Goal: Ask a question: Seek information or help from site administrators or community

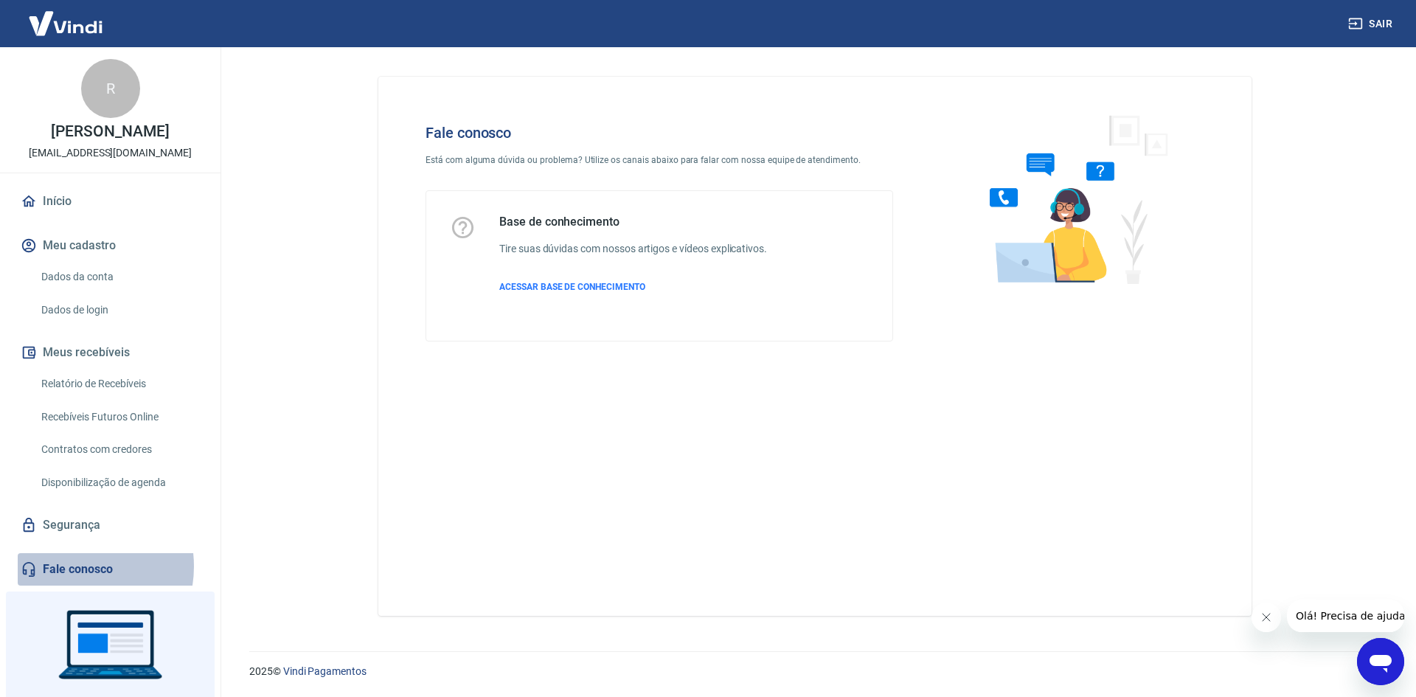
click at [69, 564] on link "Fale conosco" at bounding box center [110, 569] width 185 height 32
click at [56, 569] on link "Fale conosco" at bounding box center [110, 569] width 185 height 32
click at [74, 569] on link "Fale conosco" at bounding box center [110, 569] width 185 height 32
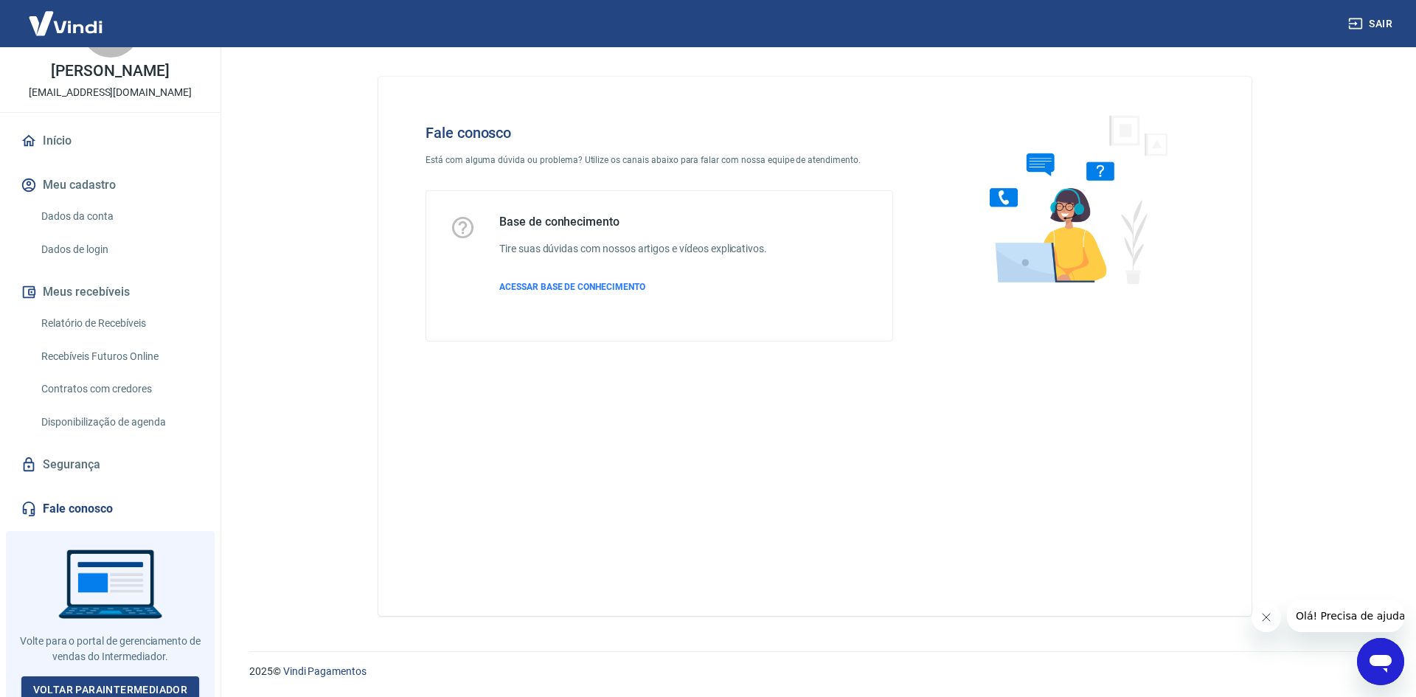
scroll to position [67, 0]
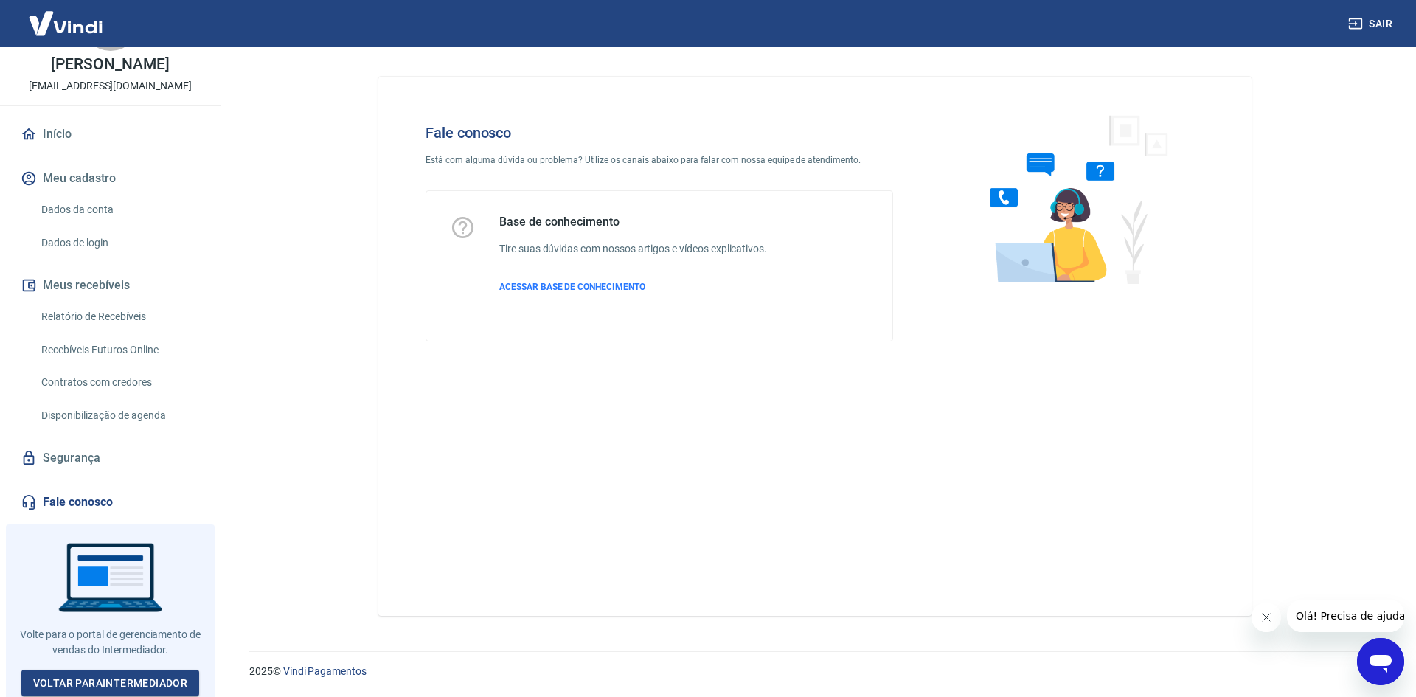
click at [28, 496] on icon at bounding box center [29, 502] width 13 height 15
click at [1367, 648] on icon "Abrir janela de mensagens" at bounding box center [1380, 661] width 27 height 27
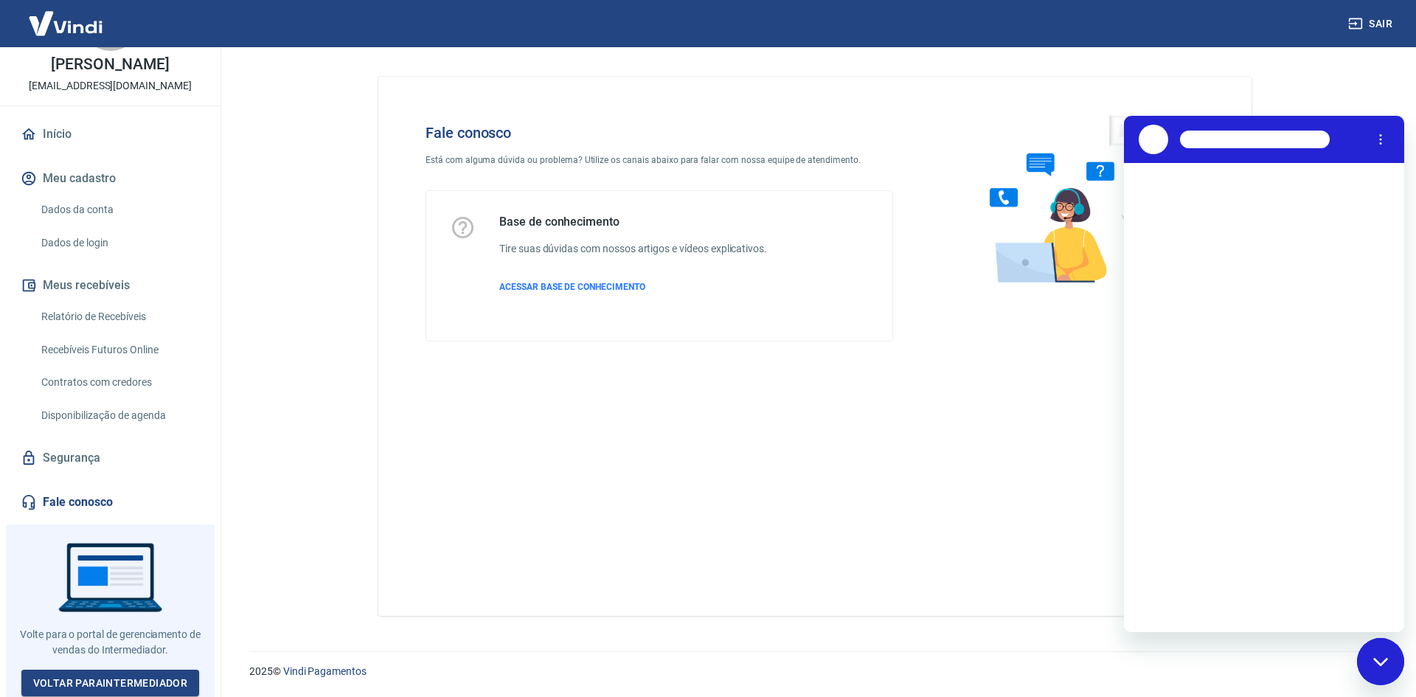
scroll to position [0, 0]
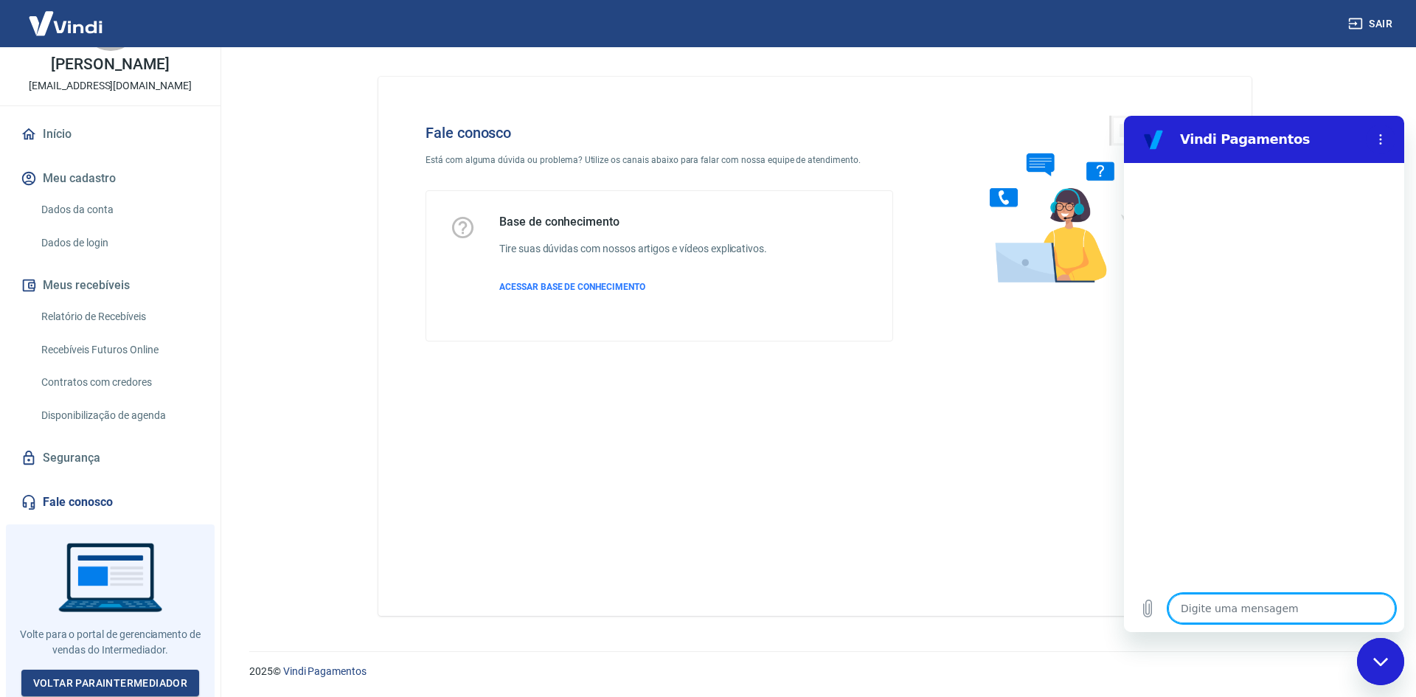
click at [1191, 605] on textarea at bounding box center [1281, 608] width 227 height 29
type textarea "f"
type textarea "x"
type textarea "fa"
type textarea "x"
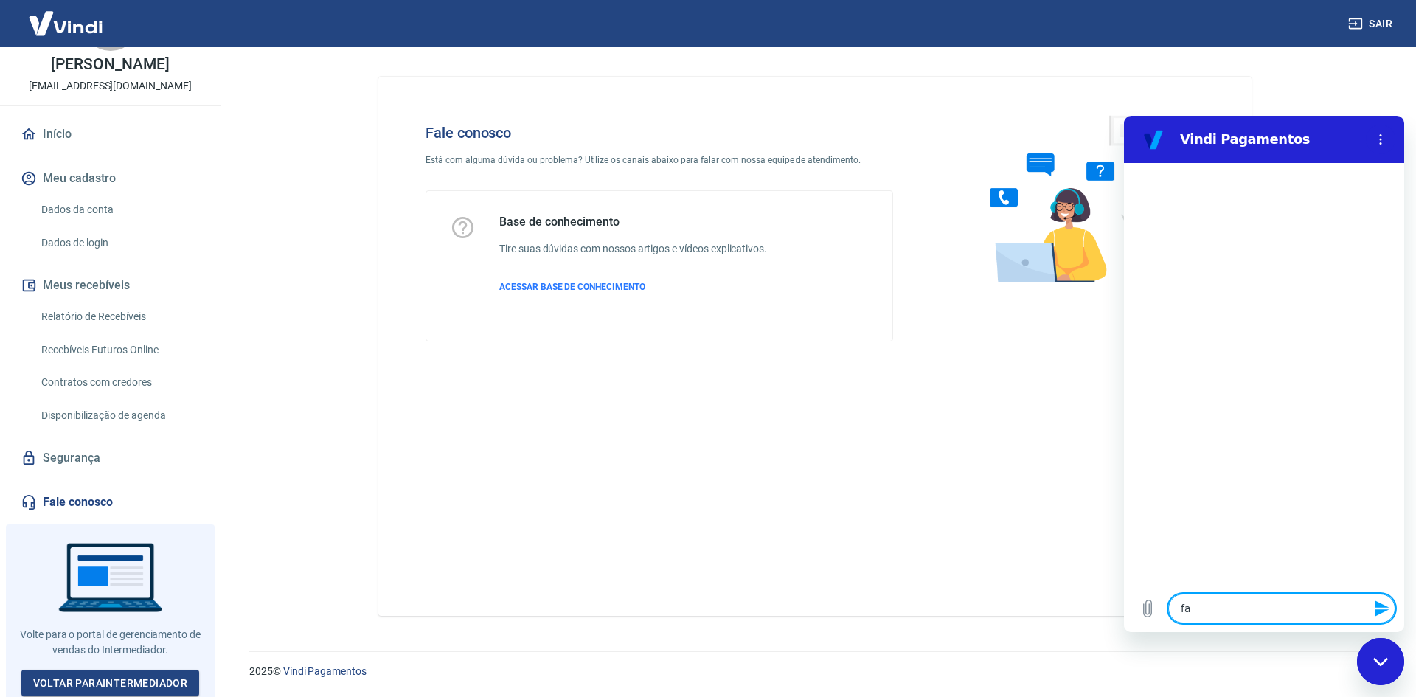
type textarea "fat"
type textarea "x"
type textarea "fatu"
type textarea "x"
type textarea "fatur"
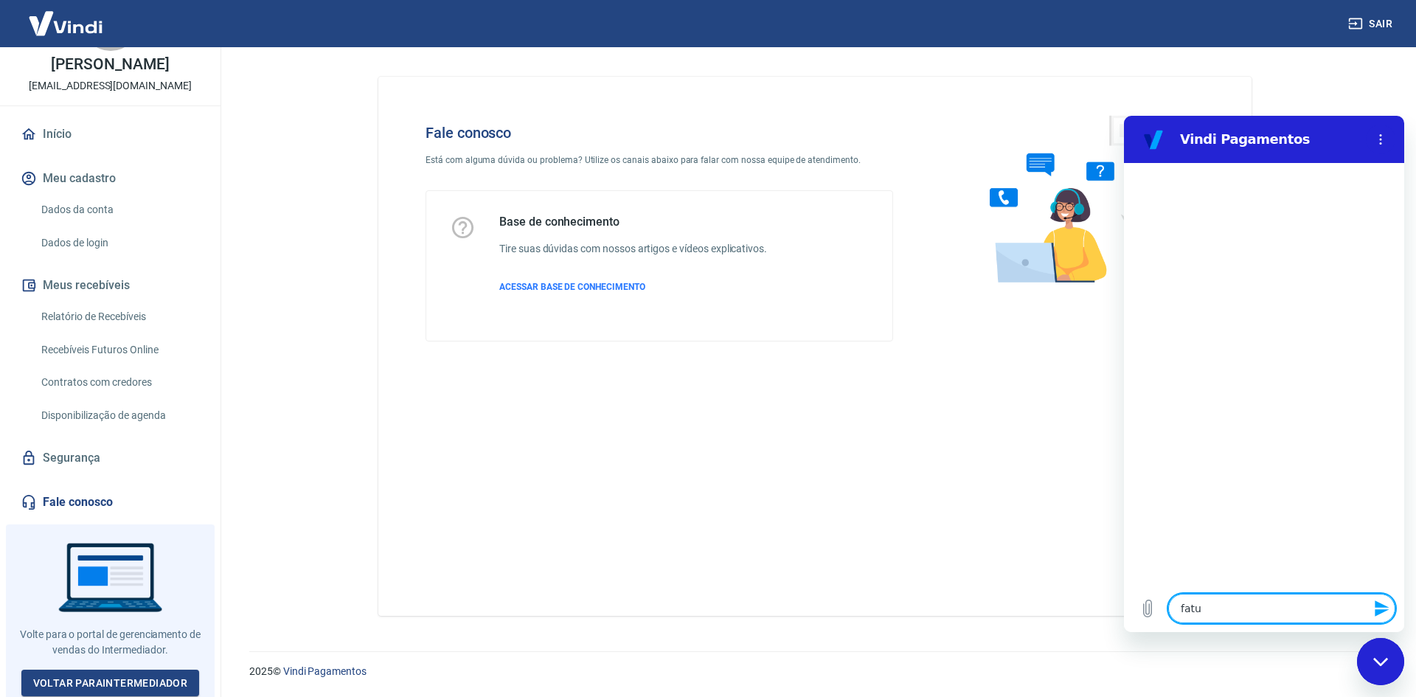
type textarea "x"
type textarea "fatura"
type textarea "x"
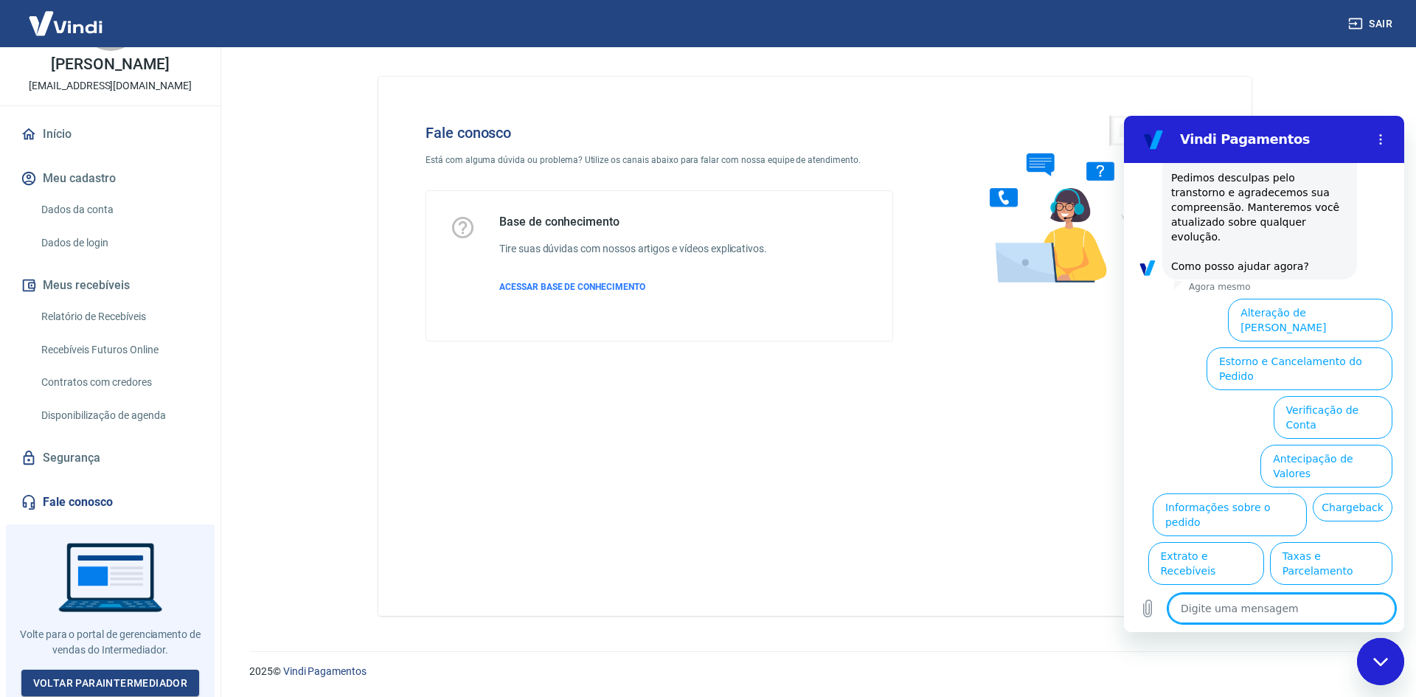
scroll to position [374, 0]
click at [1274, 637] on button "Assinaturas e Faturas Tray" at bounding box center [1321, 658] width 142 height 43
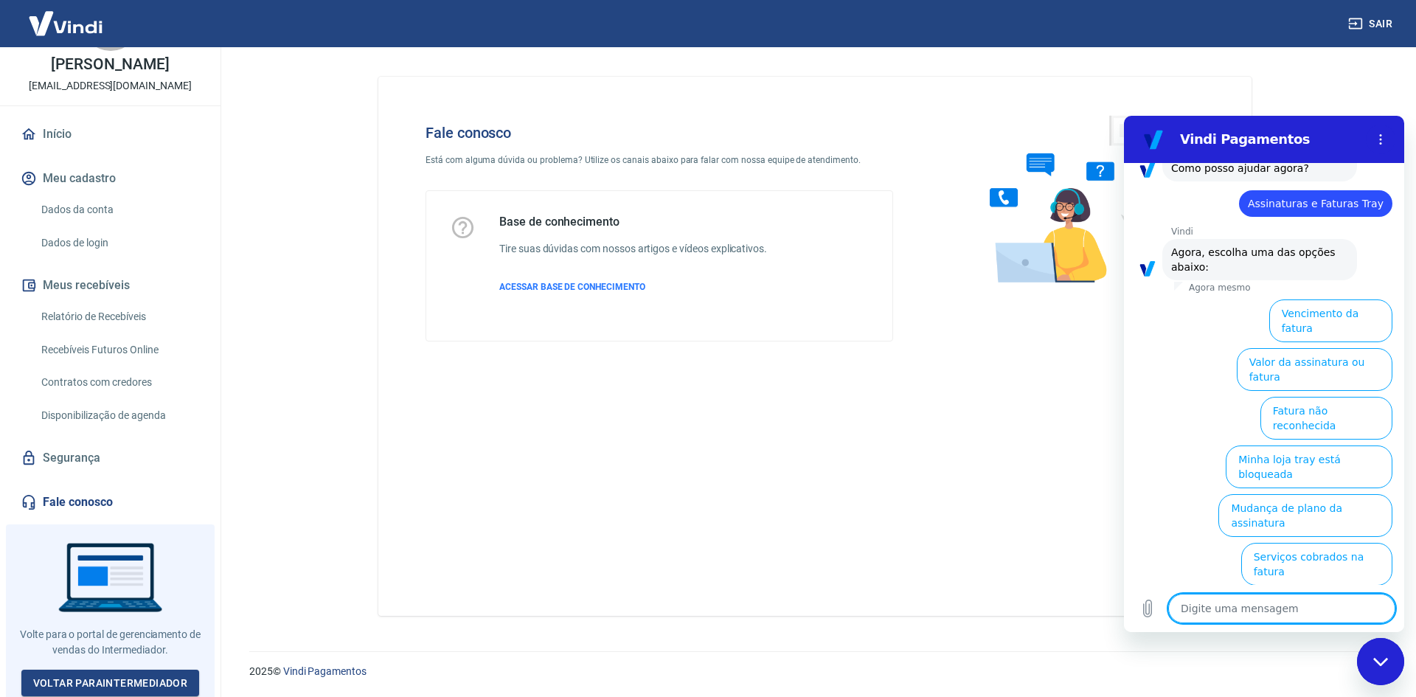
scroll to position [473, 0]
click at [1312, 540] on button "Serviços cobrados na fatura" at bounding box center [1316, 561] width 151 height 43
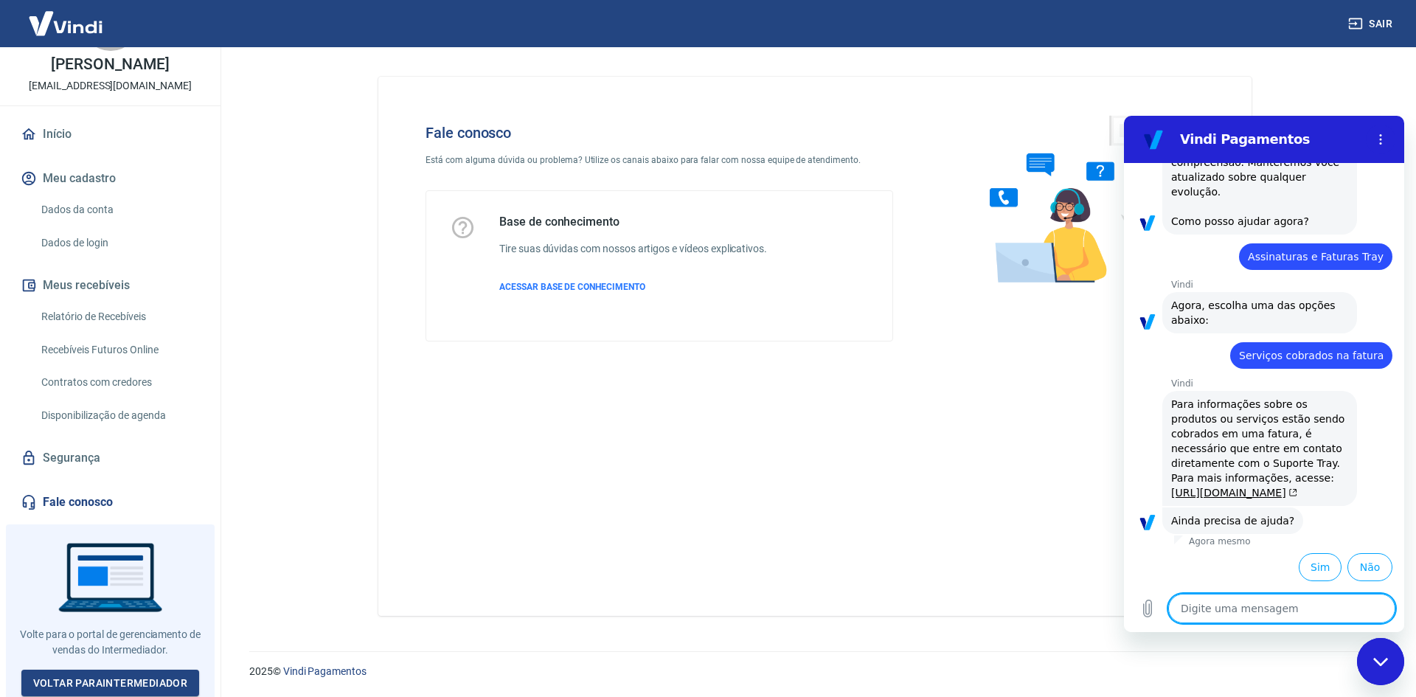
scroll to position [461, 0]
click at [1187, 487] on link "[URL][DOMAIN_NAME]" at bounding box center [1234, 493] width 126 height 12
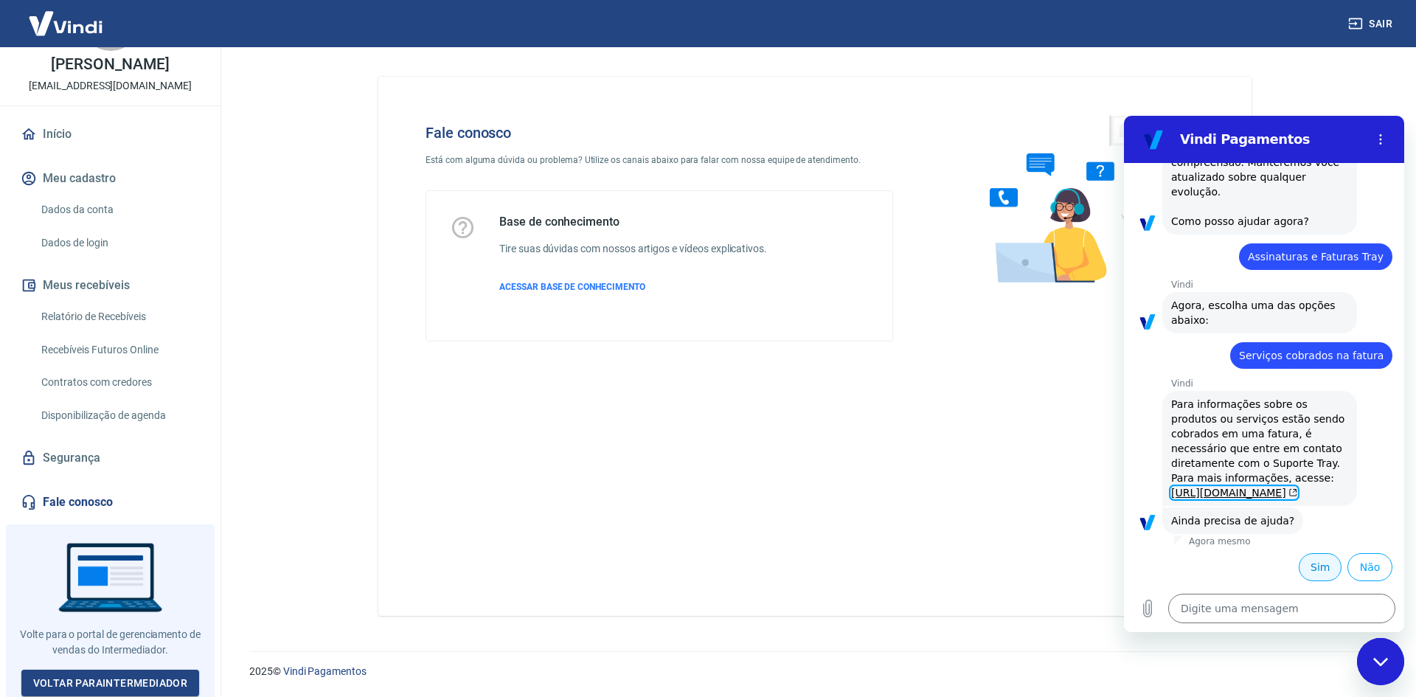
click at [1316, 572] on button "Sim" at bounding box center [1320, 567] width 43 height 28
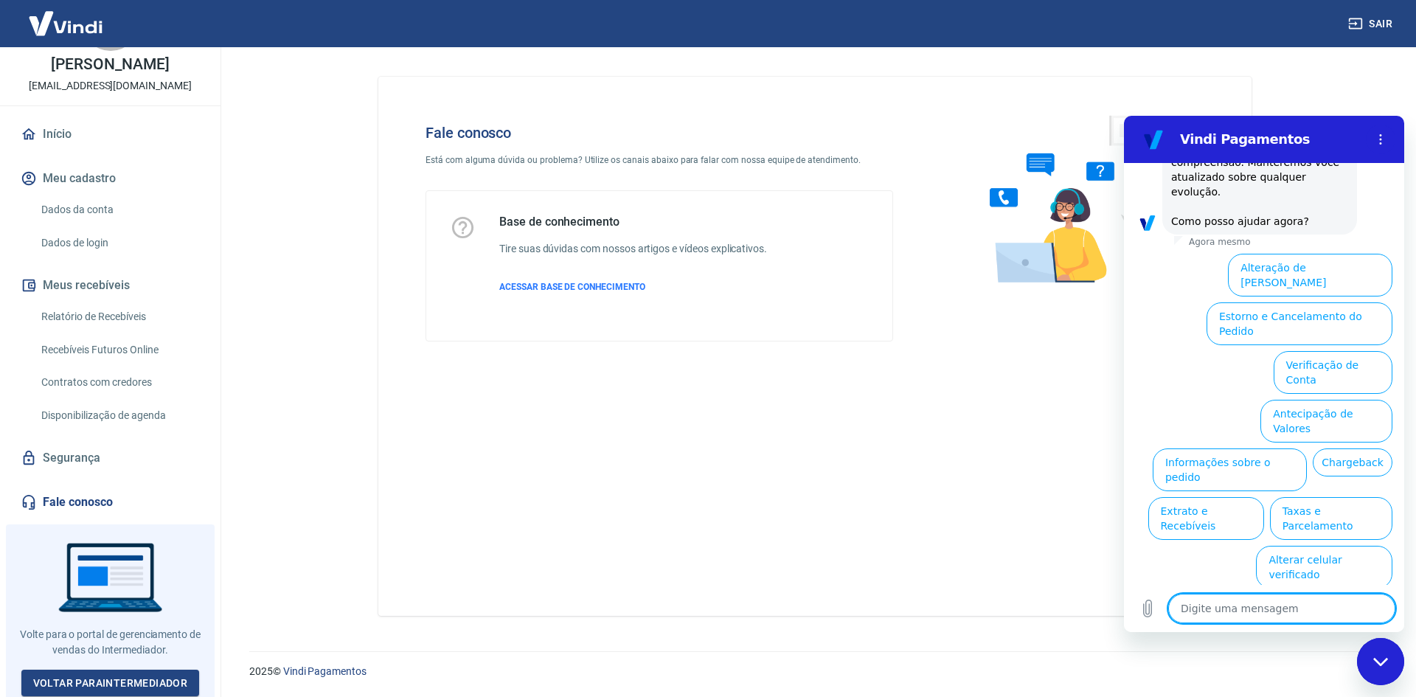
scroll to position [1185, 0]
click at [1261, 295] on button "Alteração de [PERSON_NAME]" at bounding box center [1310, 273] width 164 height 43
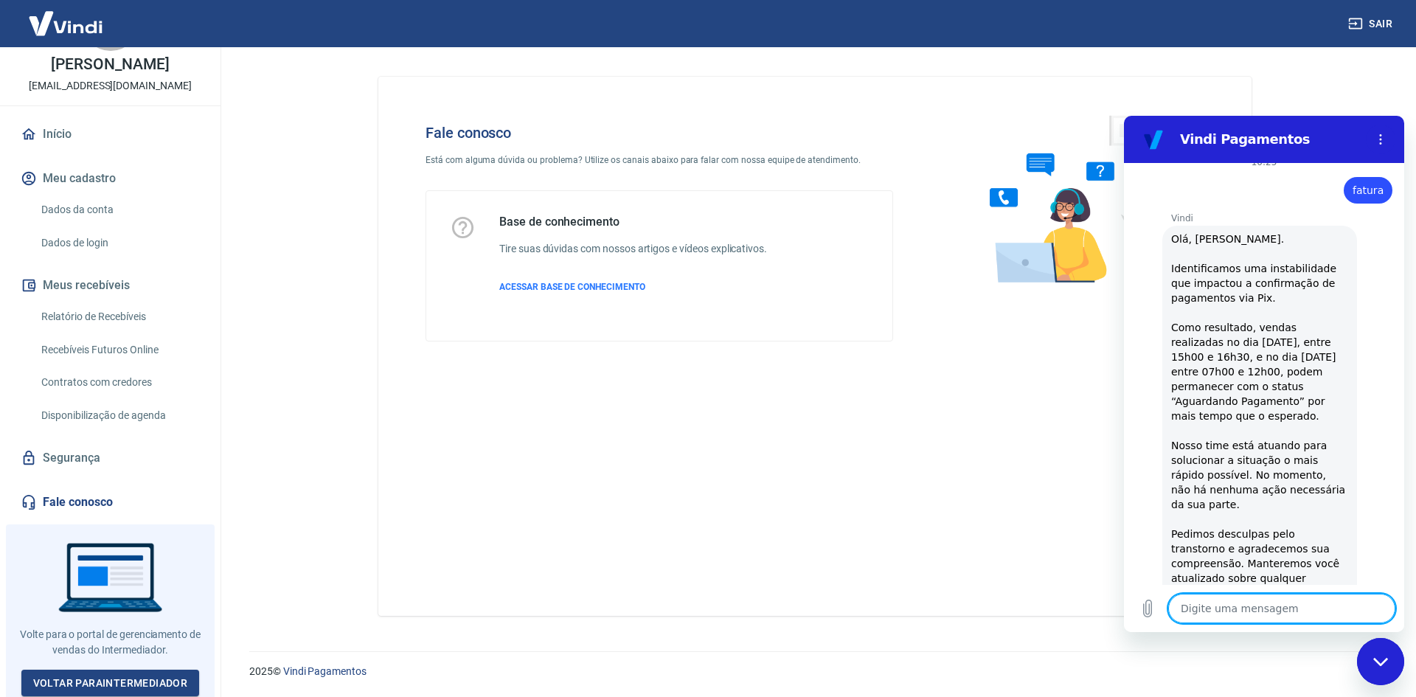
scroll to position [0, 0]
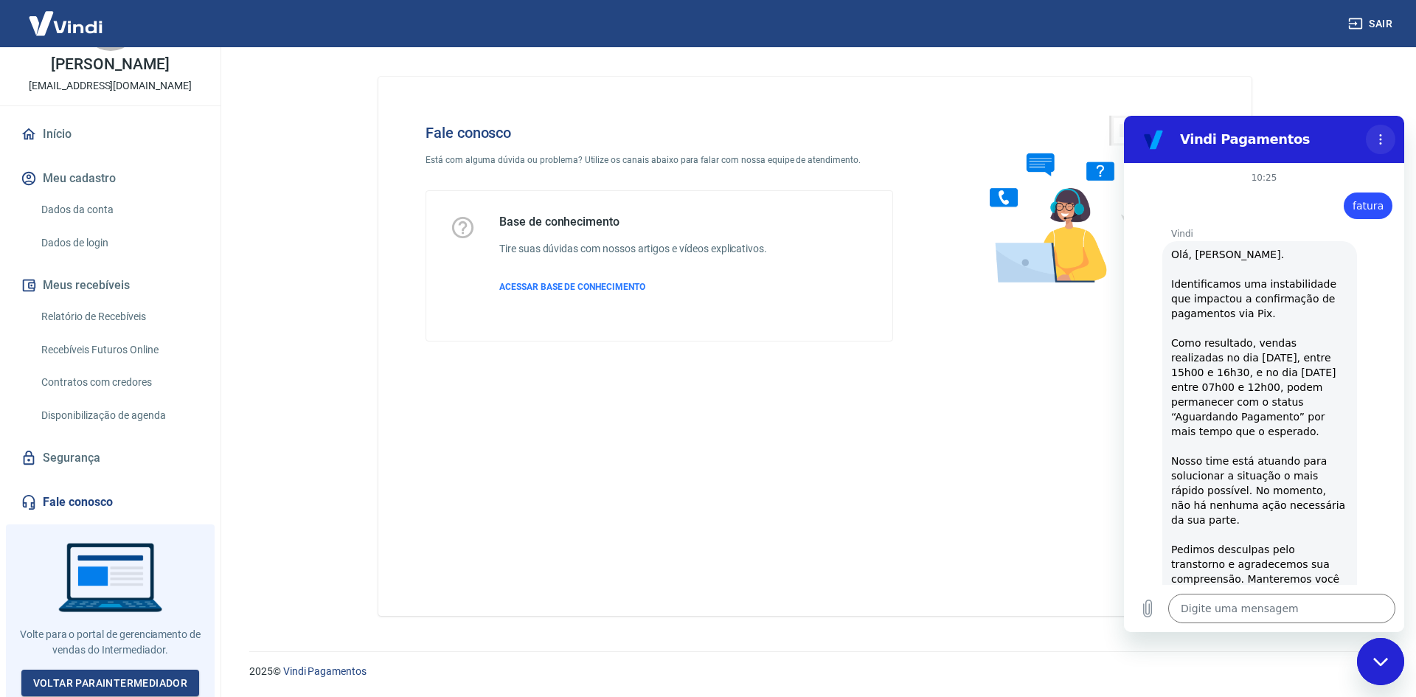
click at [1379, 145] on button "Menu de opções" at bounding box center [1380, 139] width 29 height 29
click at [1382, 143] on icon "Menu de opções" at bounding box center [1381, 139] width 12 height 12
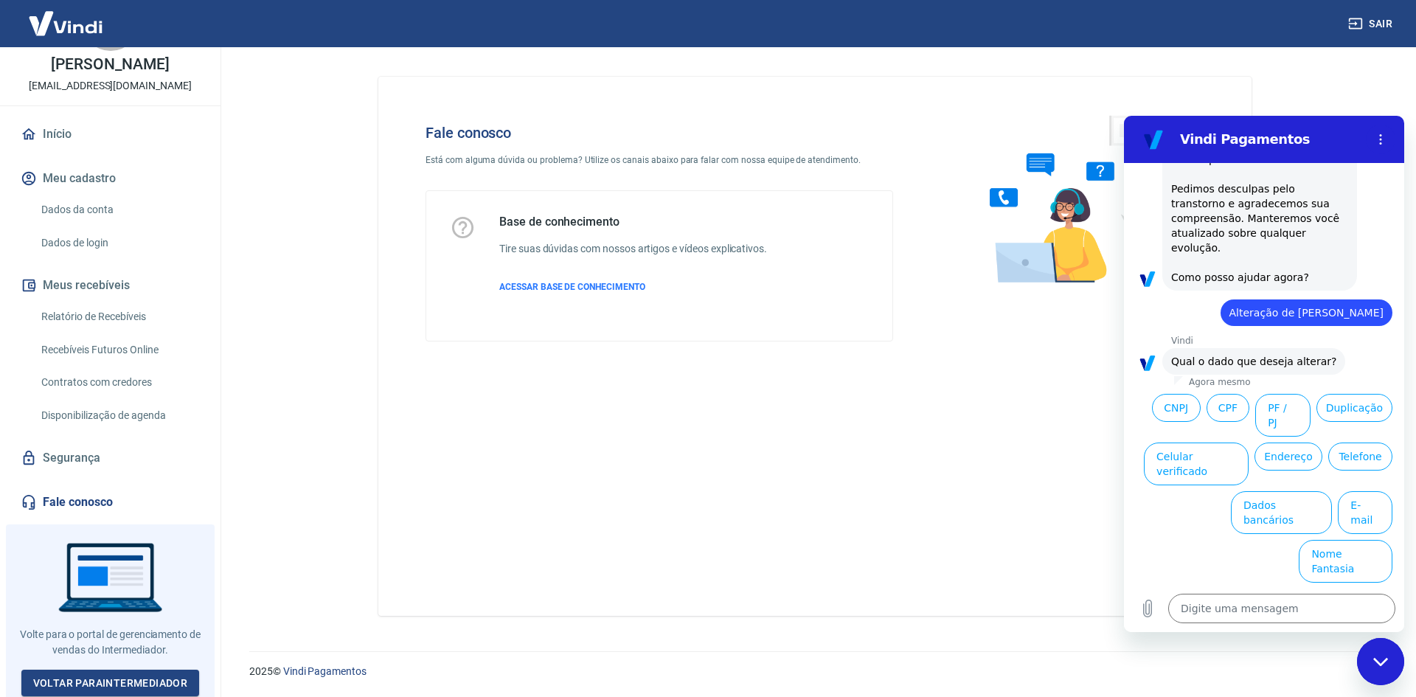
scroll to position [1133, 0]
click at [1316, 420] on button "Duplicação" at bounding box center [1354, 406] width 76 height 28
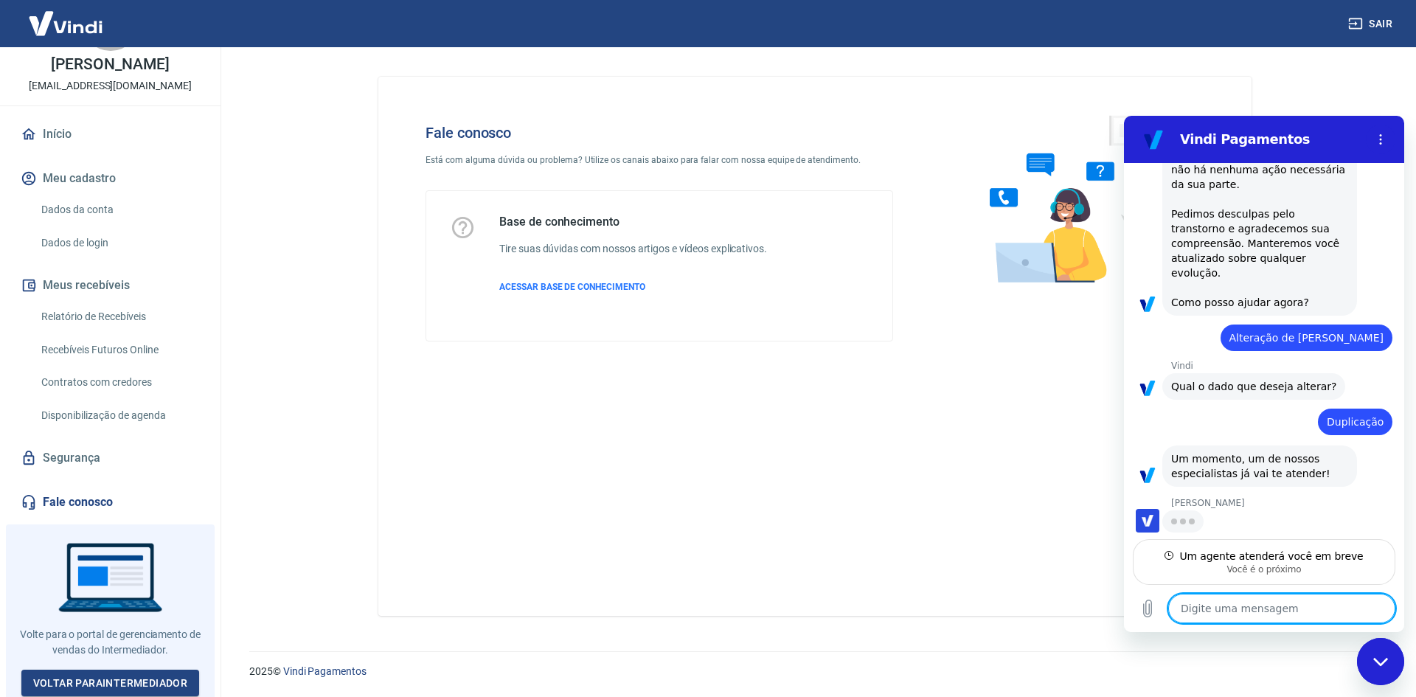
scroll to position [1131, 0]
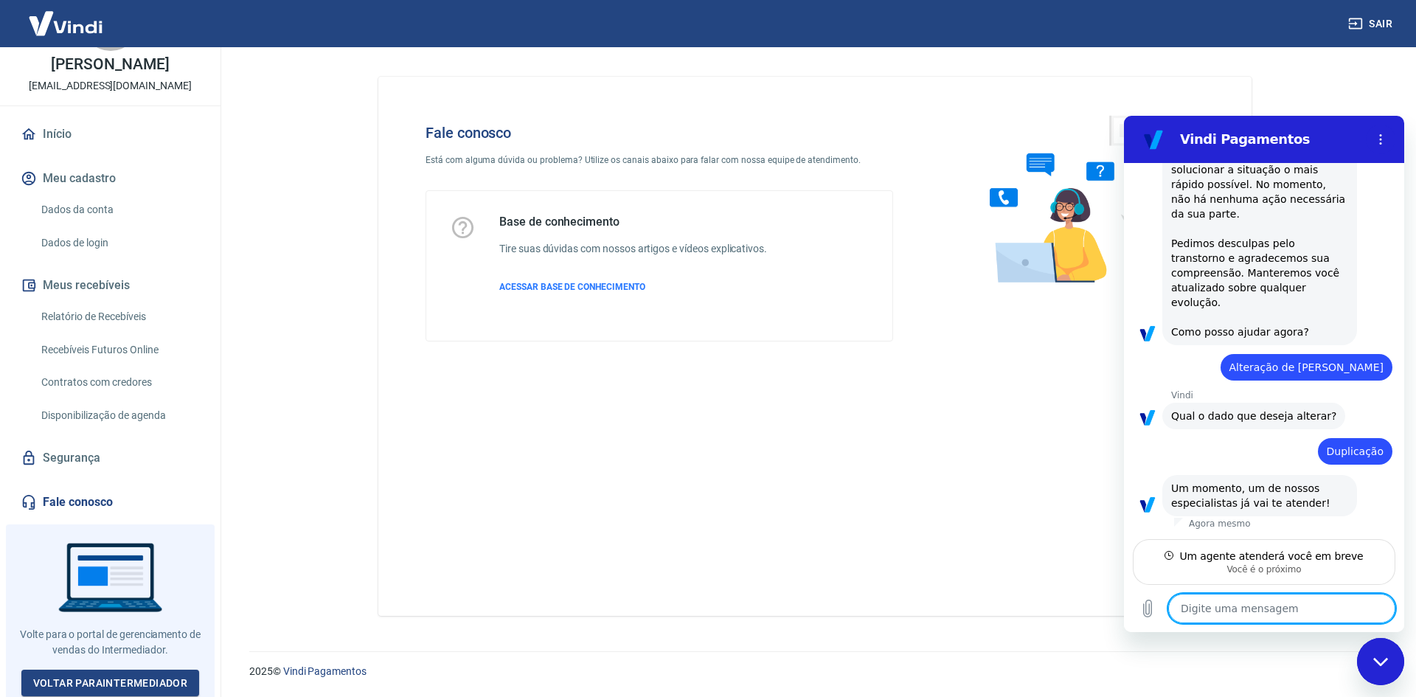
type textarea "x"
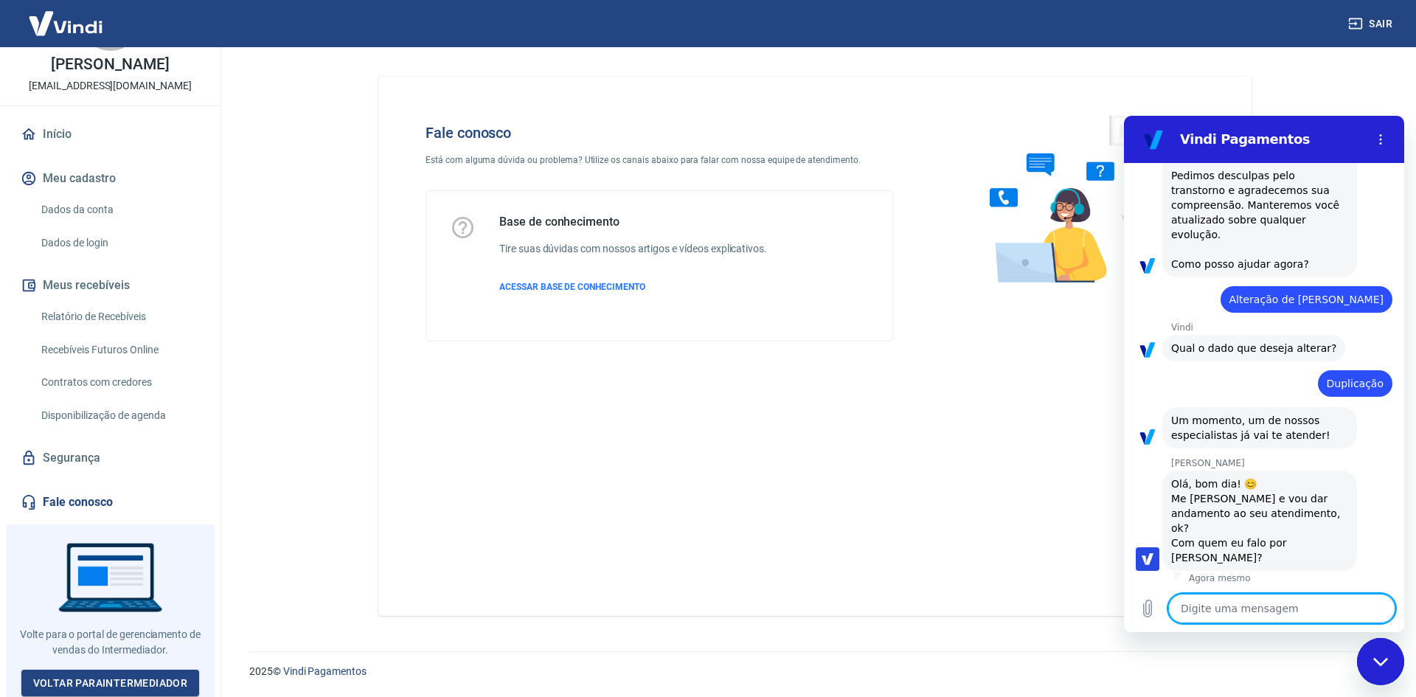
scroll to position [1159, 0]
type textarea "b"
type textarea "x"
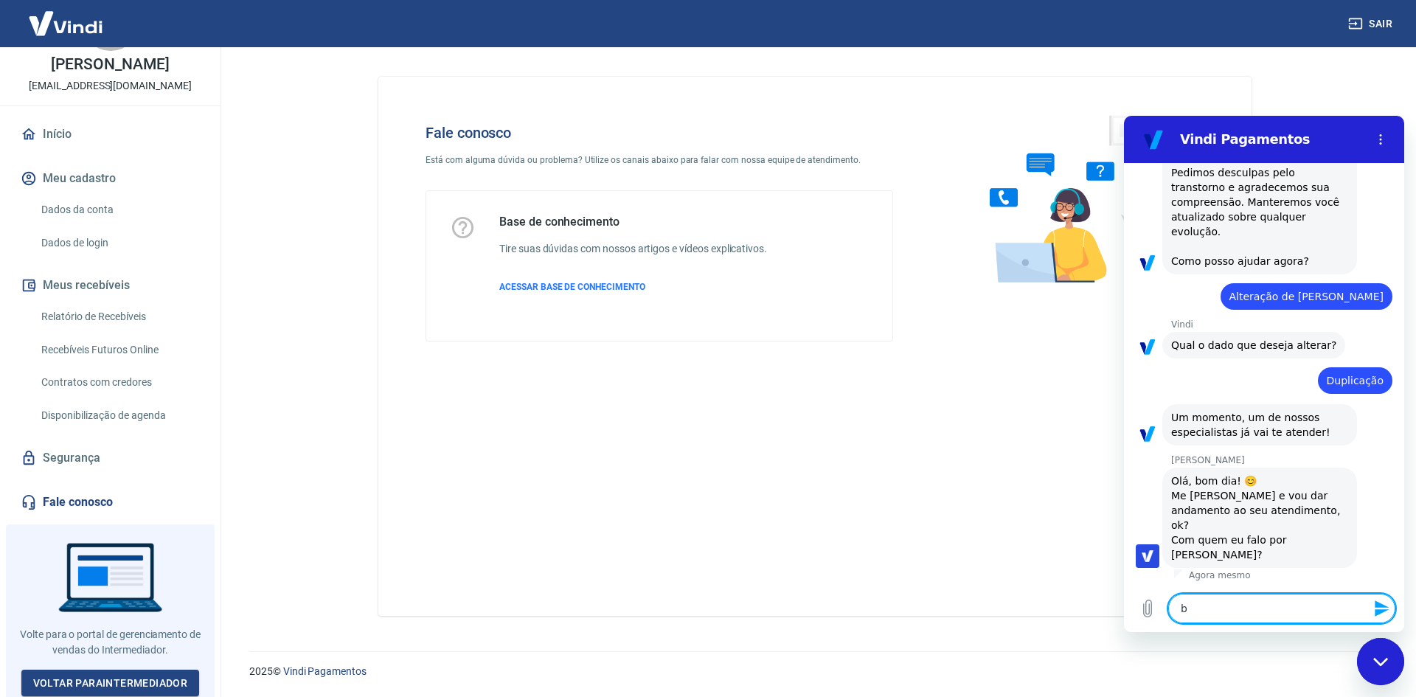
type textarea "bo"
type textarea "x"
type textarea "bom"
type textarea "x"
type textarea "bom"
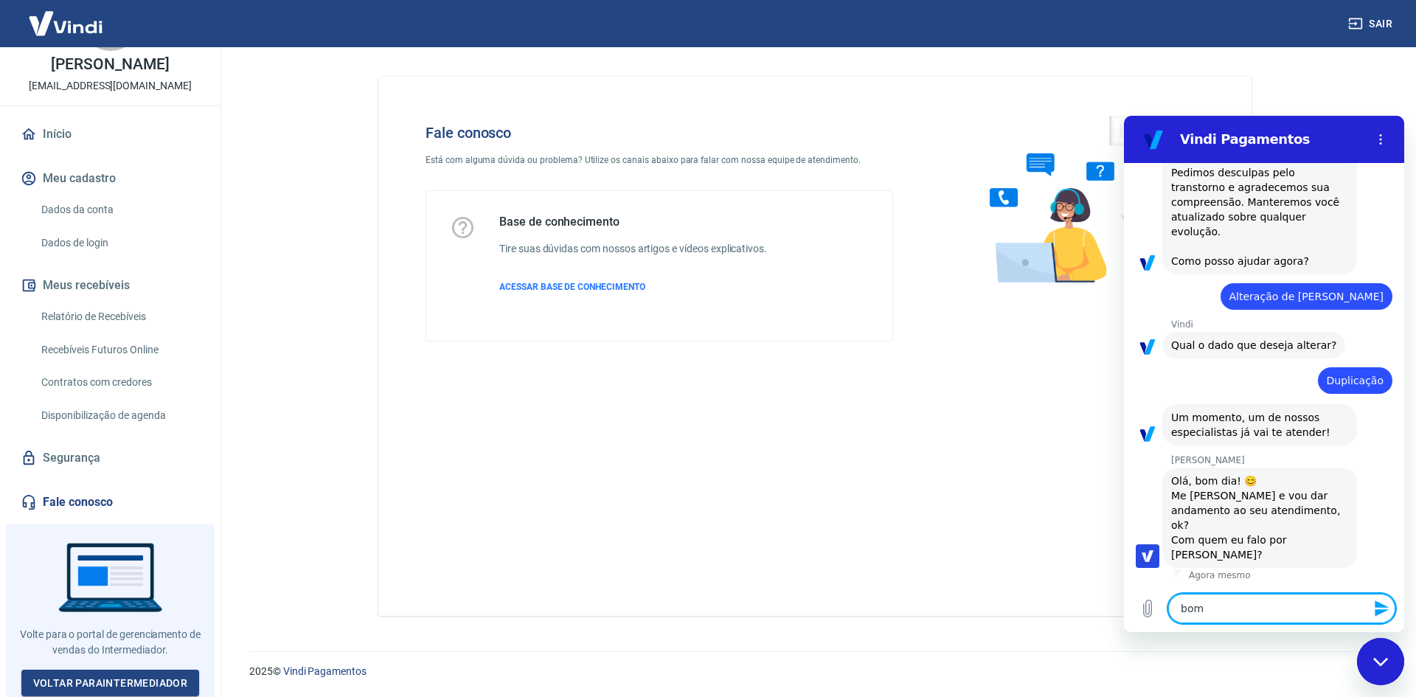
type textarea "x"
type textarea "bom d"
type textarea "x"
type textarea "bom di"
type textarea "x"
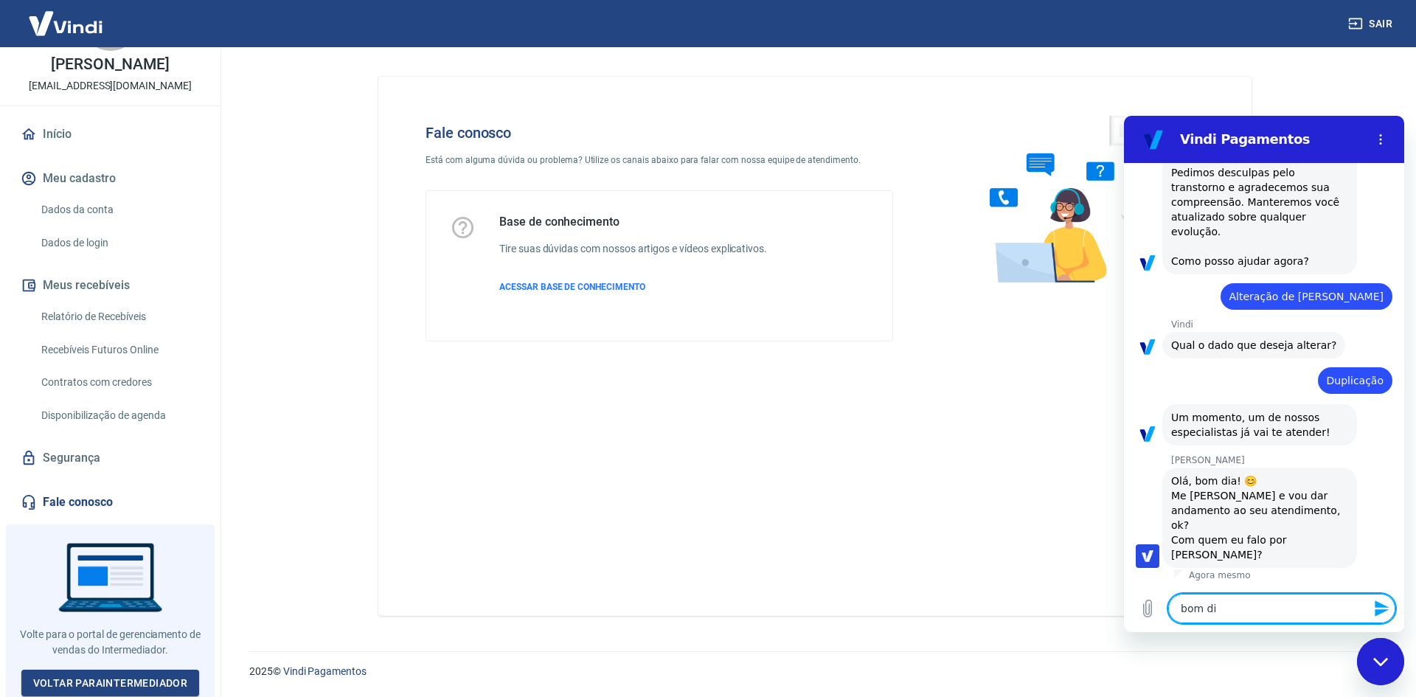
type textarea "bom dia"
type textarea "x"
type textarea "bom dia"
type textarea "x"
type textarea "bom dia"
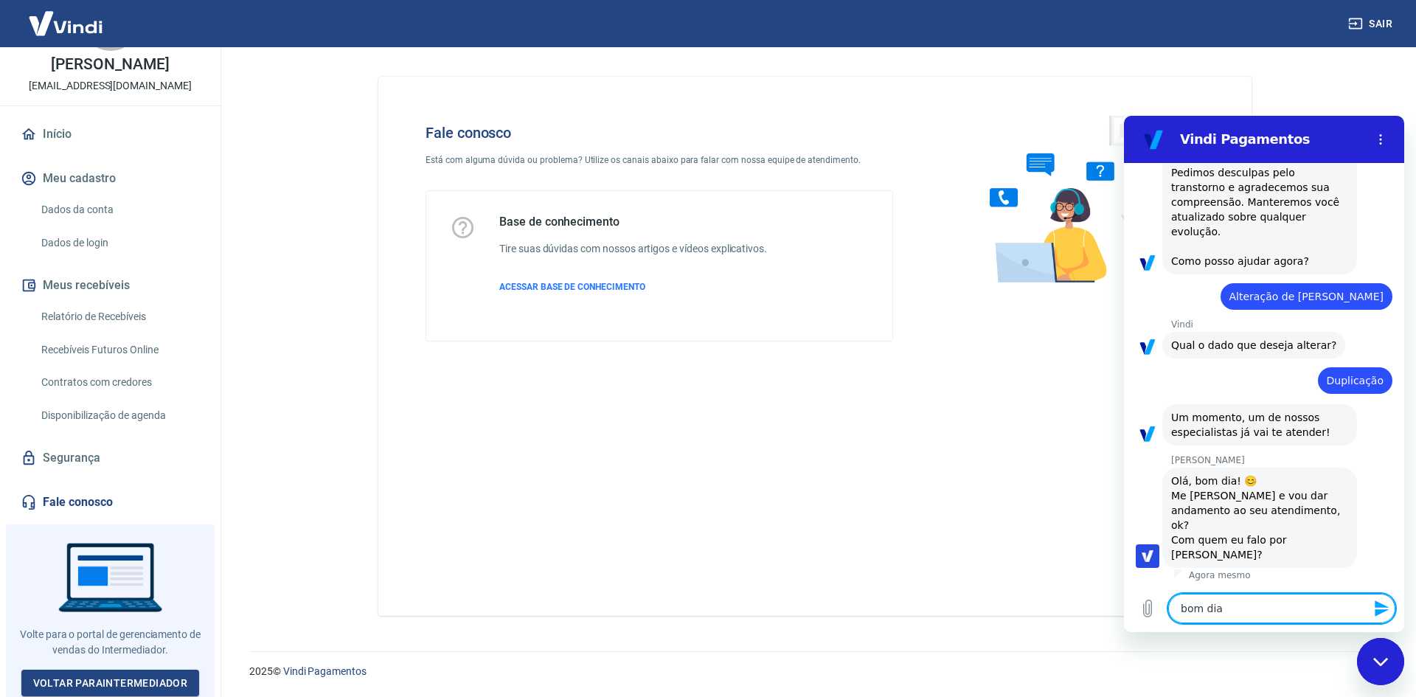
type textarea "x"
type textarea "bom diax"
type textarea "x"
type textarea "bom diax"
type textarea "x"
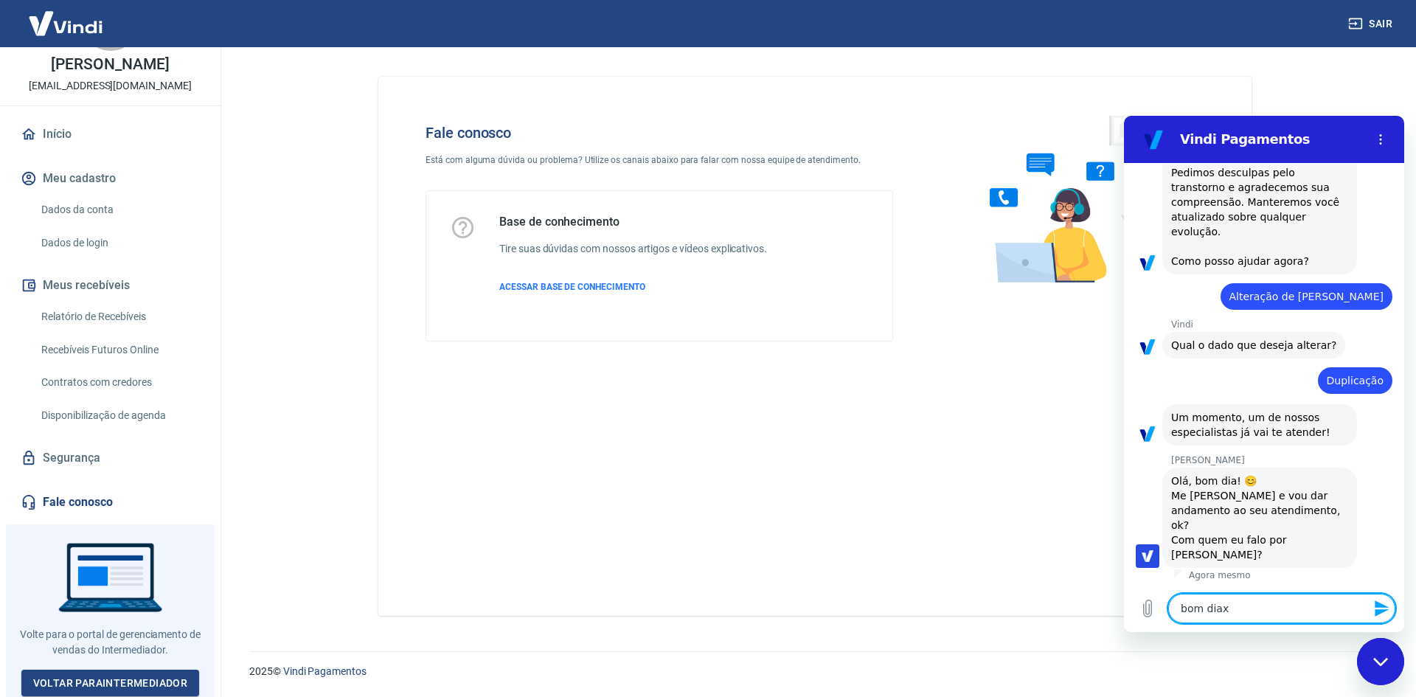
type textarea "bom diax"
type textarea "x"
type textarea "bom dia"
type textarea "x"
type textarea "bom dia,"
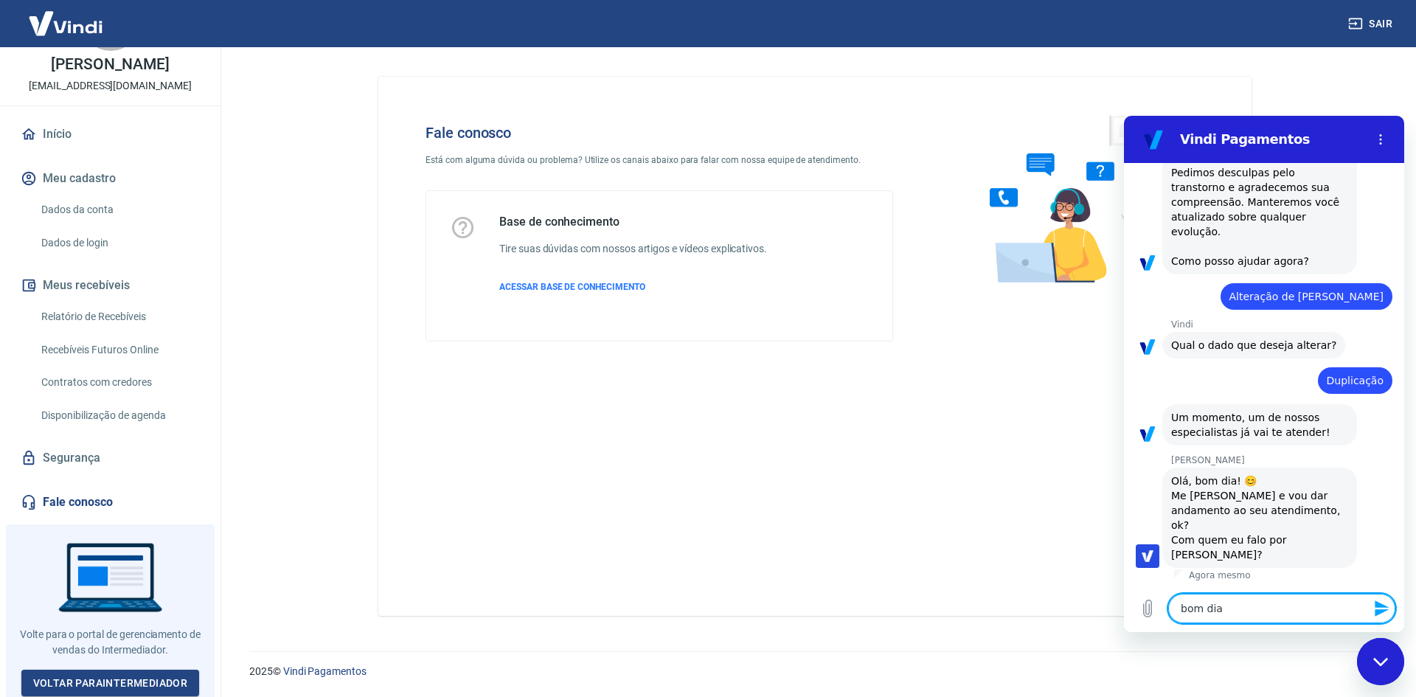
type textarea "x"
type textarea "bom dia,"
type textarea "x"
type textarea "bom dia, m"
type textarea "x"
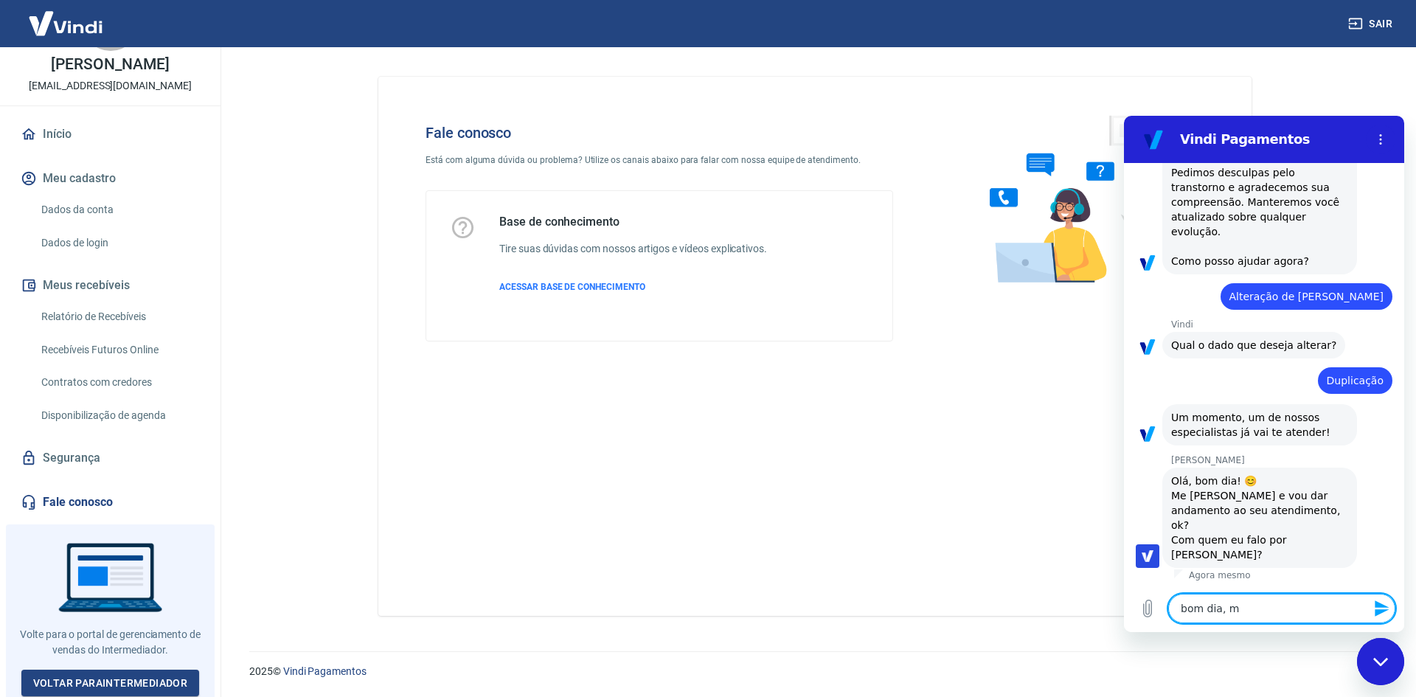
type textarea "bom dia, mi"
type textarea "x"
type textarea "bom dia, min"
type textarea "x"
type textarea "bom dia, minh"
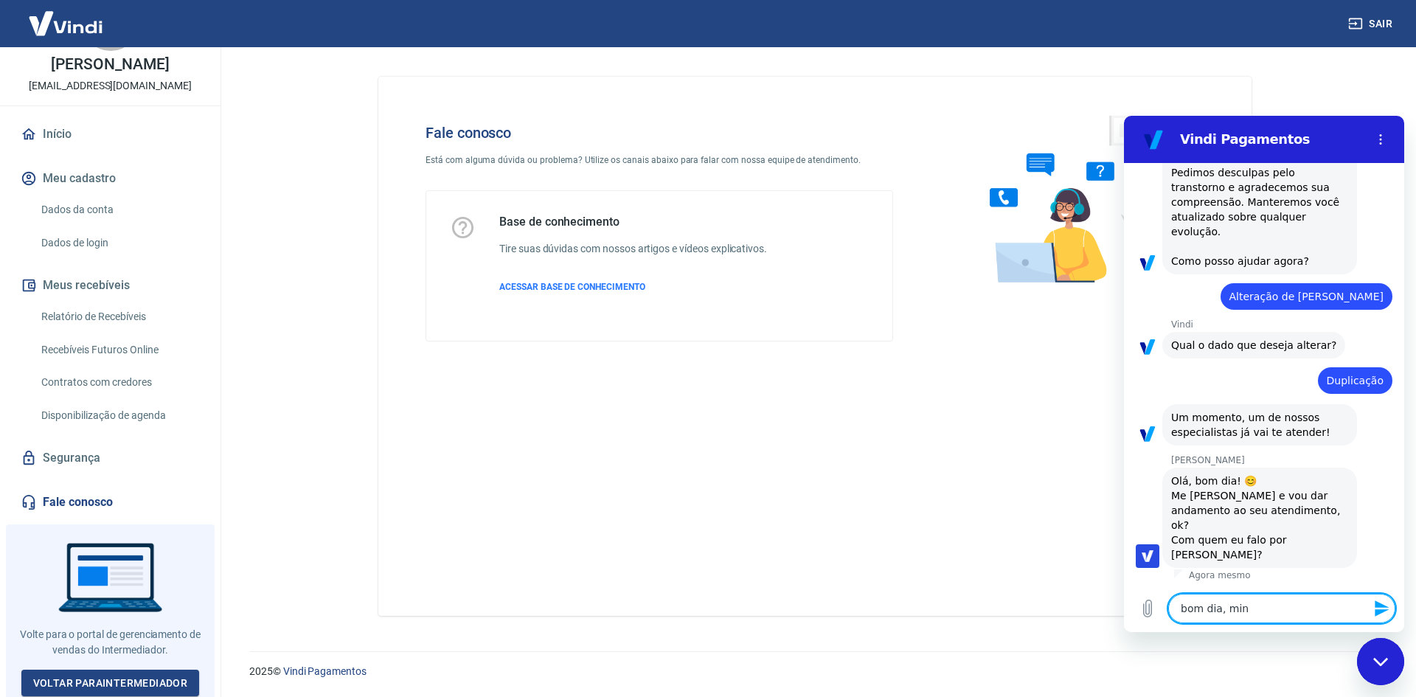
type textarea "x"
type textarea "bom dia, minha"
type textarea "x"
type textarea "bom dia, minha"
type textarea "x"
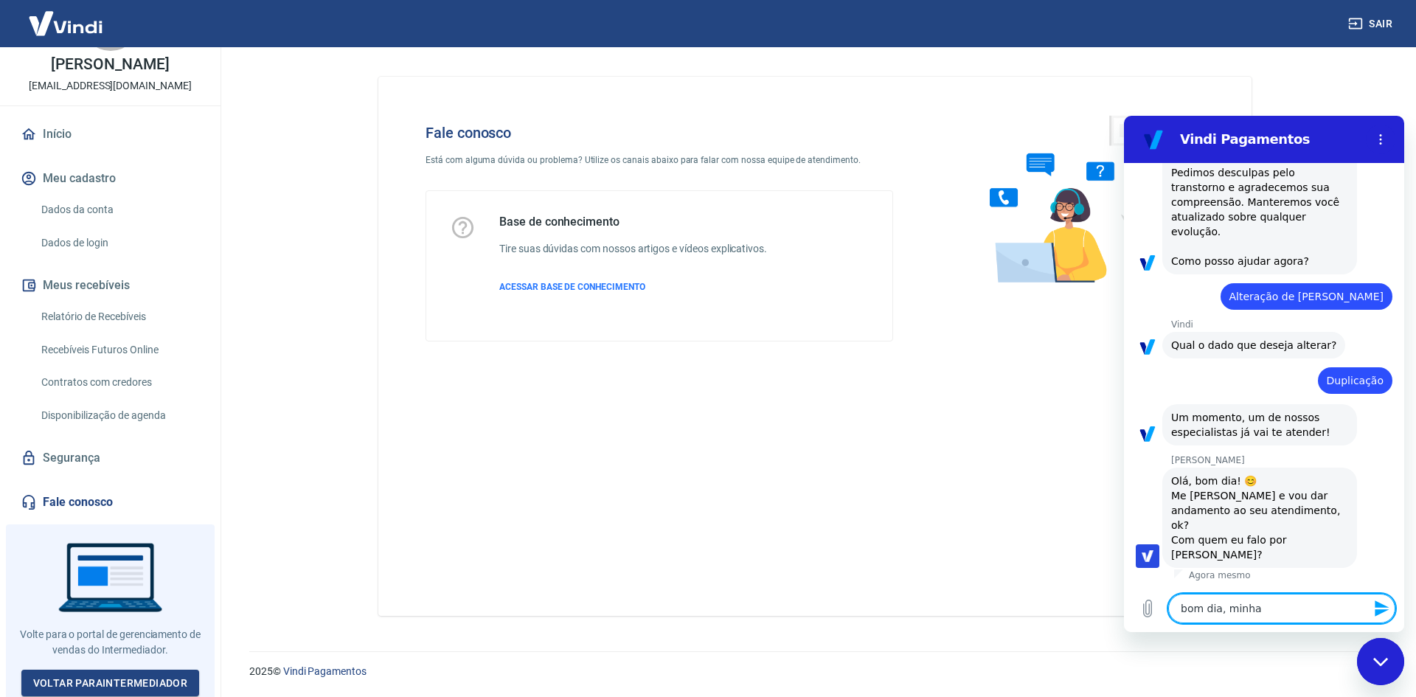
type textarea "bom dia, minha f"
type textarea "x"
type textarea "bom dia, minha fa"
type textarea "x"
type textarea "bom dia, minha fat"
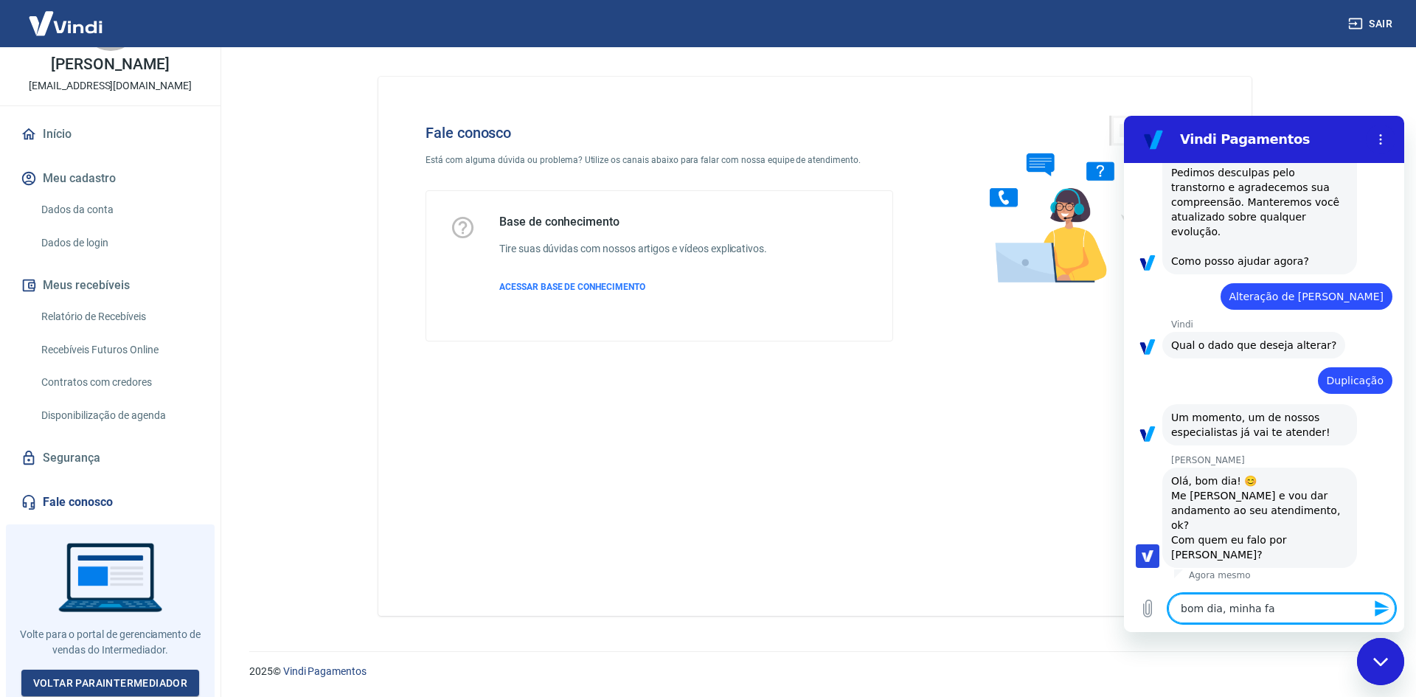
type textarea "x"
type textarea "bom dia, minha fatu"
type textarea "x"
type textarea "bom dia, minha fatur"
type textarea "x"
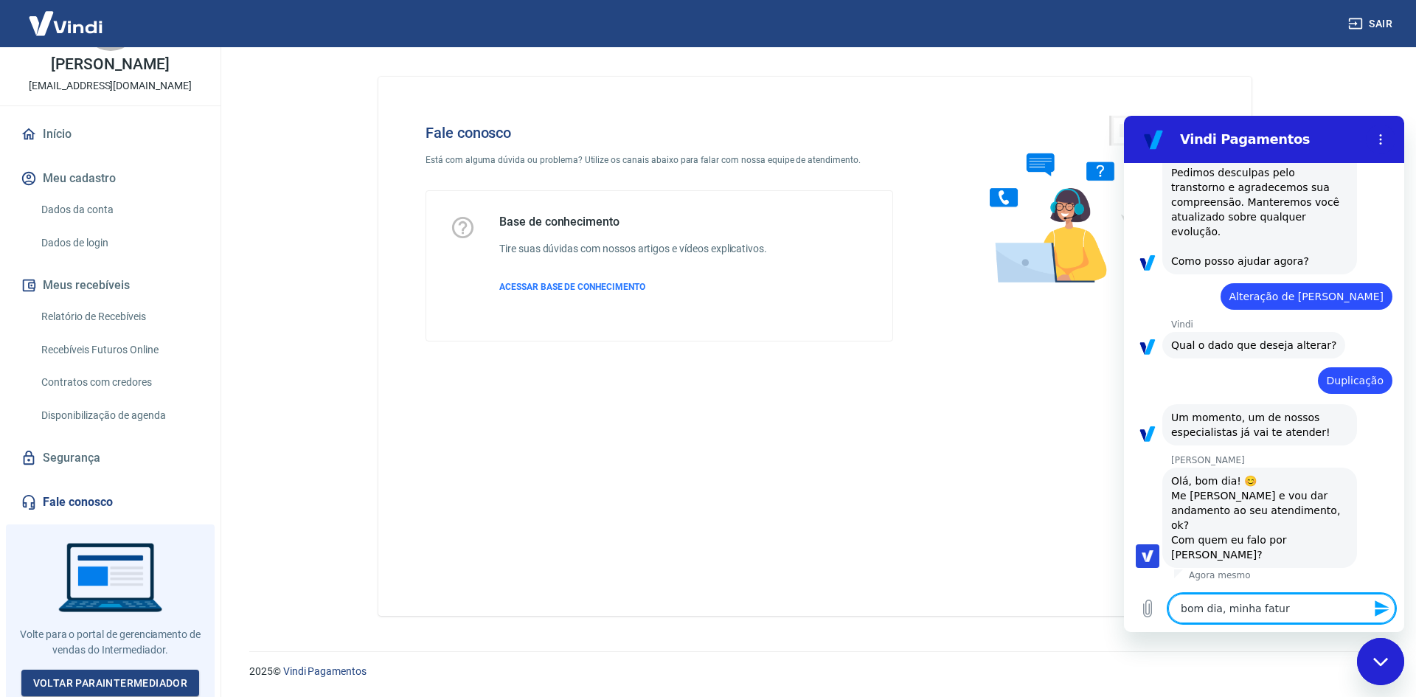
type textarea "bom dia, minha fatura"
type textarea "x"
type textarea "bom dia, minha fatura"
type textarea "x"
type textarea "bom dia, minha fatura f"
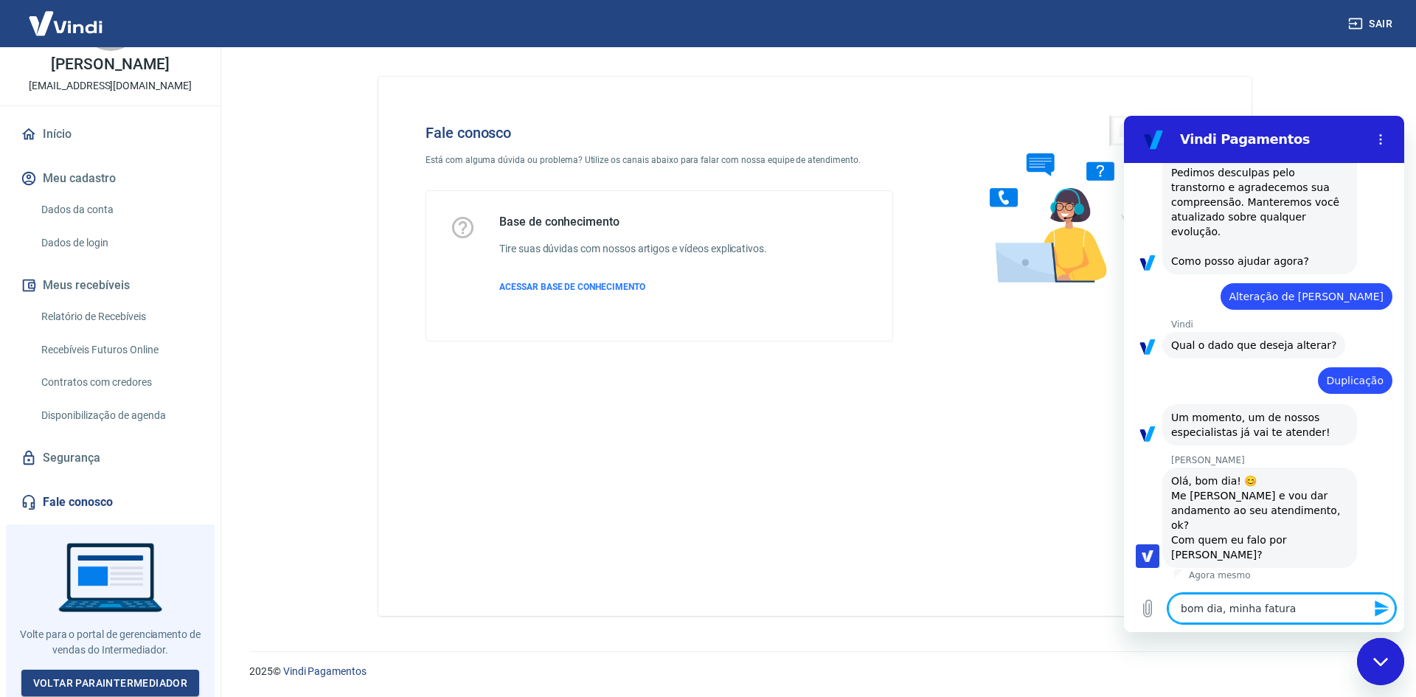
type textarea "x"
type textarea "bom dia, minha fatura fo"
type textarea "x"
type textarea "bom dia, minha fatura foi"
type textarea "x"
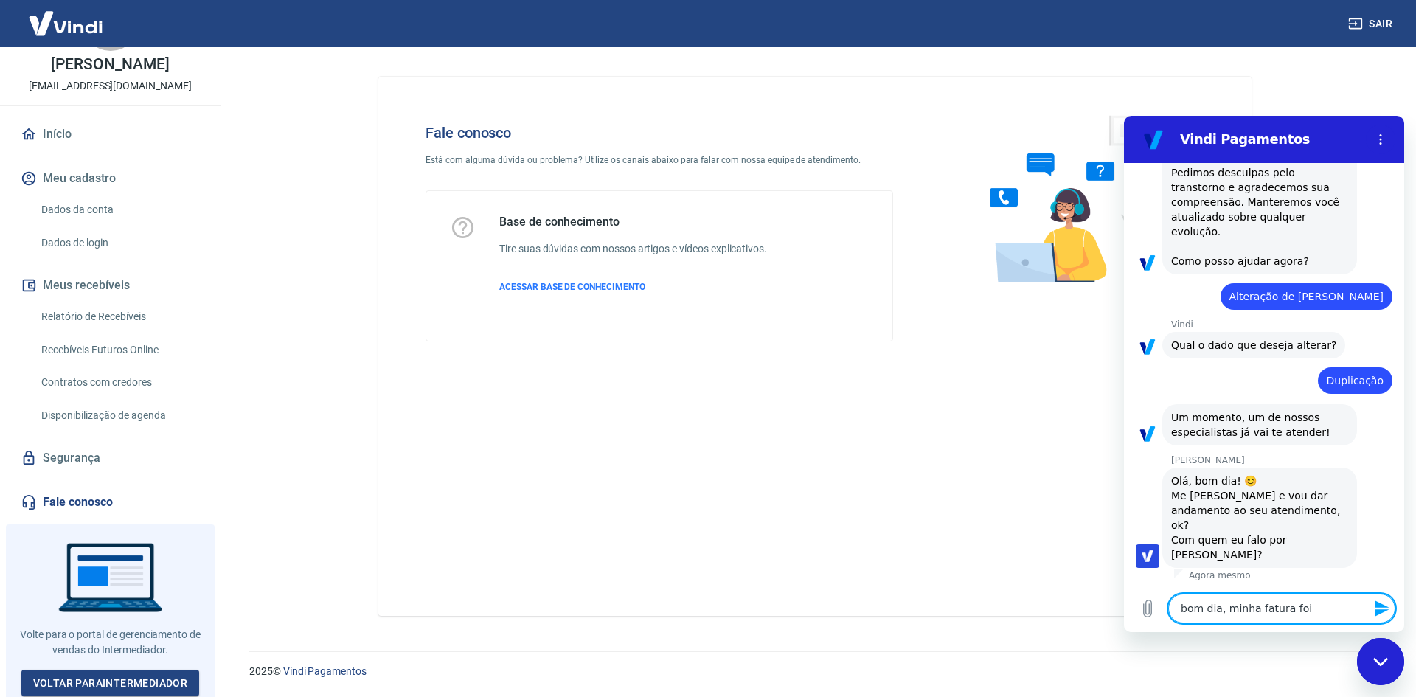
type textarea "bom dia, minha fatura foi"
type textarea "x"
type textarea "bom dia, minha fatura foi a"
type textarea "x"
type textarea "bom dia, minha fatura foi al"
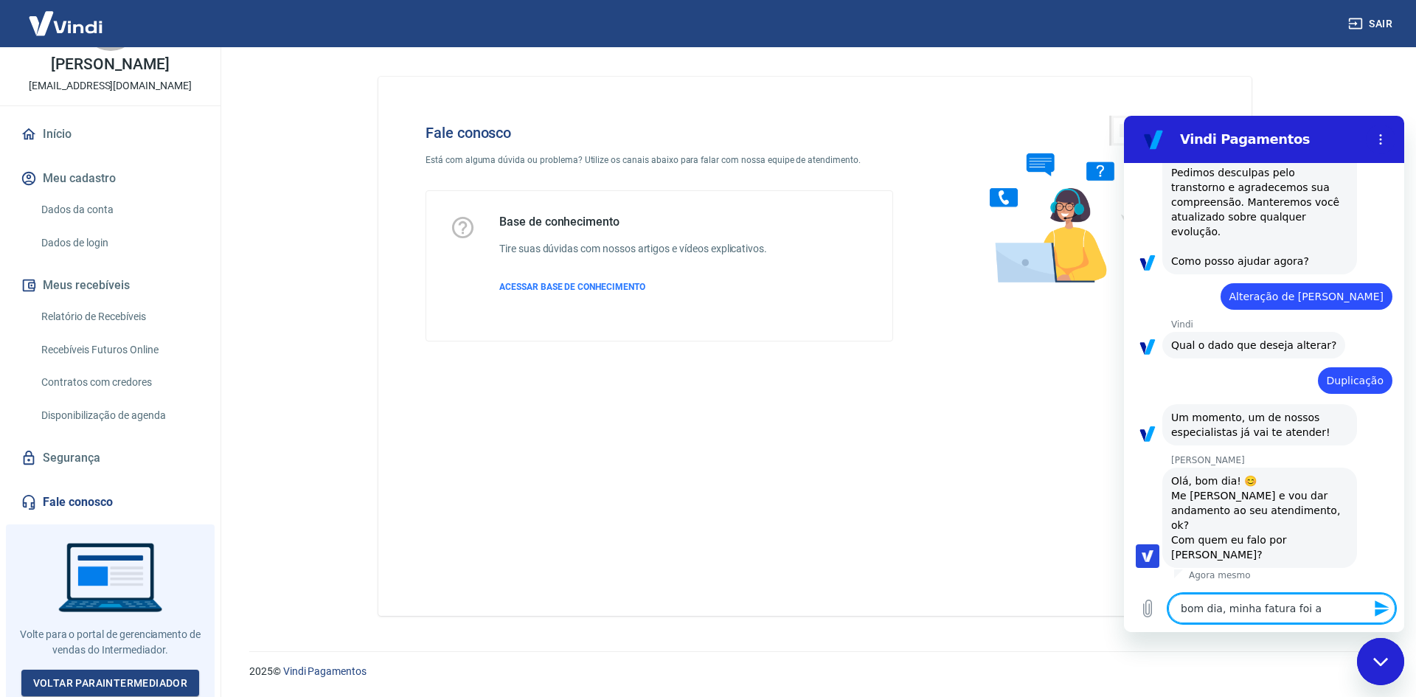
type textarea "x"
type textarea "bom dia, minha fatura foi alt"
type textarea "x"
type textarea "bom dia, minha fatura foi alte"
type textarea "x"
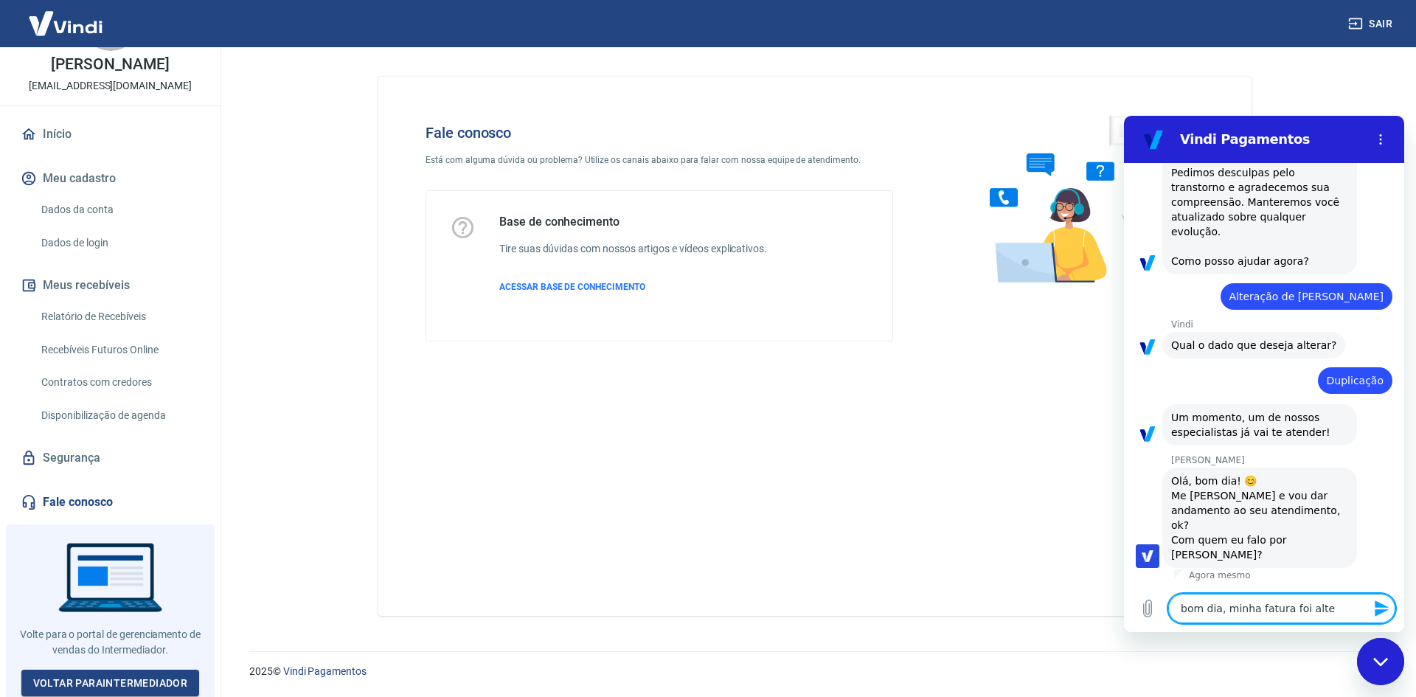
type textarea "bom dia, minha fatura foi alter"
type textarea "x"
type textarea "bom dia, minha fatura foi altera"
type textarea "x"
type textarea "bom dia, minha fatura foi alterad"
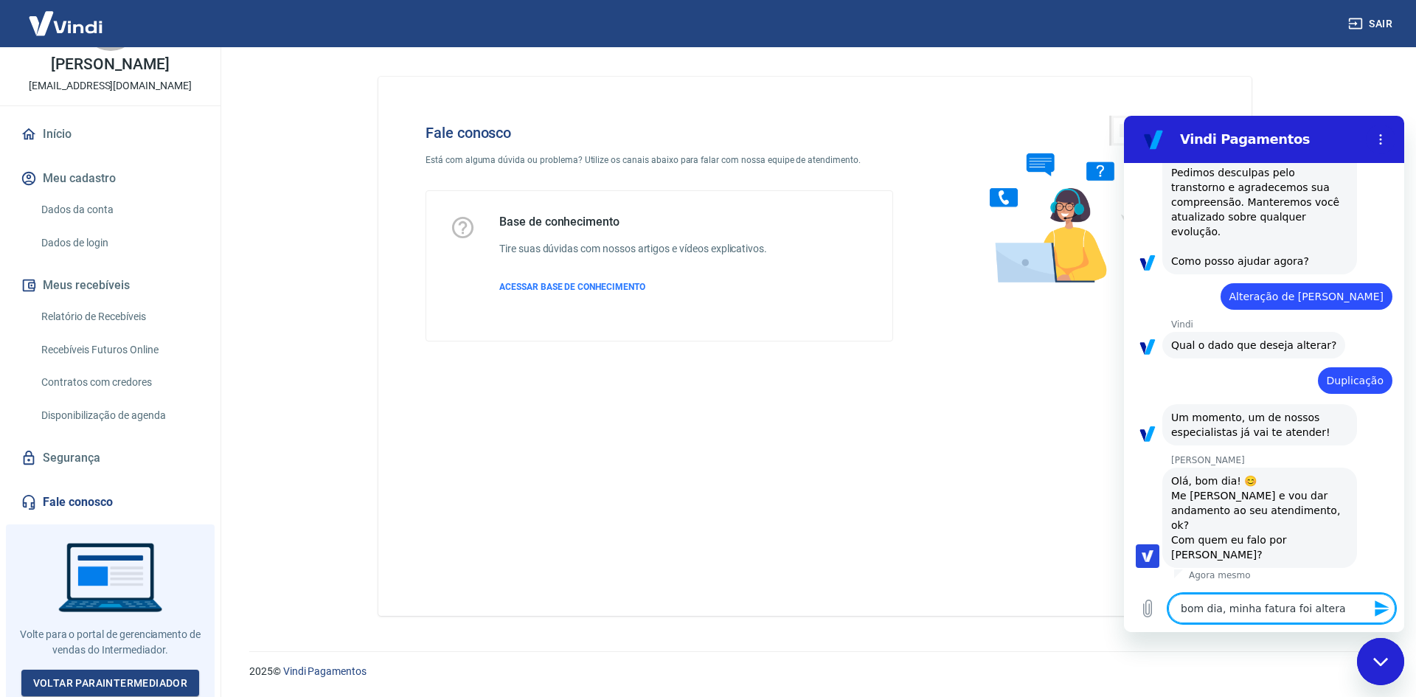
type textarea "x"
type textarea "bom dia, minha fatura foi alterada"
type textarea "x"
type textarea "bom dia, minha fatura foi alterada"
type textarea "x"
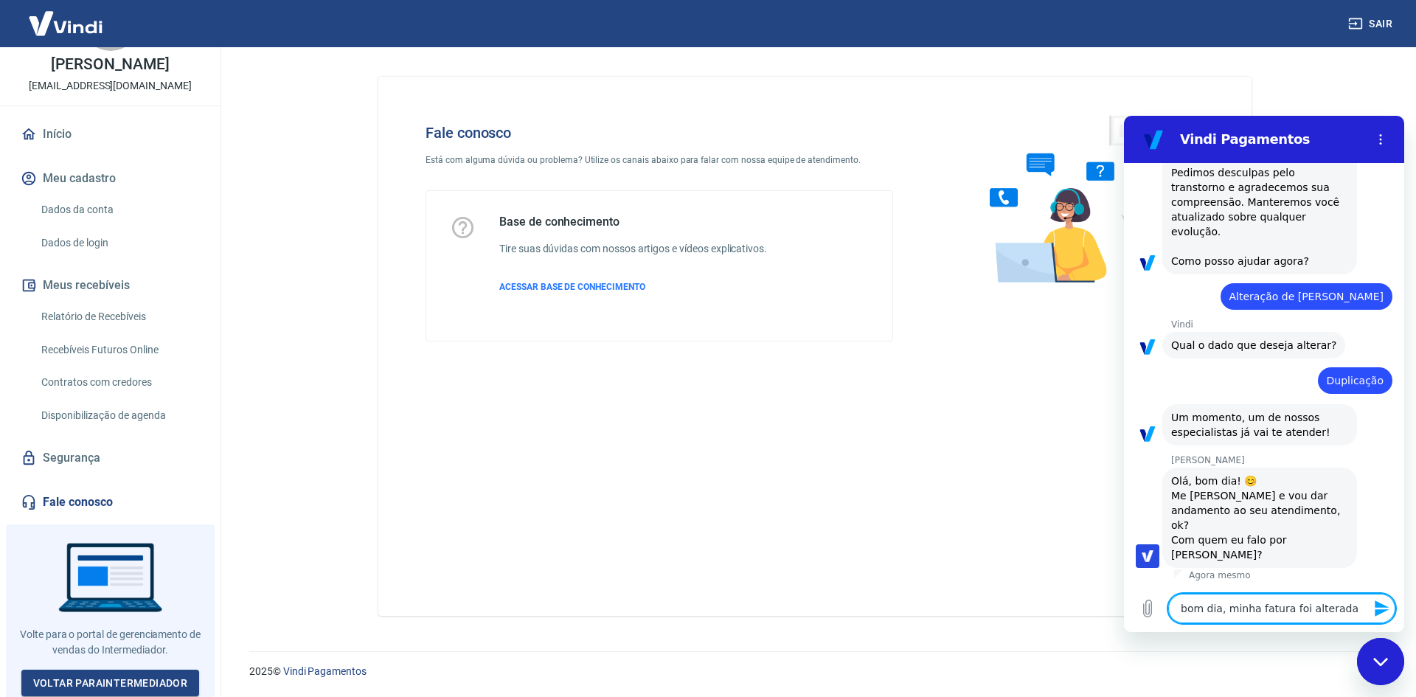
type textarea "bom dia, minha fatura foi alterada s"
type textarea "x"
type textarea "bom dia, minha fatura foi alterada se"
type textarea "x"
type textarea "bom dia, minha fatura foi alterada sem"
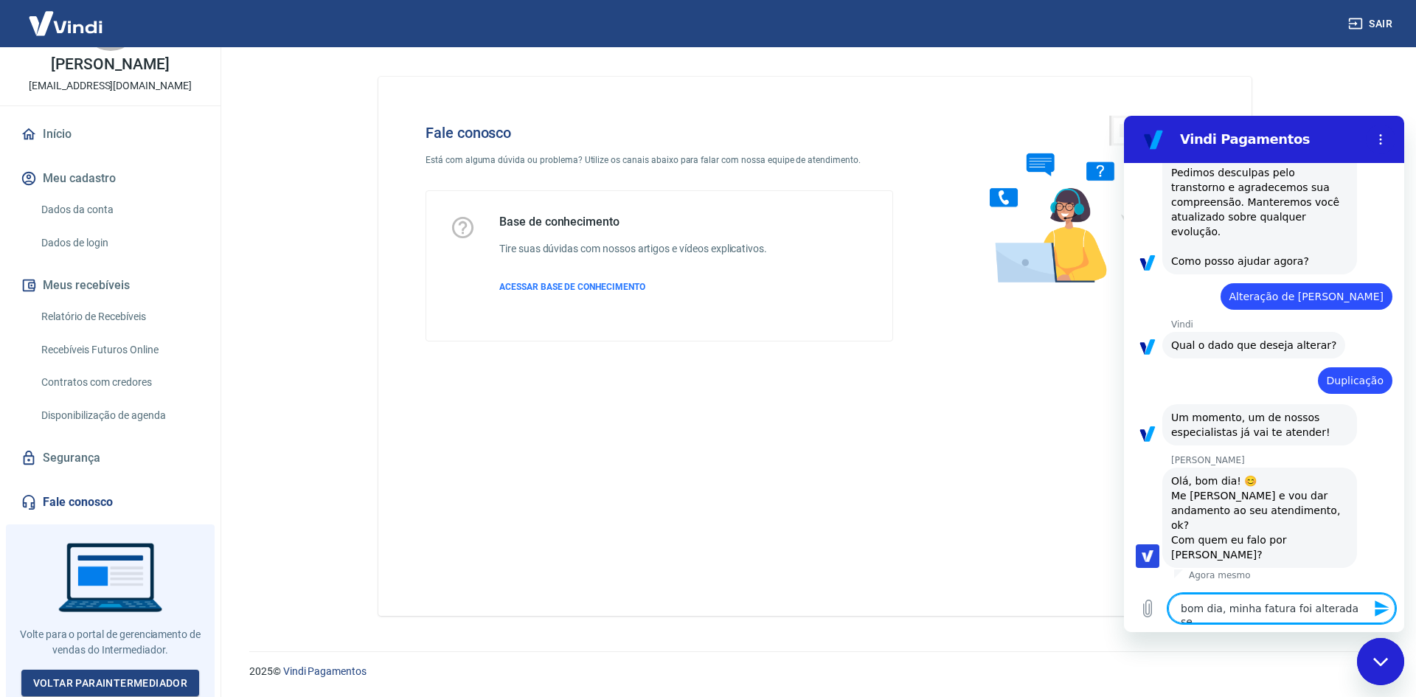
type textarea "x"
type textarea "bom dia, minha fatura foi alterada sem"
type textarea "x"
type textarea "bom dia, minha fatura foi alterada sem m"
type textarea "x"
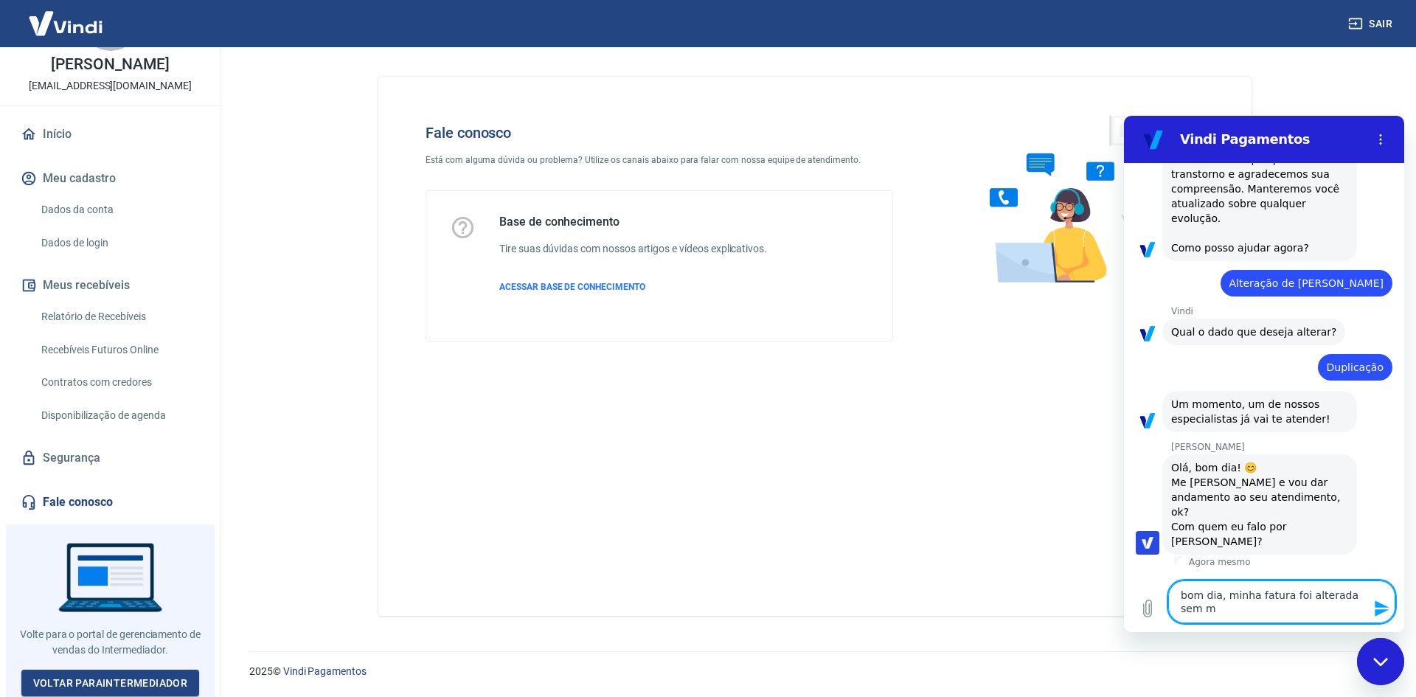
type textarea "bom dia, minha fatura foi alterada sem mi"
type textarea "x"
type textarea "bom dia, minha fatura foi alterada sem min"
type textarea "x"
type textarea "bom dia, minha fatura foi alterada [PERSON_NAME]"
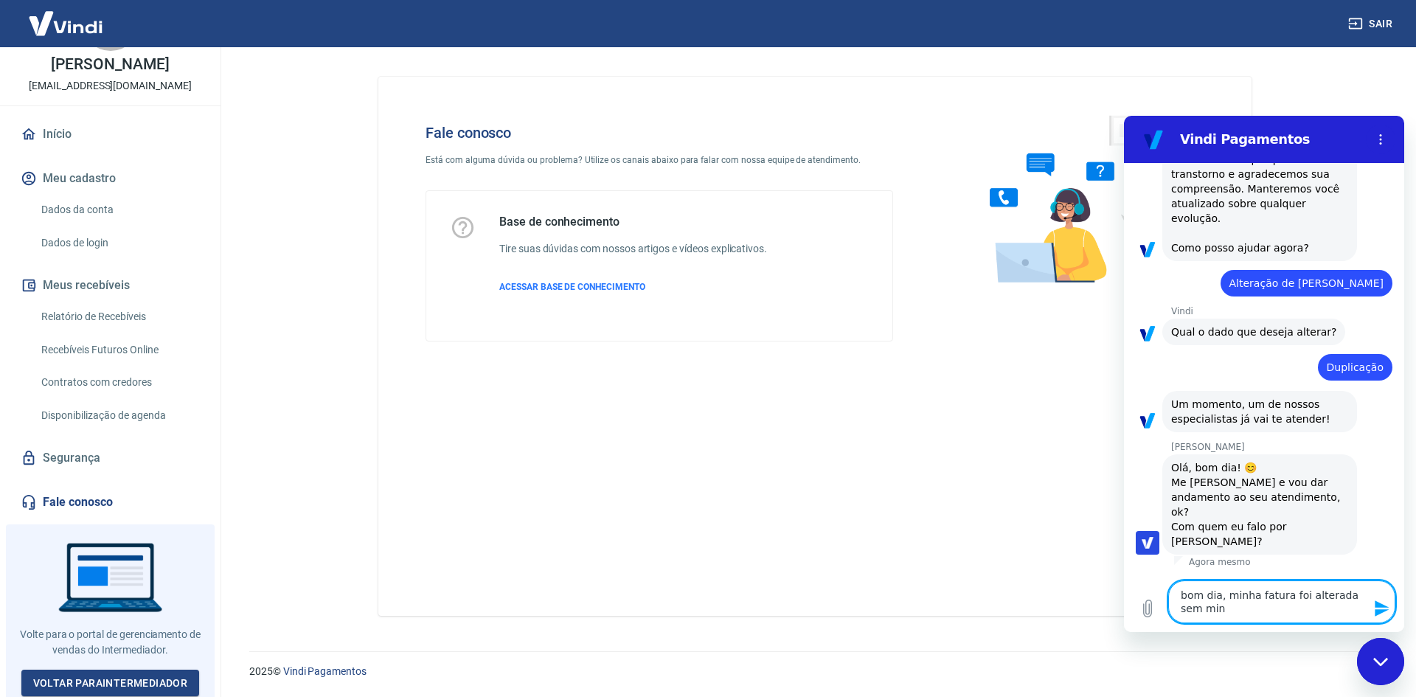
type textarea "x"
type textarea "bom dia, minha fatura foi alterada sem minha"
type textarea "x"
type textarea "bom dia, minha fatura foi alterada sem minha"
type textarea "x"
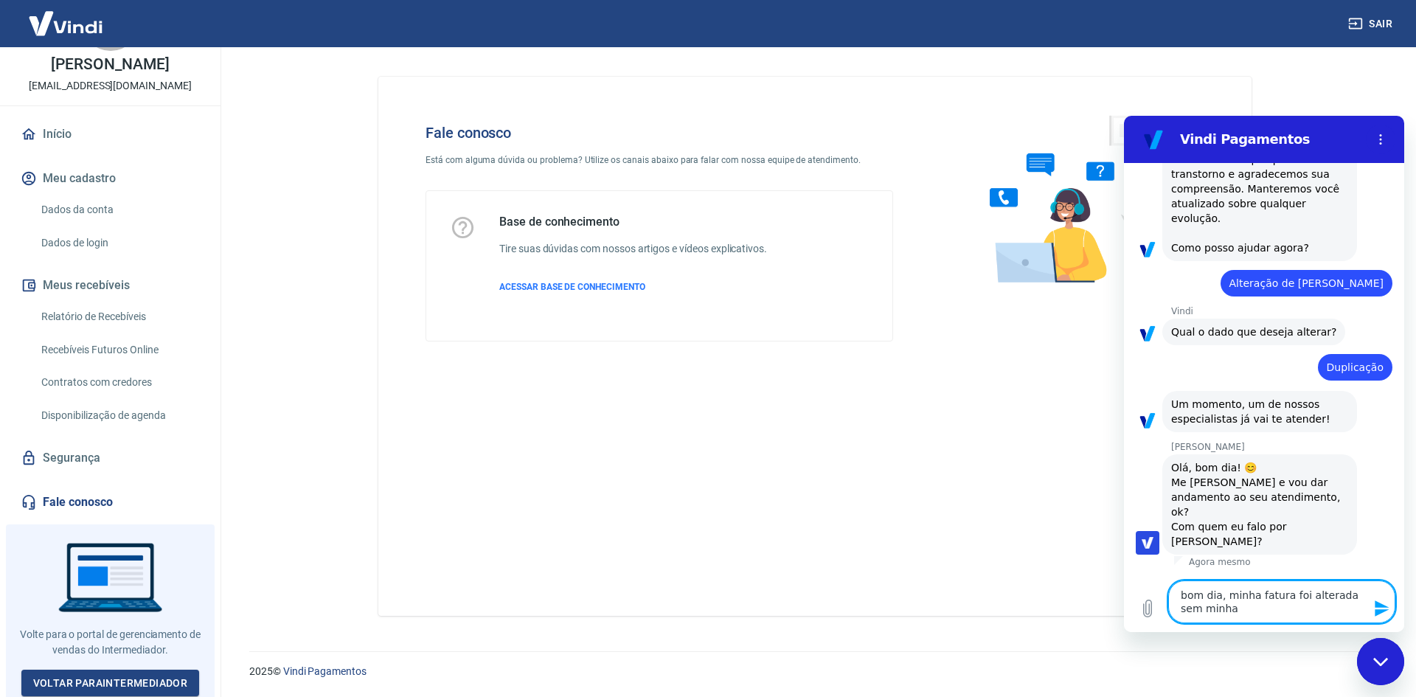
type textarea "bom dia, minha fatura foi alterada sem minha a"
type textarea "x"
type textarea "bom dia, minha fatura foi alterada sem minha au"
type textarea "x"
type textarea "bom dia, minha fatura foi alterada sem minha aut"
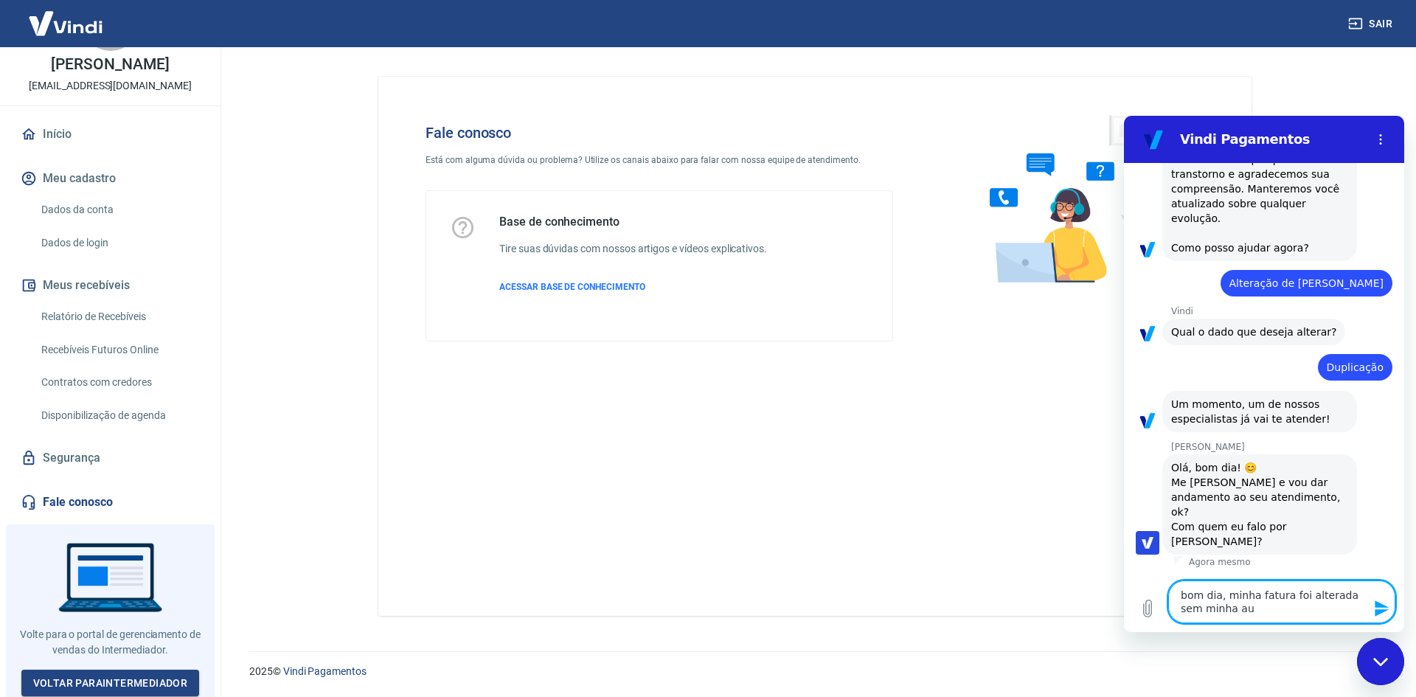
type textarea "x"
type textarea "bom dia, minha fatura foi alterada sem minha auto"
type textarea "x"
type textarea "bom dia, minha fatura foi alterada sem minha autor"
type textarea "x"
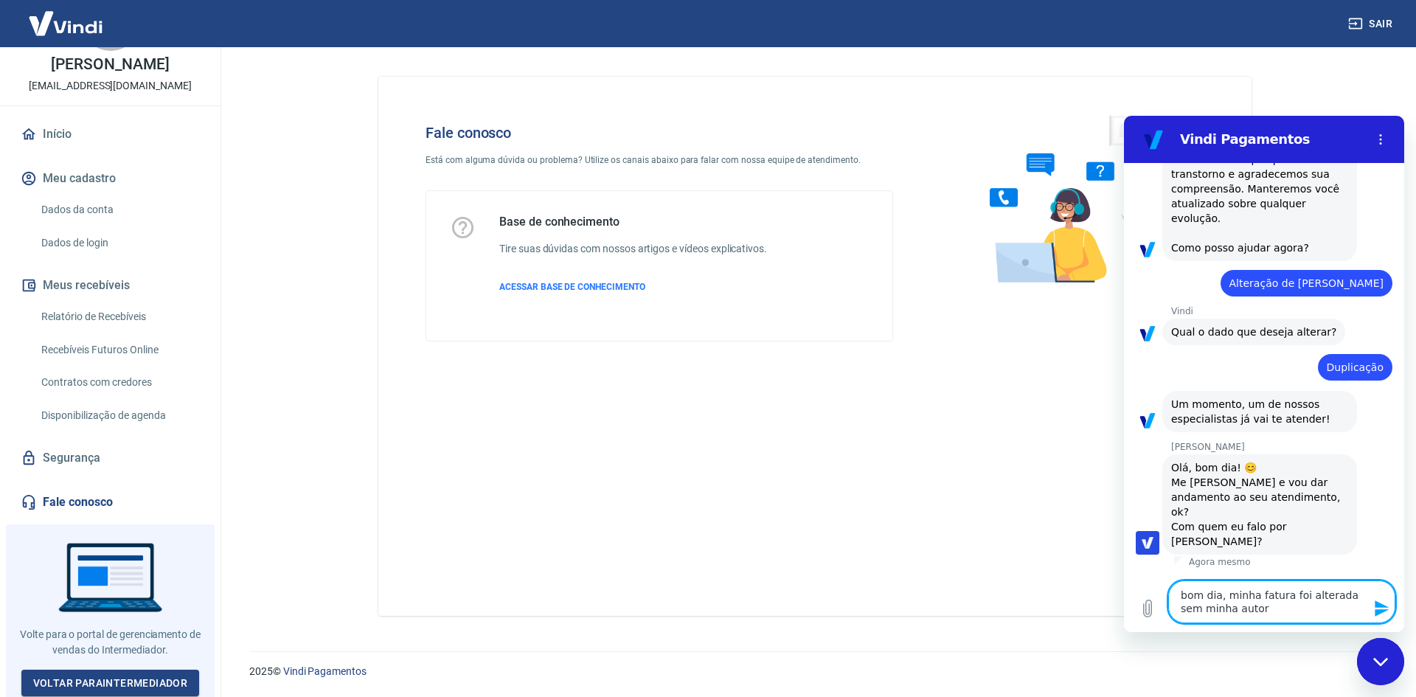
type textarea "bom dia, minha fatura foi alterada sem minha autori"
type textarea "x"
type textarea "bom dia, minha fatura foi alterada sem minha autoriz"
type textarea "x"
type textarea "bom dia, minha fatura foi alterada sem minha autoriza"
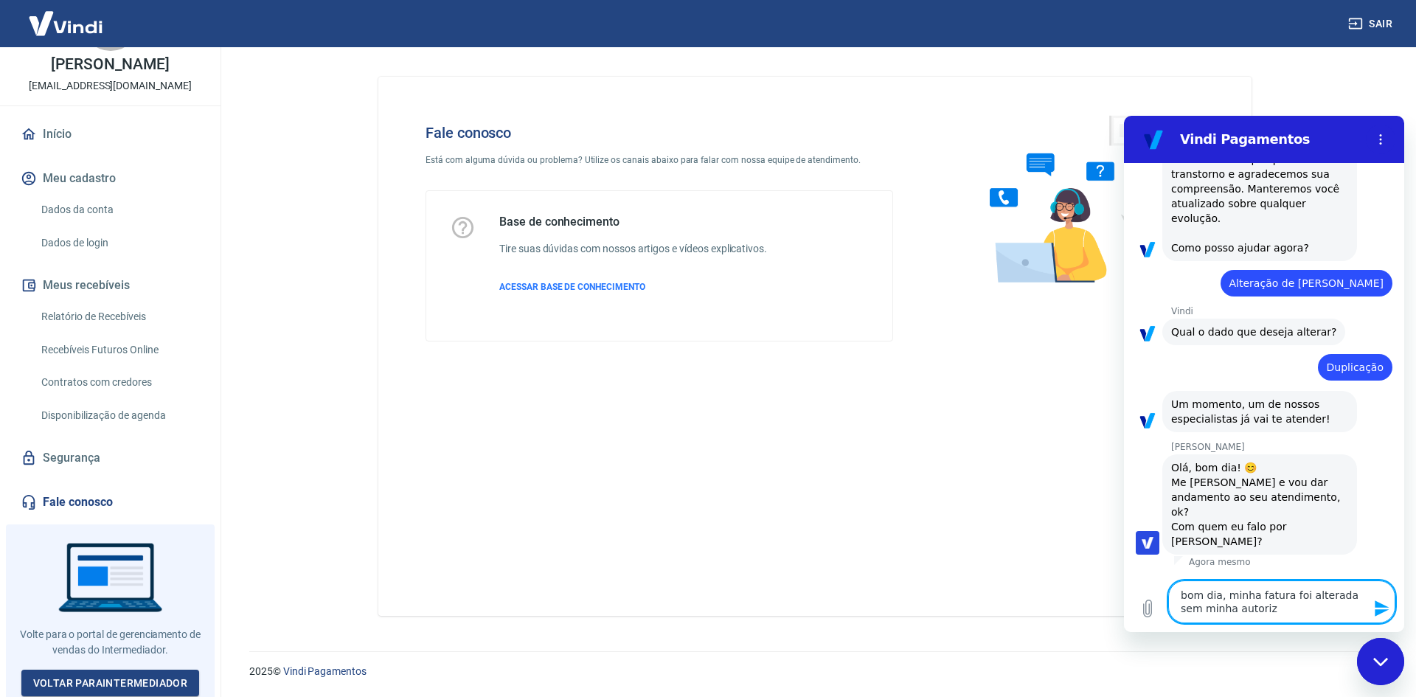
type textarea "x"
type textarea "bom dia, minha fatura foi alterada sem minha autorizac"
type textarea "x"
type textarea "bom dia, minha fatura foi alterada sem minha autorizaca"
type textarea "x"
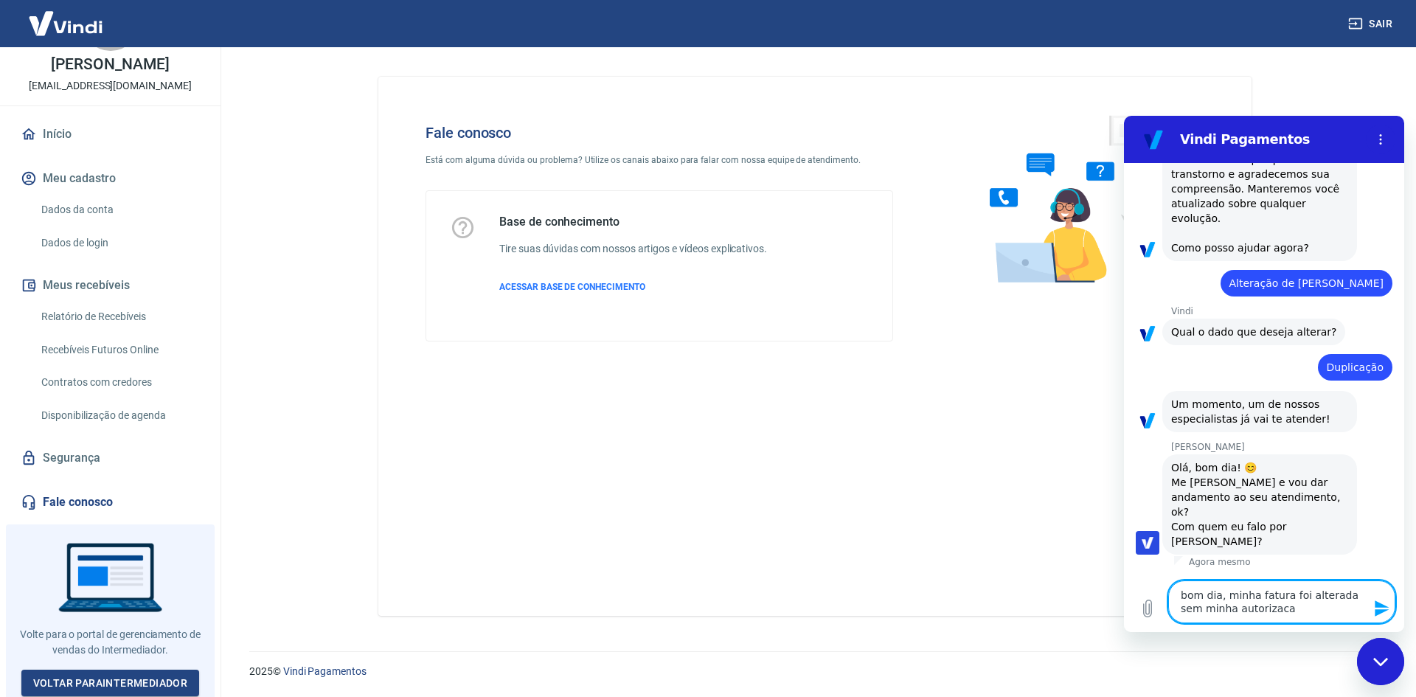
type textarea "bom dia, minha fatura foi alterada sem minha autorizac"
type textarea "x"
type textarea "bom dia, minha fatura foi alterada sem minha autoriza"
type textarea "x"
type textarea "bom dia, minha fatura foi alterada sem minha autorizaç"
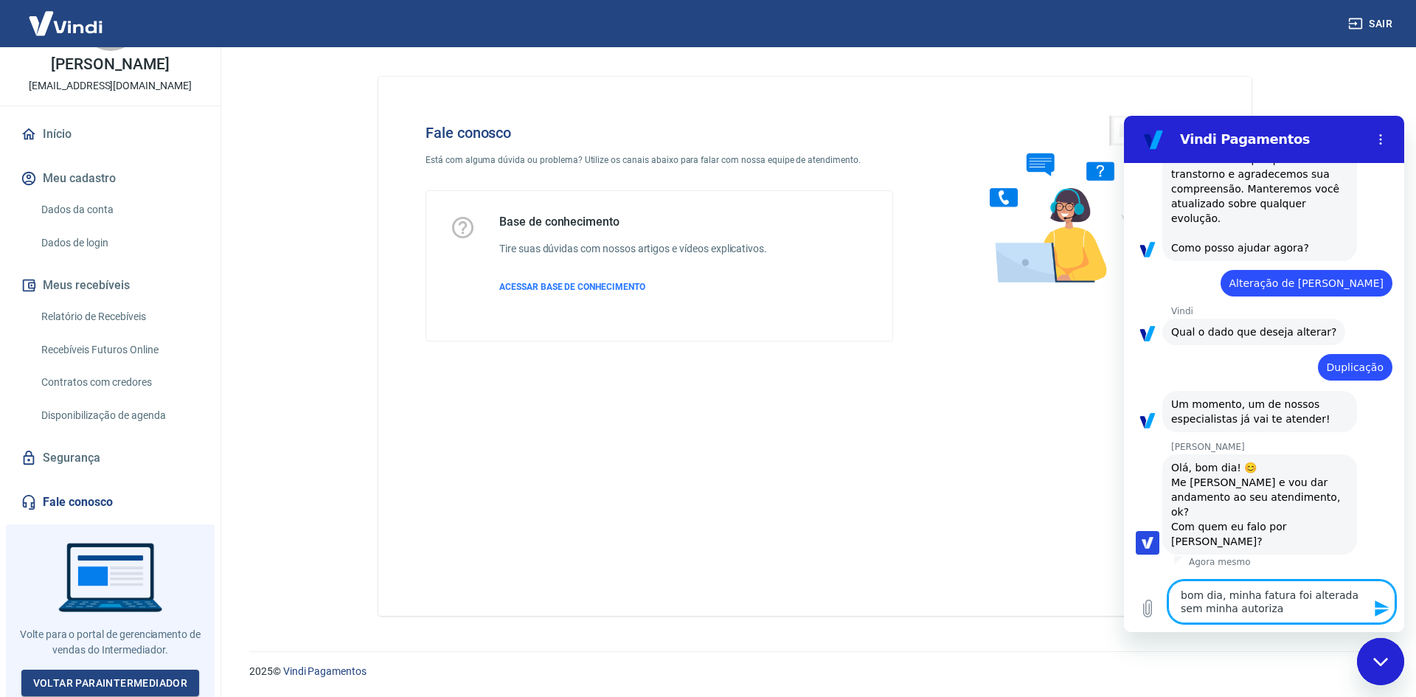
type textarea "x"
type textarea "bom dia, minha fatura foi alterada sem minha autorizaçã"
type textarea "x"
type textarea "bom dia, minha fatura foi alterada sem minha autorização"
type textarea "x"
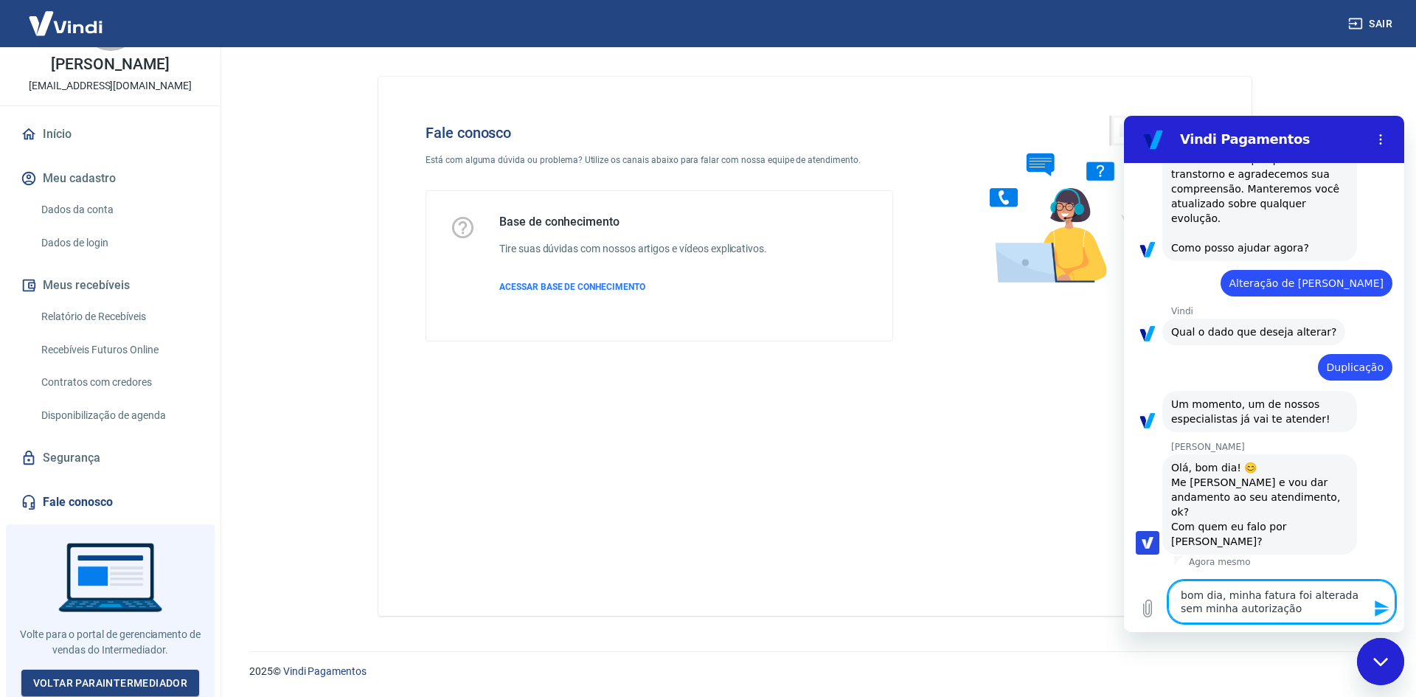
type textarea "bom dia, minha fatura foi alterada sem minha autorizaçã"
type textarea "x"
type textarea "bom dia, minha fatura foi alterada sem minha autorizaçã!"
type textarea "x"
type textarea "bom dia, minha fatura foi alterada sem minha autorizaçã"
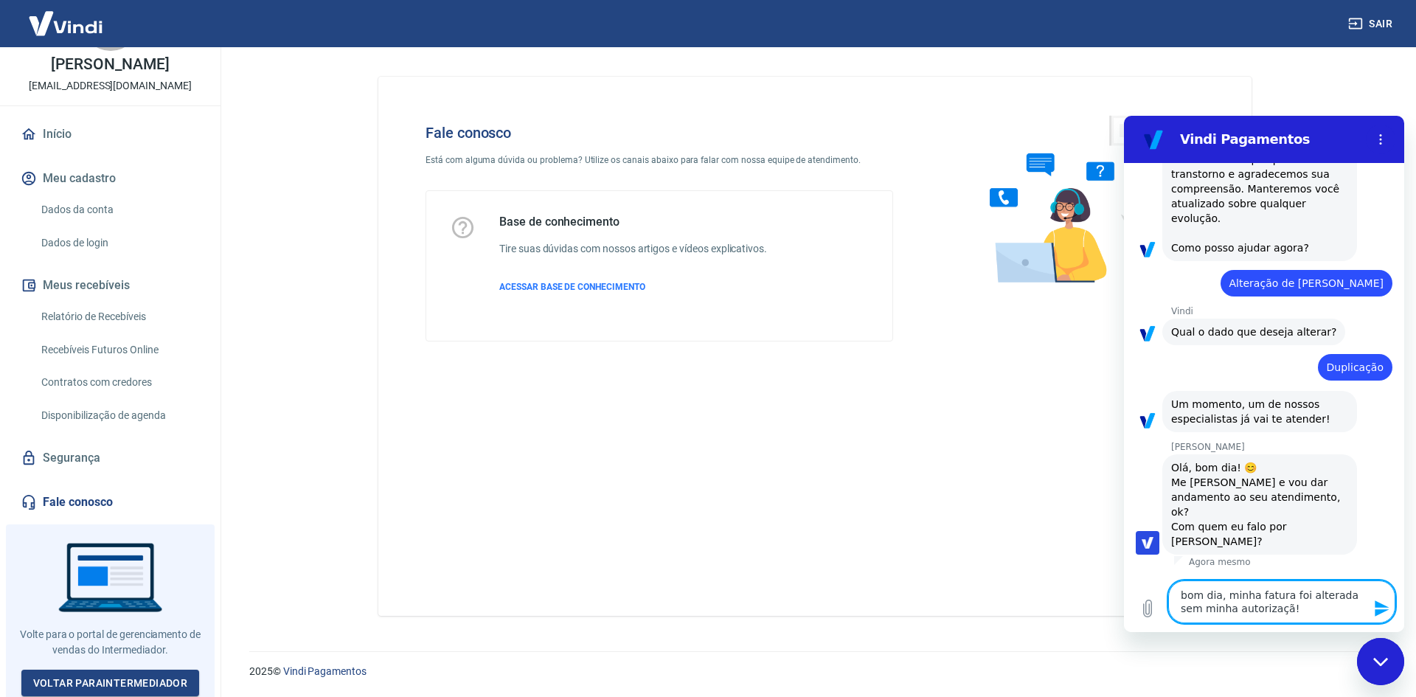
type textarea "x"
type textarea "bom dia, minha fatura foi alterada sem minha autorização"
type textarea "x"
type textarea "bom dia, minha fatura foi alterada sem minha autorização!"
type textarea "x"
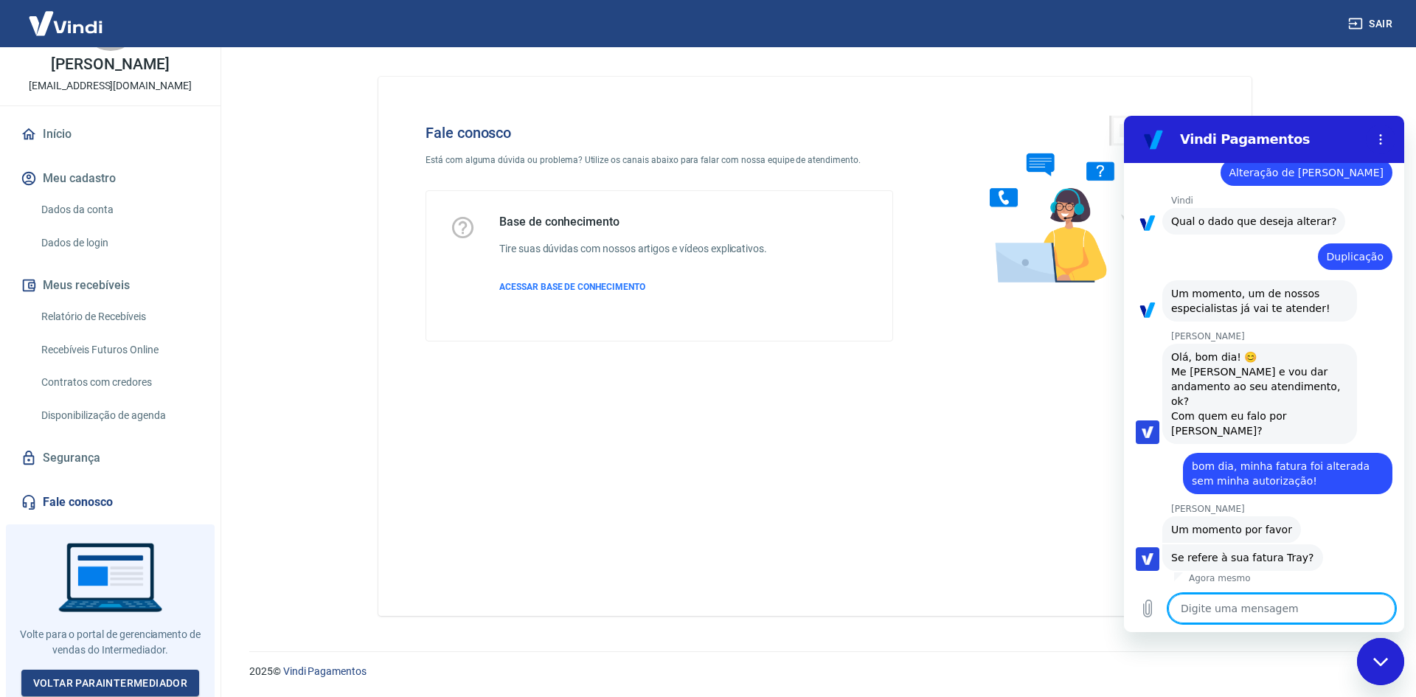
scroll to position [1285, 0]
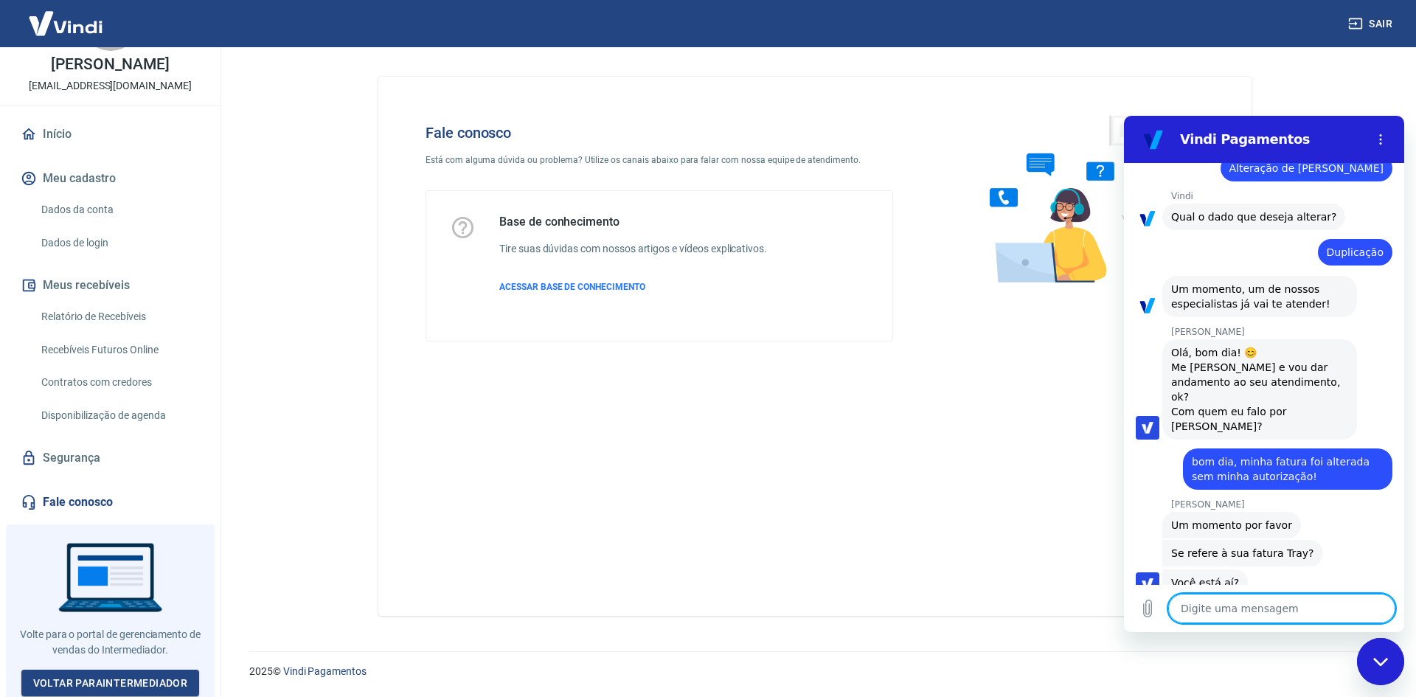
type textarea "x"
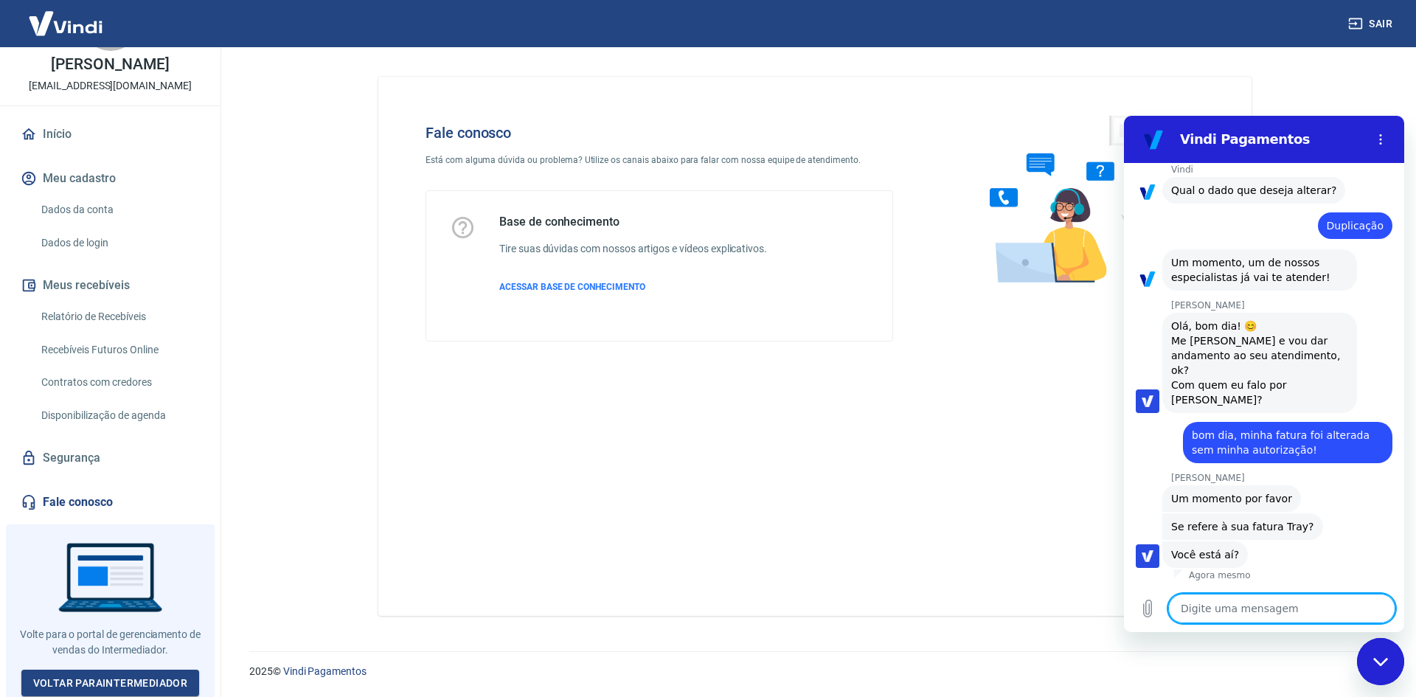
scroll to position [1313, 0]
drag, startPoint x: 1240, startPoint y: 615, endPoint x: 1229, endPoint y: 613, distance: 11.3
click at [1238, 614] on textarea at bounding box center [1281, 608] width 227 height 29
type textarea "b"
type textarea "x"
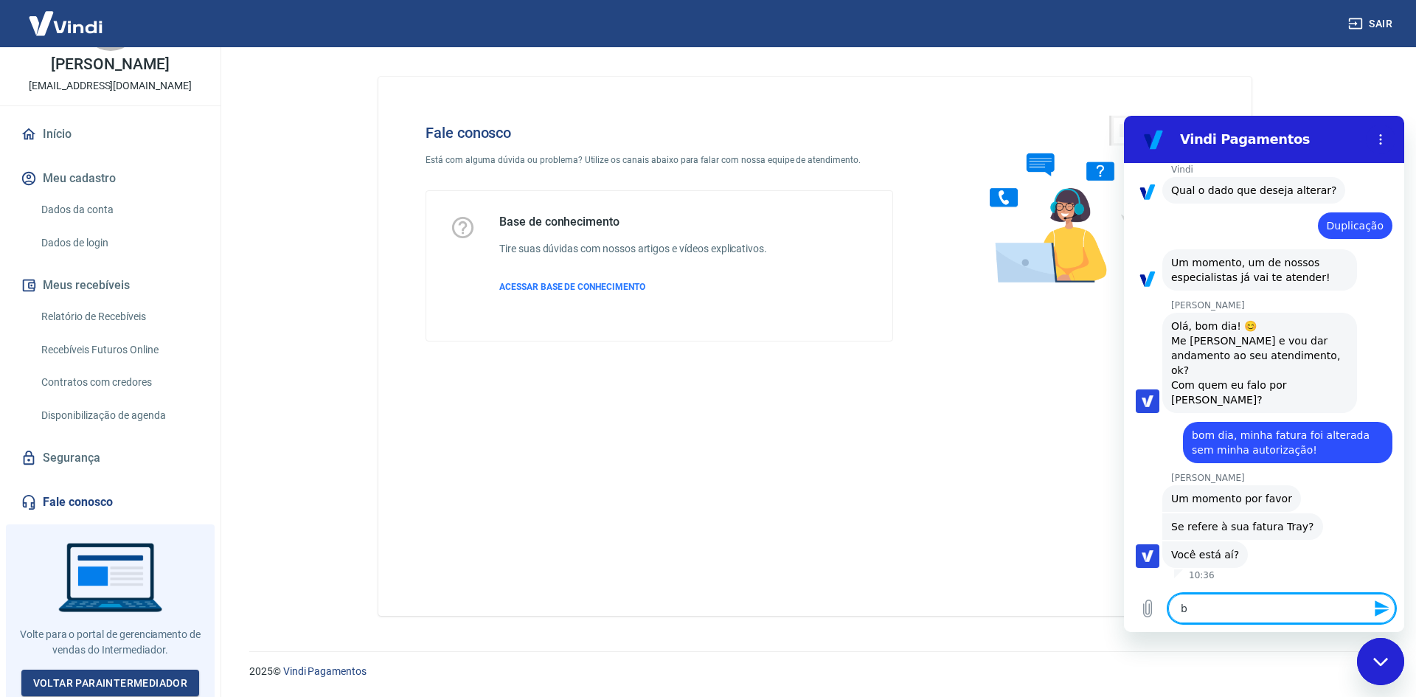
type textarea "bo"
type textarea "x"
type textarea "bom"
type textarea "x"
type textarea "bom"
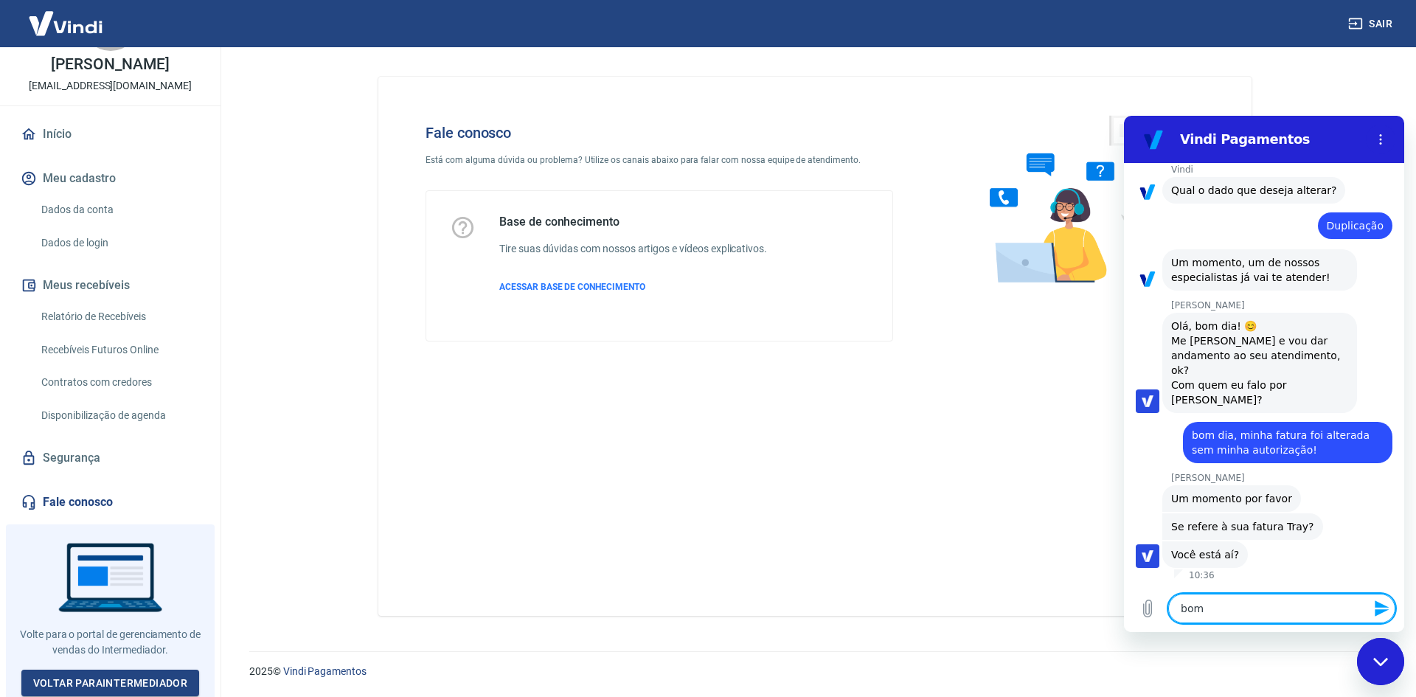
type textarea "x"
type textarea "bom d"
type textarea "x"
type textarea "bom di"
type textarea "x"
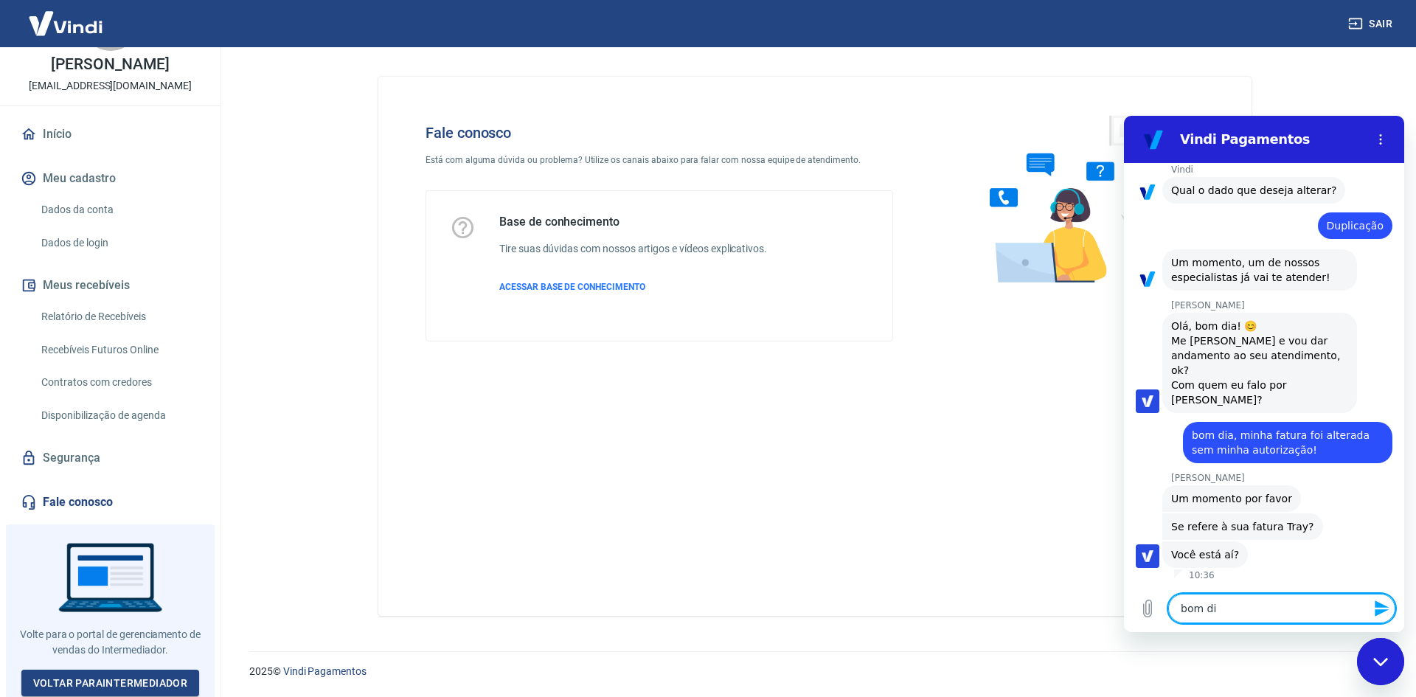
type textarea "bom dia"
type textarea "x"
type textarea "bom dia"
type textarea "x"
type textarea "bom dia s"
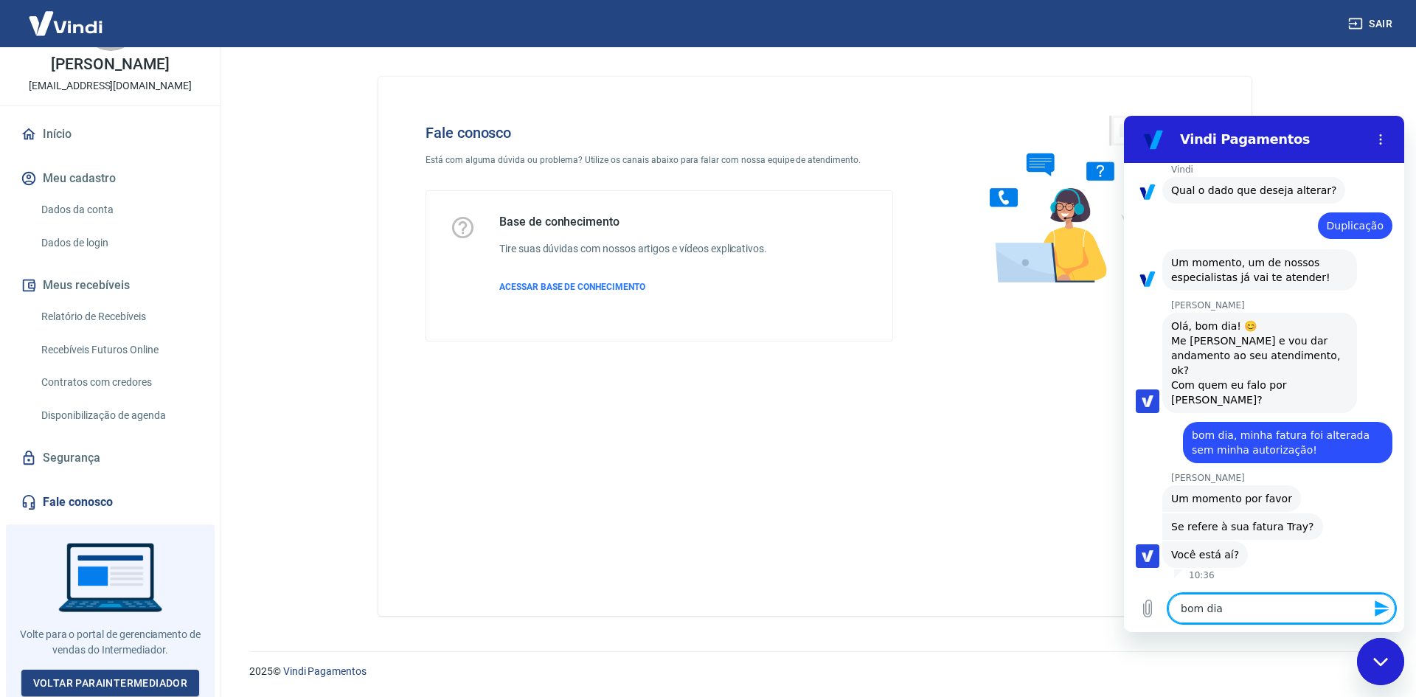
type textarea "x"
type textarea "bom dia si"
type textarea "x"
type textarea "bom dia sim"
type textarea "x"
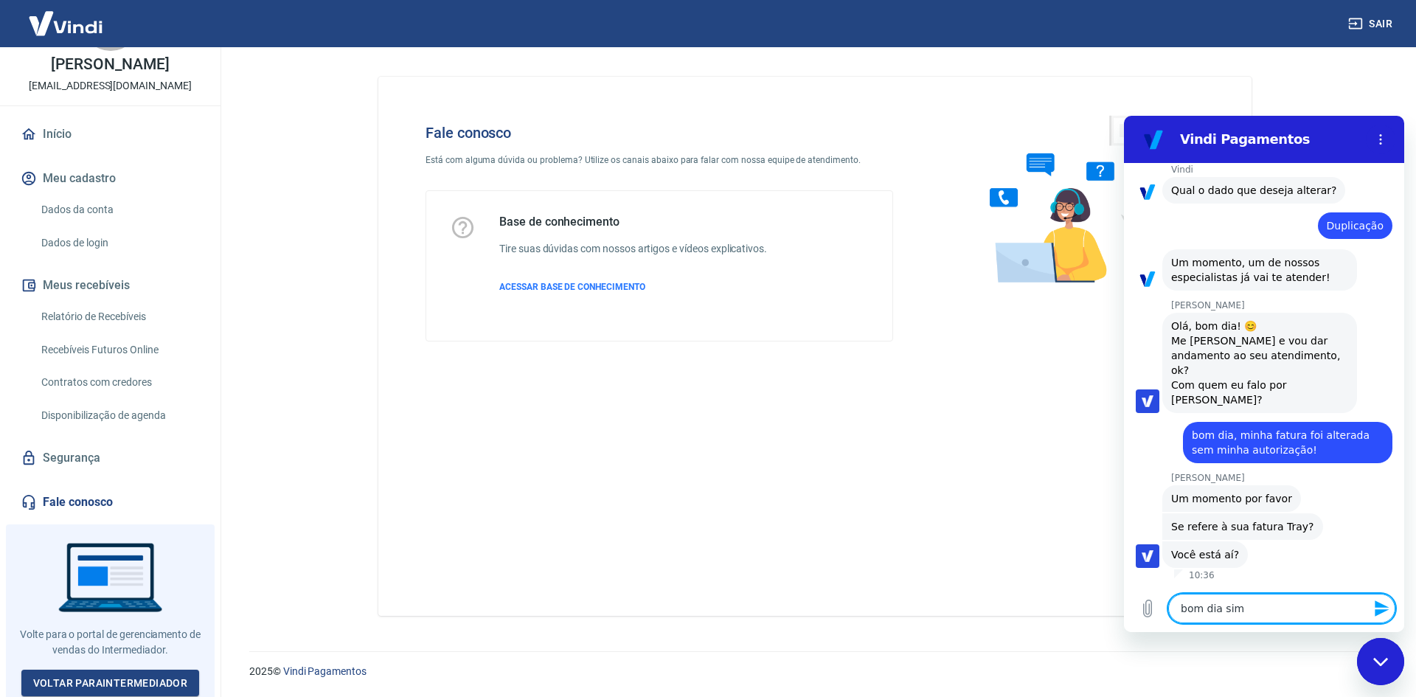
type textarea "bom dia si"
type textarea "x"
type textarea "bom dia sim"
type textarea "x"
type textarea "bom dia sim!"
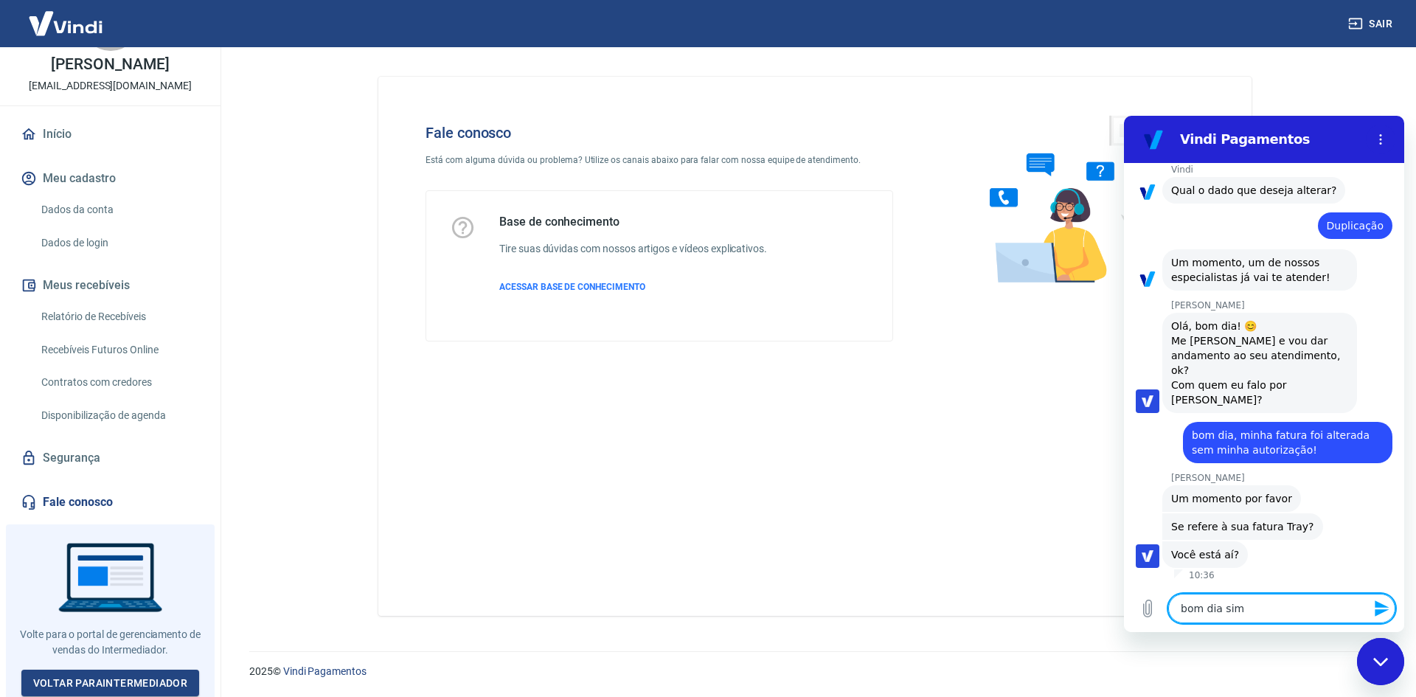
type textarea "x"
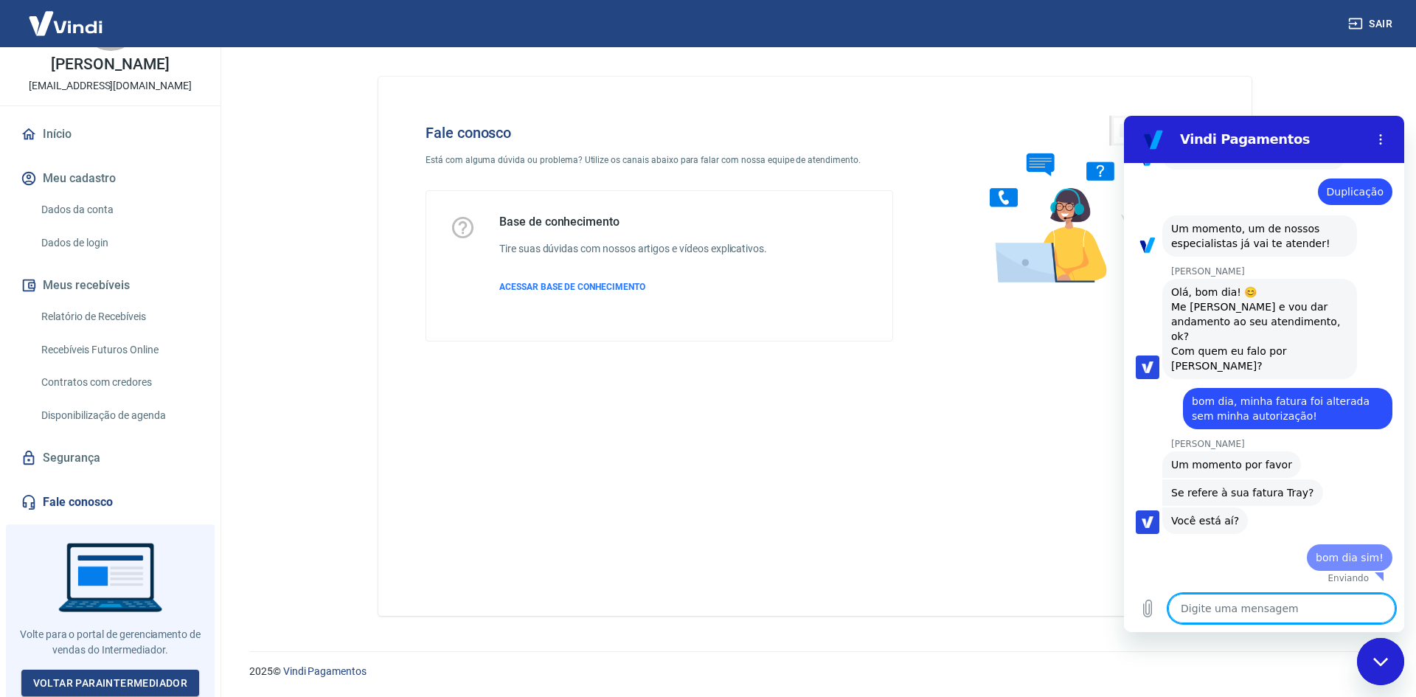
type textarea "x"
type textarea "s"
type textarea "x"
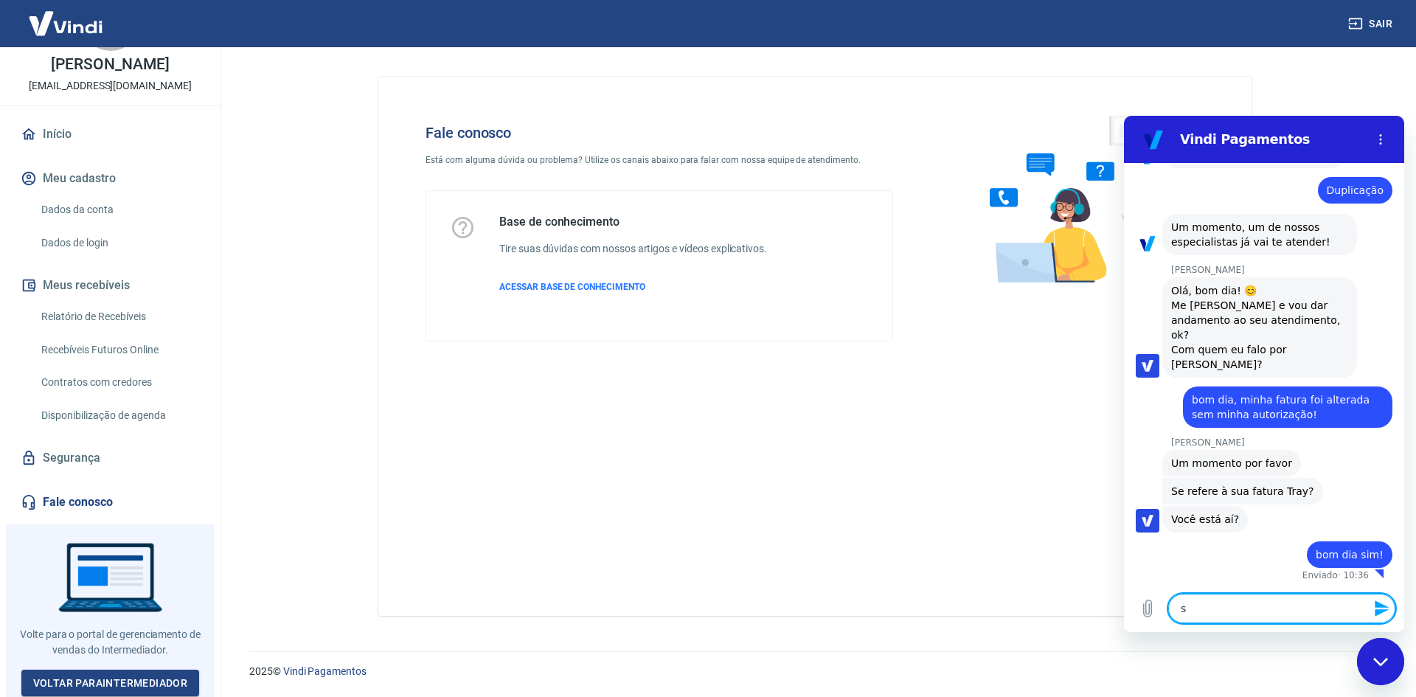
type textarea "so"
type textarea "x"
type textarea "sob"
type textarea "x"
type textarea "sobr"
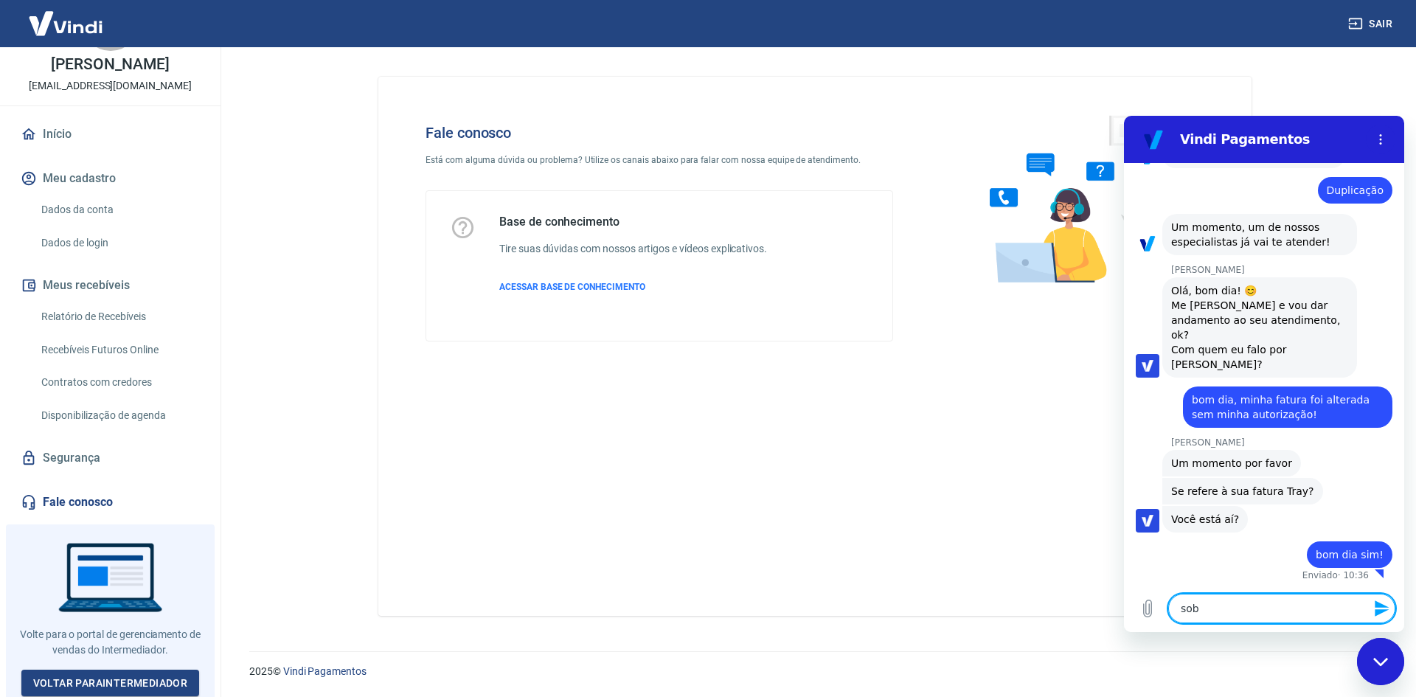
type textarea "x"
type textarea "sobrwe"
type textarea "x"
type textarea "sobrwe"
type textarea "x"
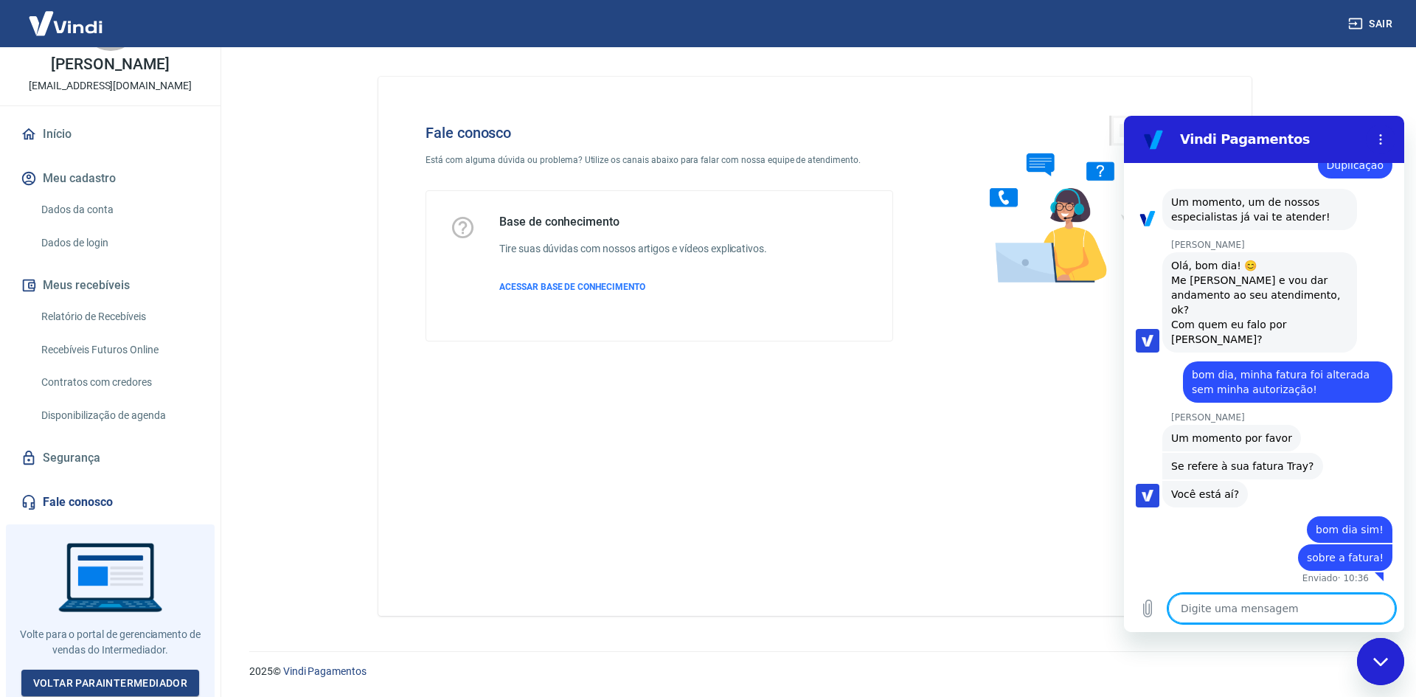
scroll to position [1377, 0]
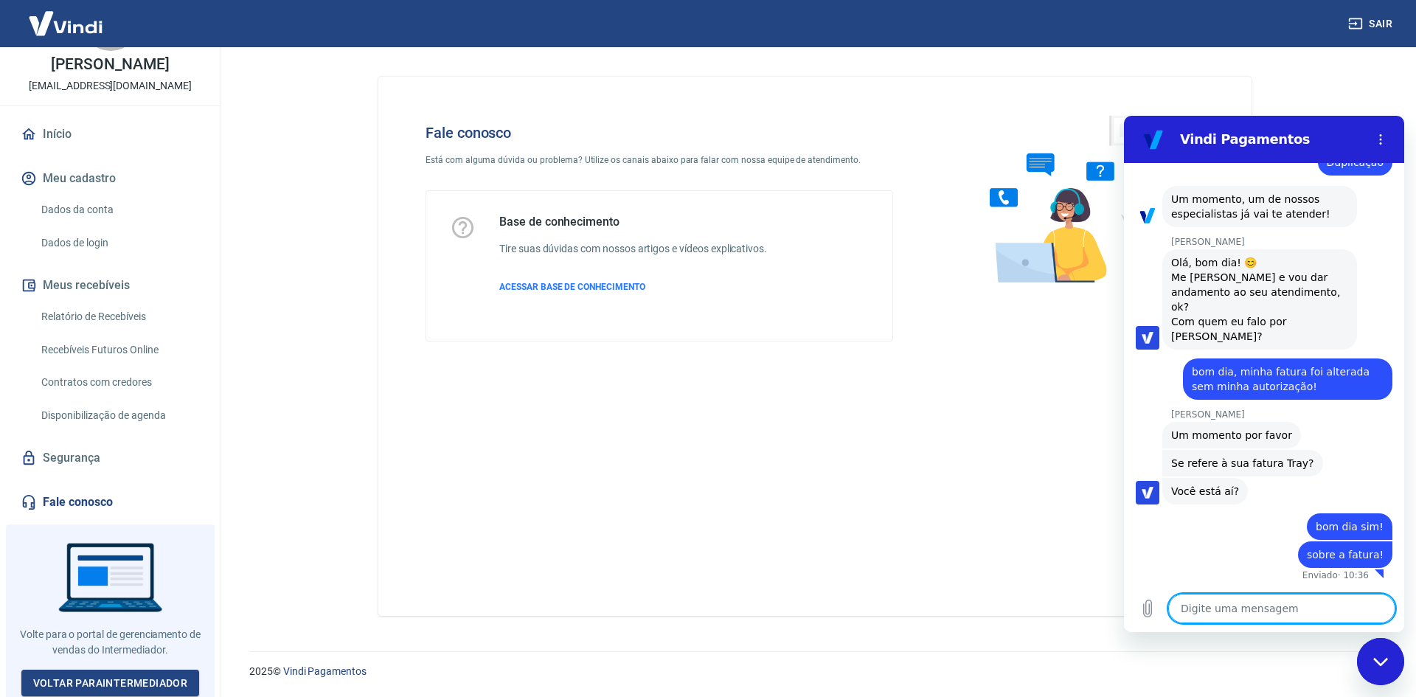
click at [1254, 473] on div "[PERSON_NAME] diz: Se refere à sua fatura Tray?" at bounding box center [1242, 463] width 161 height 27
click at [1254, 468] on span "Se refere à sua fatura Tray?" at bounding box center [1242, 463] width 143 height 12
click at [1228, 478] on div "[PERSON_NAME] diz: Você está aí?" at bounding box center [1205, 491] width 86 height 27
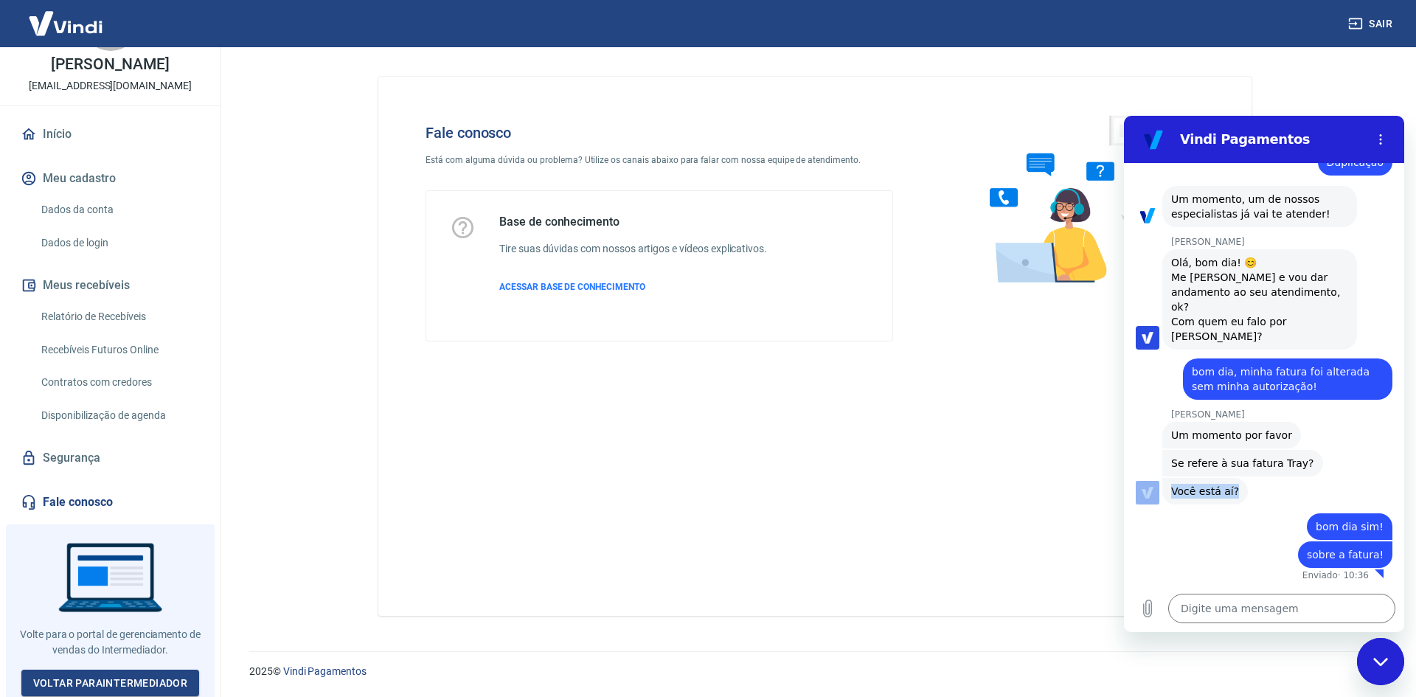
drag, startPoint x: 1276, startPoint y: 496, endPoint x: 1139, endPoint y: 490, distance: 137.3
click div "[PERSON_NAME] diz: Você está aí?"
drag, startPoint x: 1223, startPoint y: 479, endPoint x: 1269, endPoint y: 503, distance: 52.4
click at [1225, 479] on div "[PERSON_NAME] diz: Você está aí?" at bounding box center [1205, 491] width 86 height 27
click at [1232, 602] on textarea at bounding box center [1281, 608] width 227 height 29
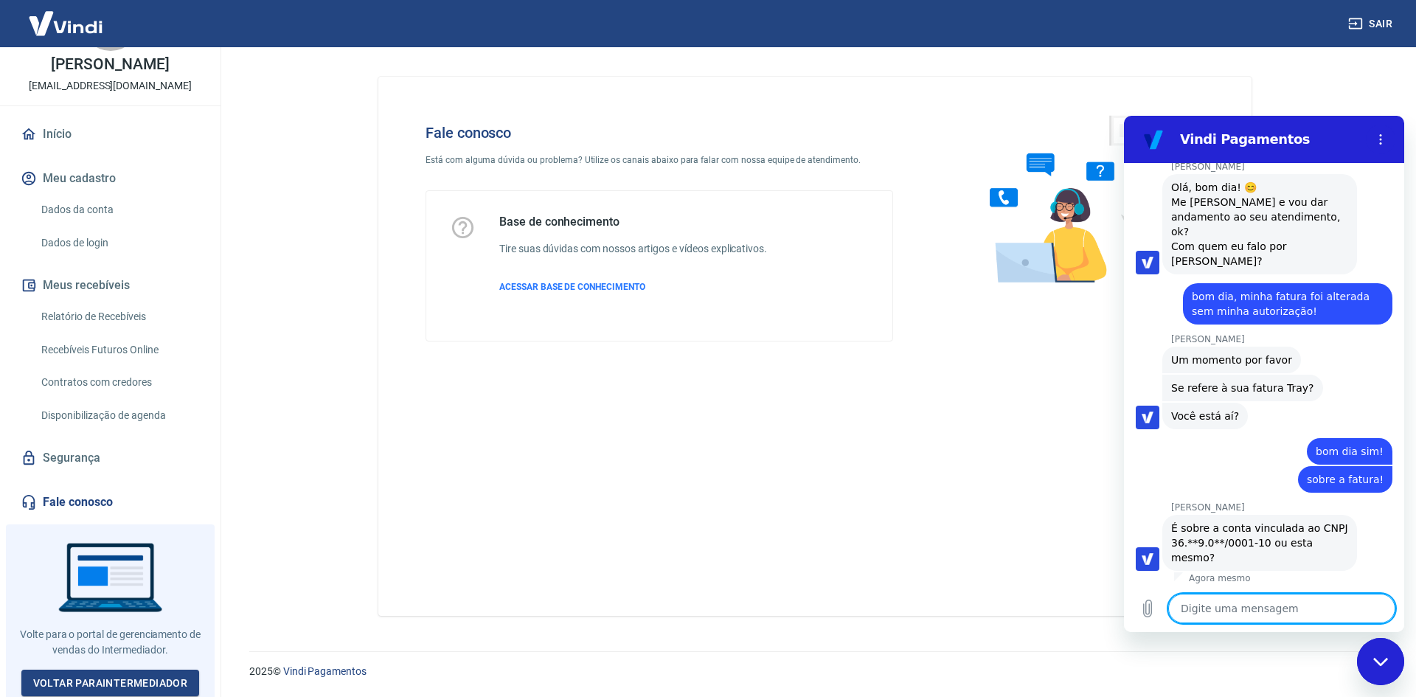
scroll to position [1440, 0]
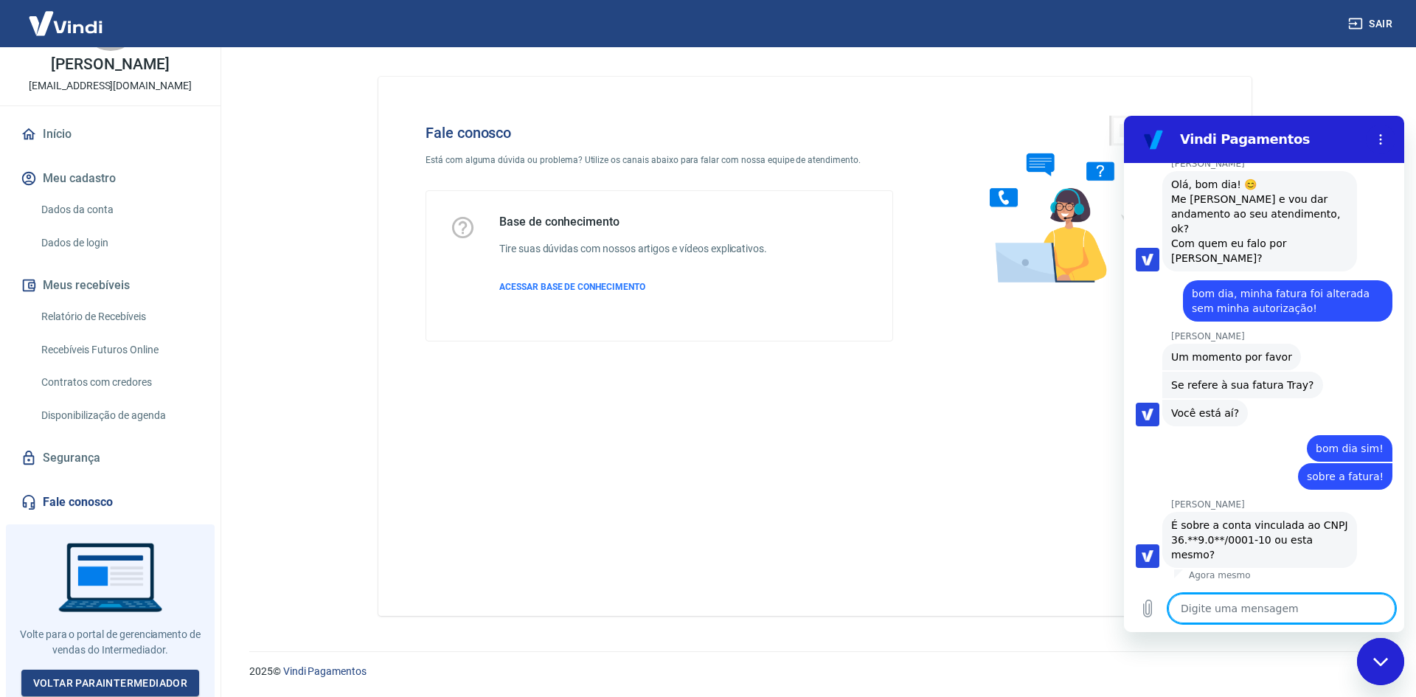
click at [1231, 617] on textarea at bounding box center [1281, 608] width 227 height 29
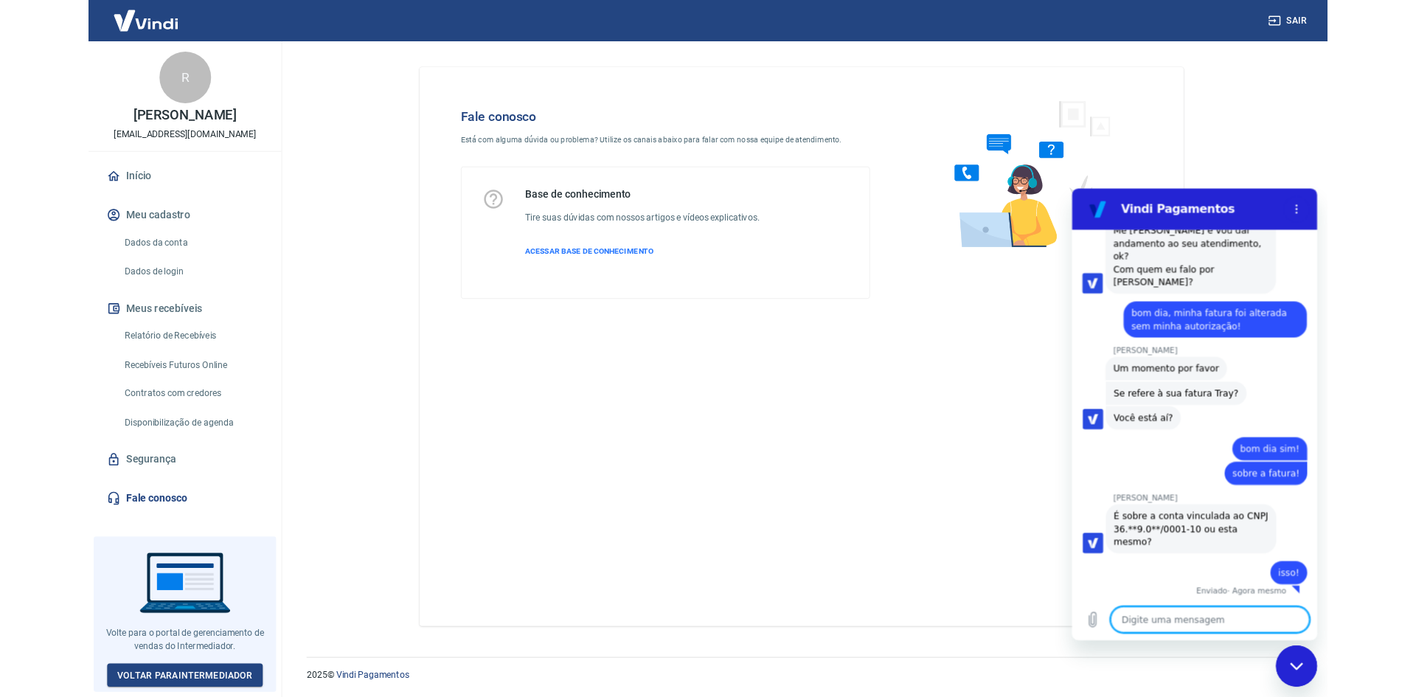
scroll to position [0, 0]
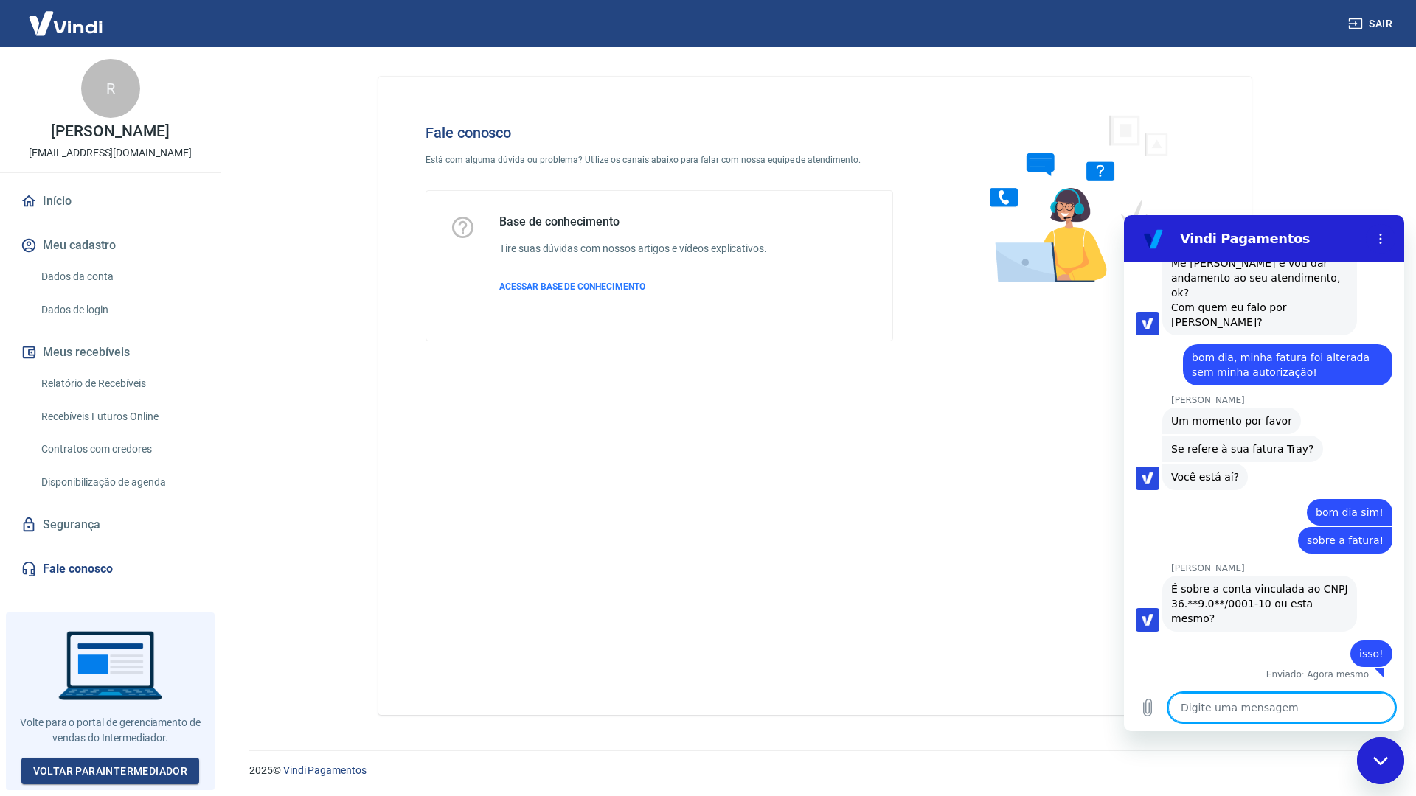
click at [708, 69] on div "Fale conosco Está com alguma dúvida ou problema? Utilize os canais abaixo para …" at bounding box center [815, 390] width 909 height 686
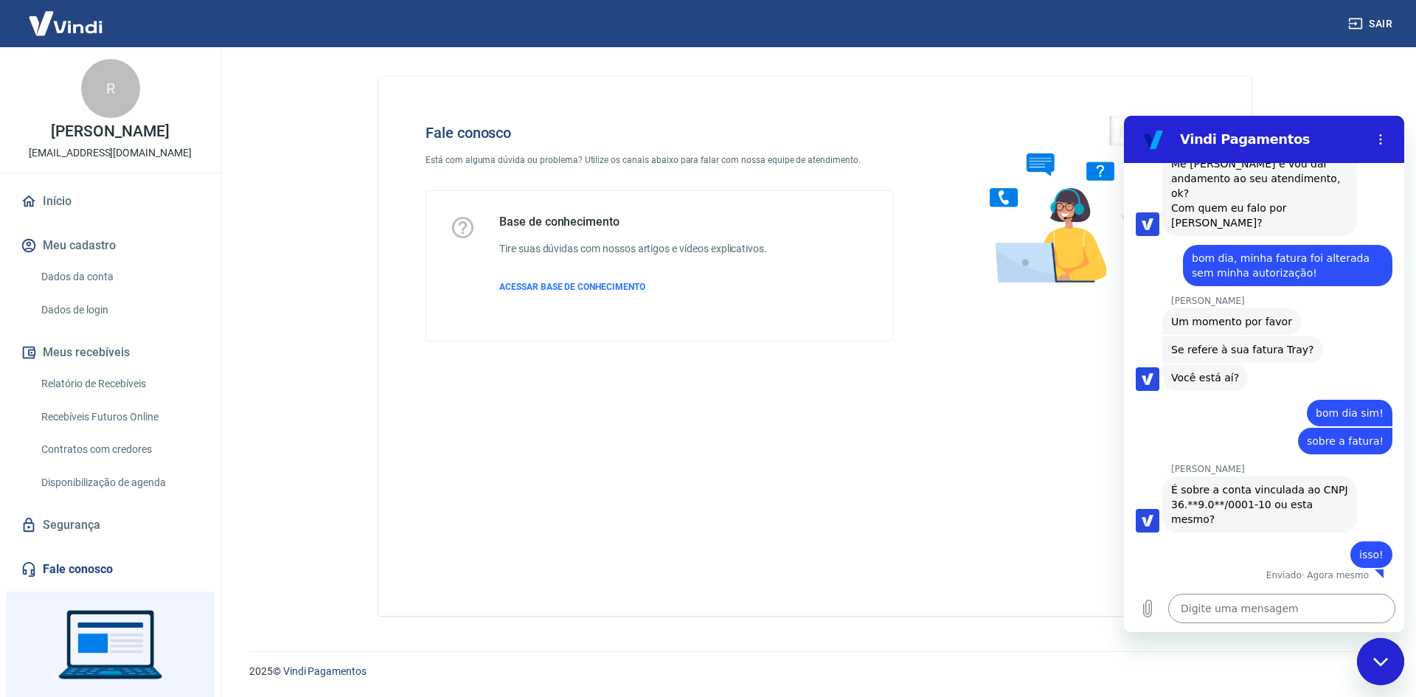
click at [1230, 611] on textarea at bounding box center [1281, 608] width 227 height 29
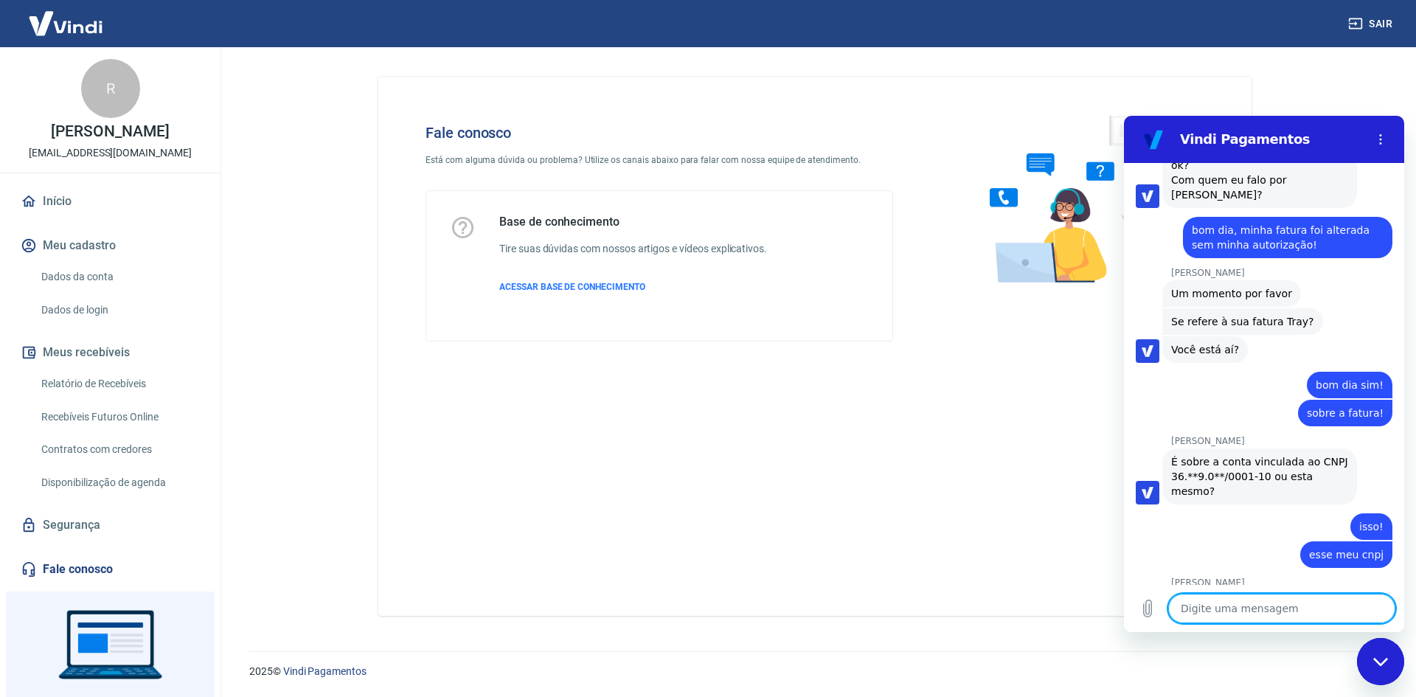
scroll to position [1625, 0]
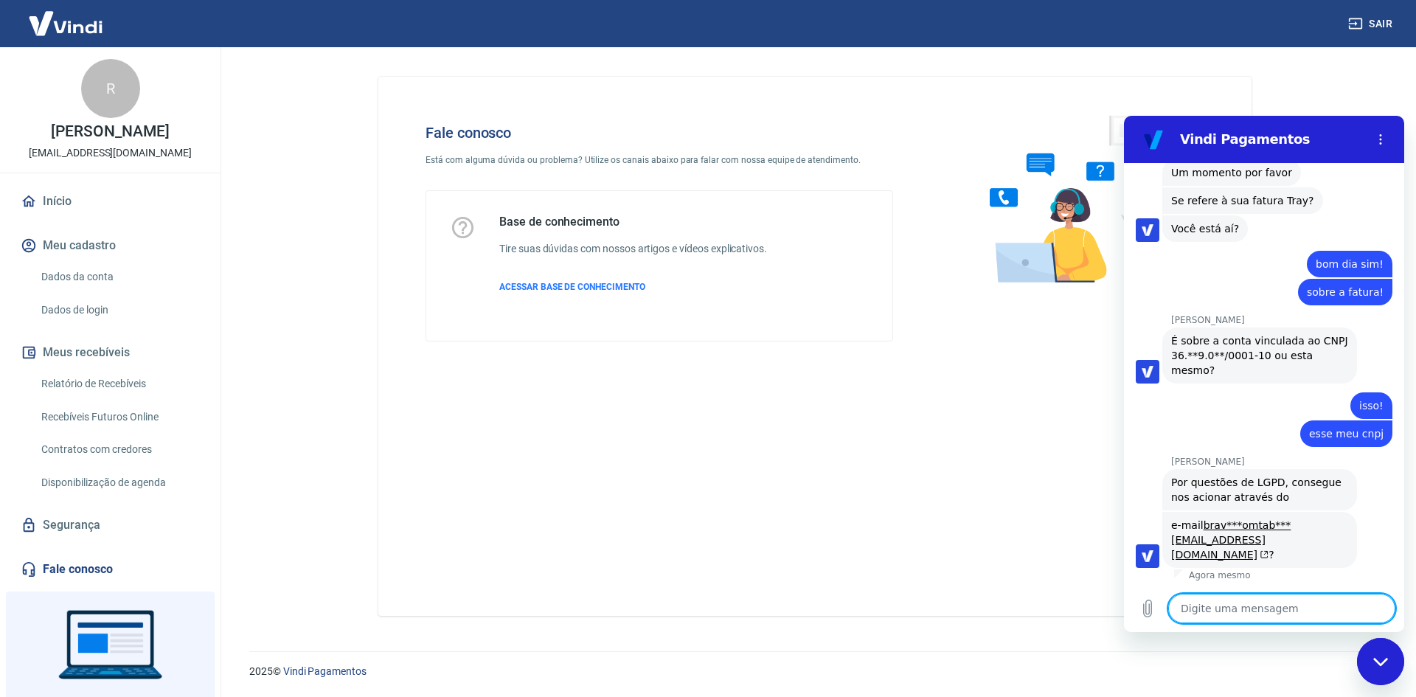
click at [1231, 602] on textarea at bounding box center [1281, 608] width 227 height 29
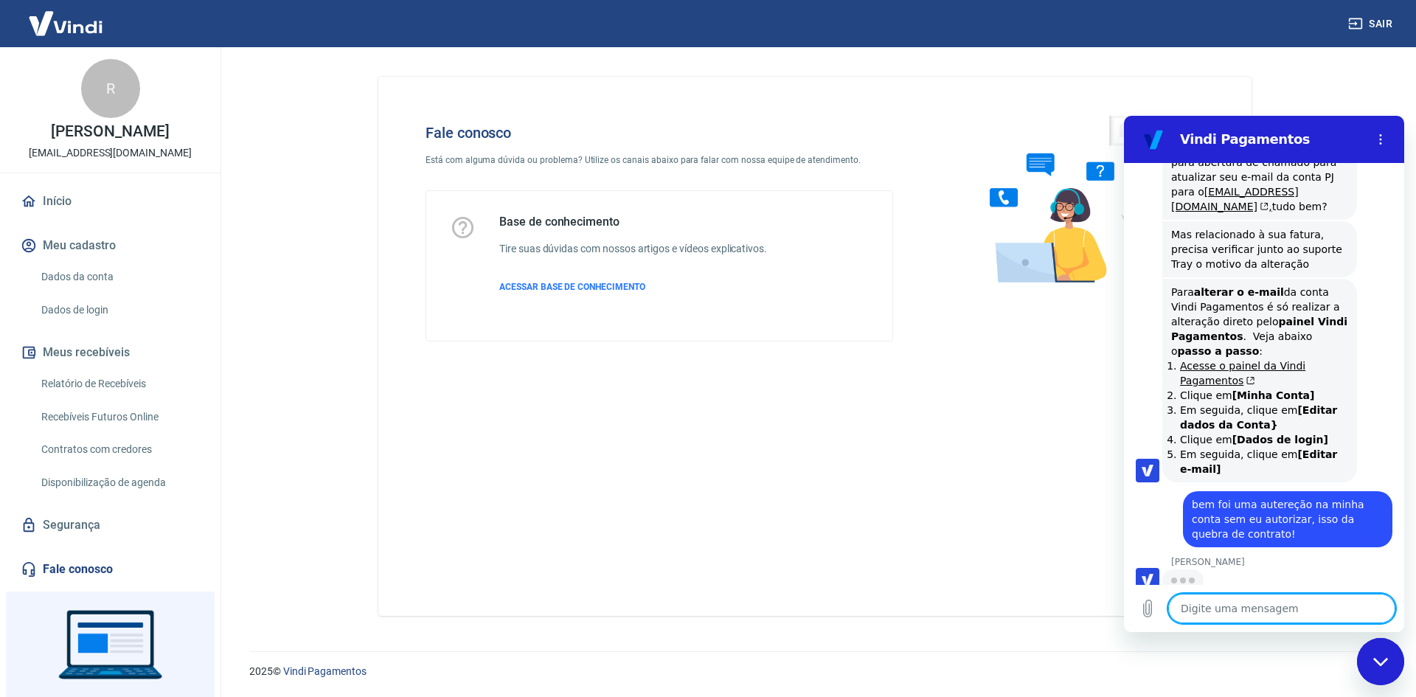
scroll to position [2190, 0]
click at [1195, 372] on link "Acesse o painel da Vindi Pagamentos" at bounding box center [1242, 372] width 125 height 27
click at [1260, 606] on textarea at bounding box center [1281, 608] width 227 height 29
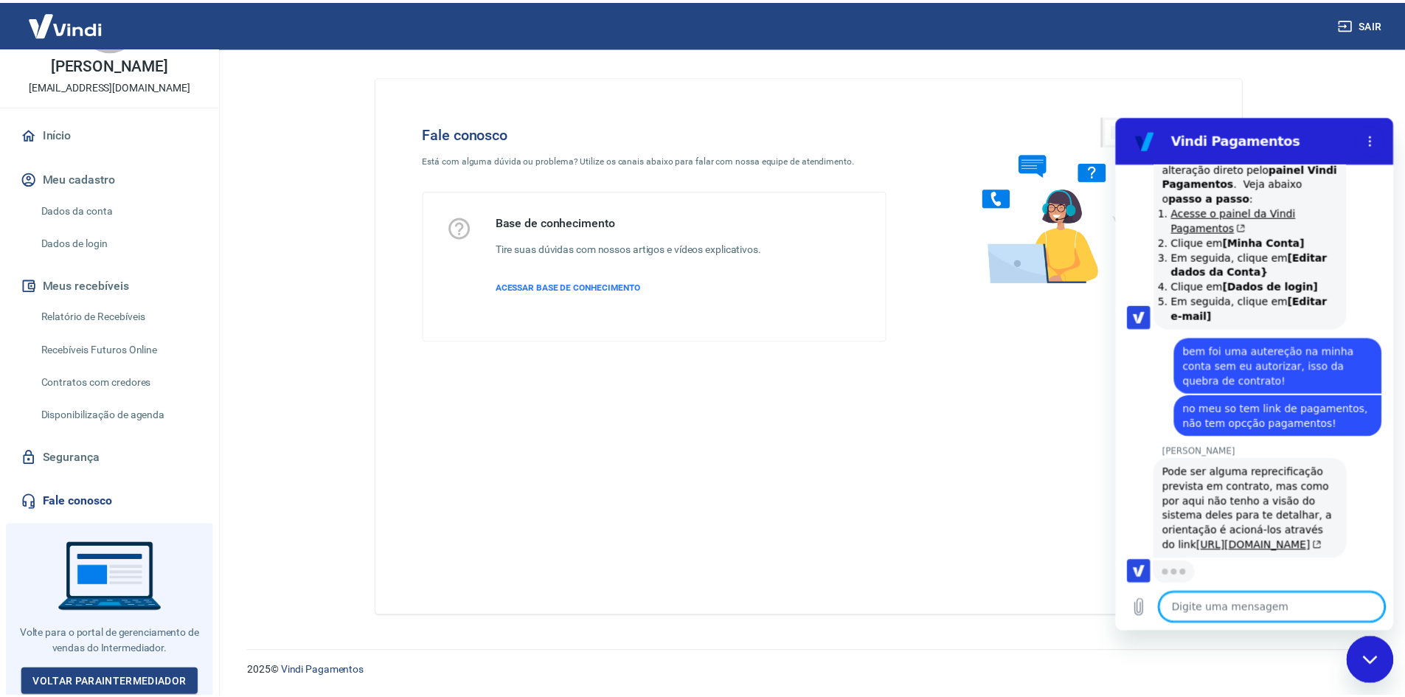
scroll to position [2394, 0]
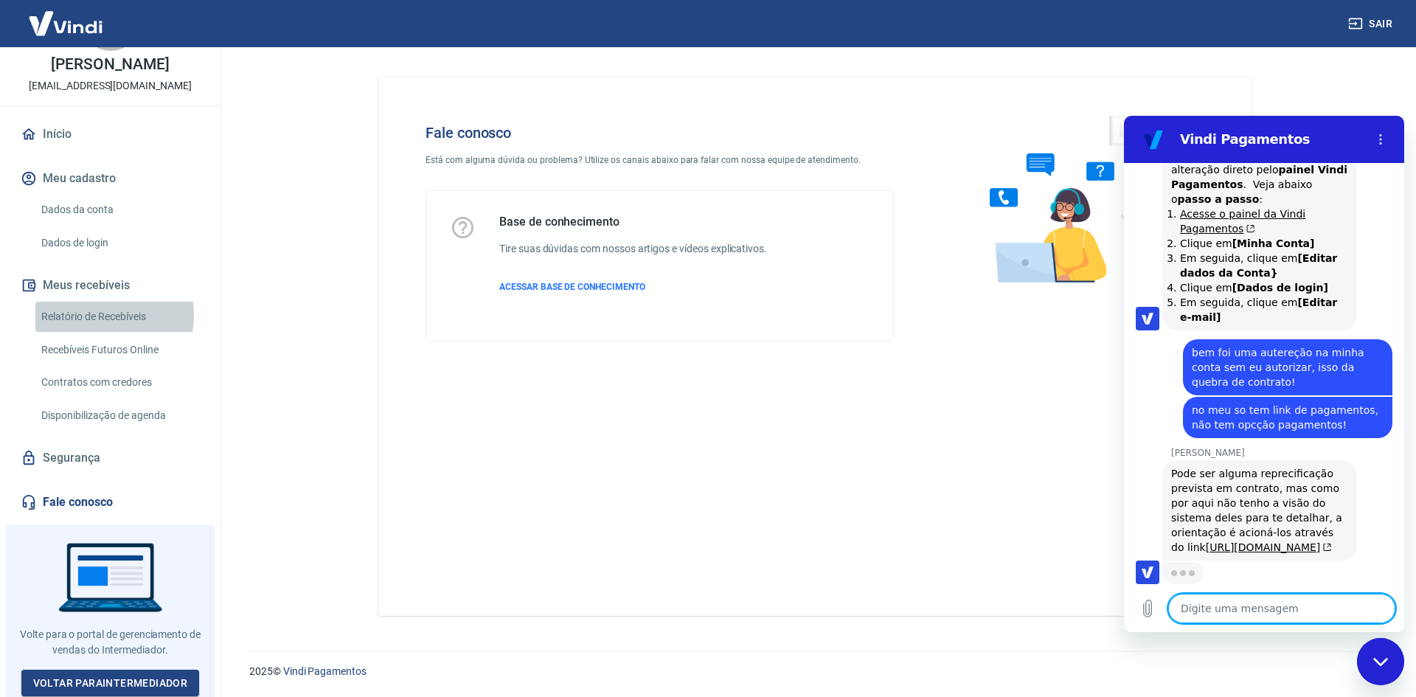
click at [89, 315] on link "Relatório de Recebíveis" at bounding box center [118, 317] width 167 height 30
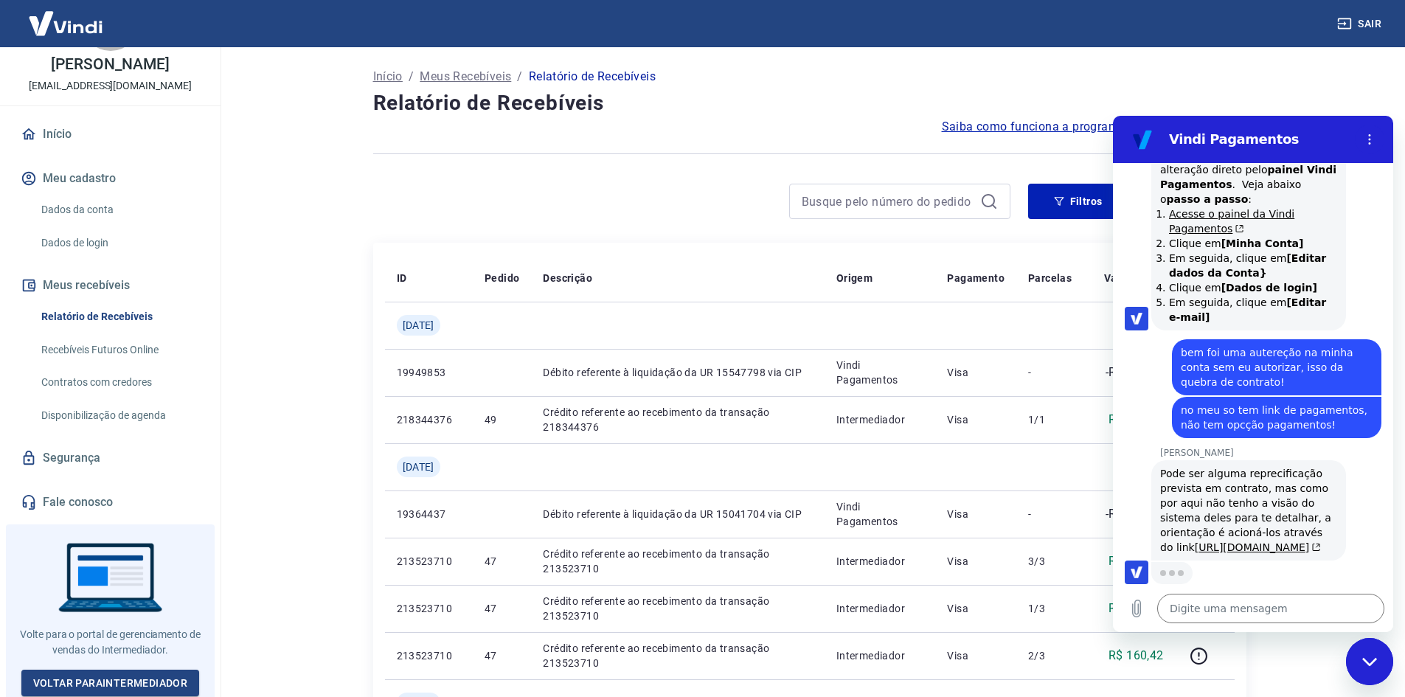
click at [1282, 140] on h2 "Vindi Pagamentos" at bounding box center [1259, 140] width 180 height 18
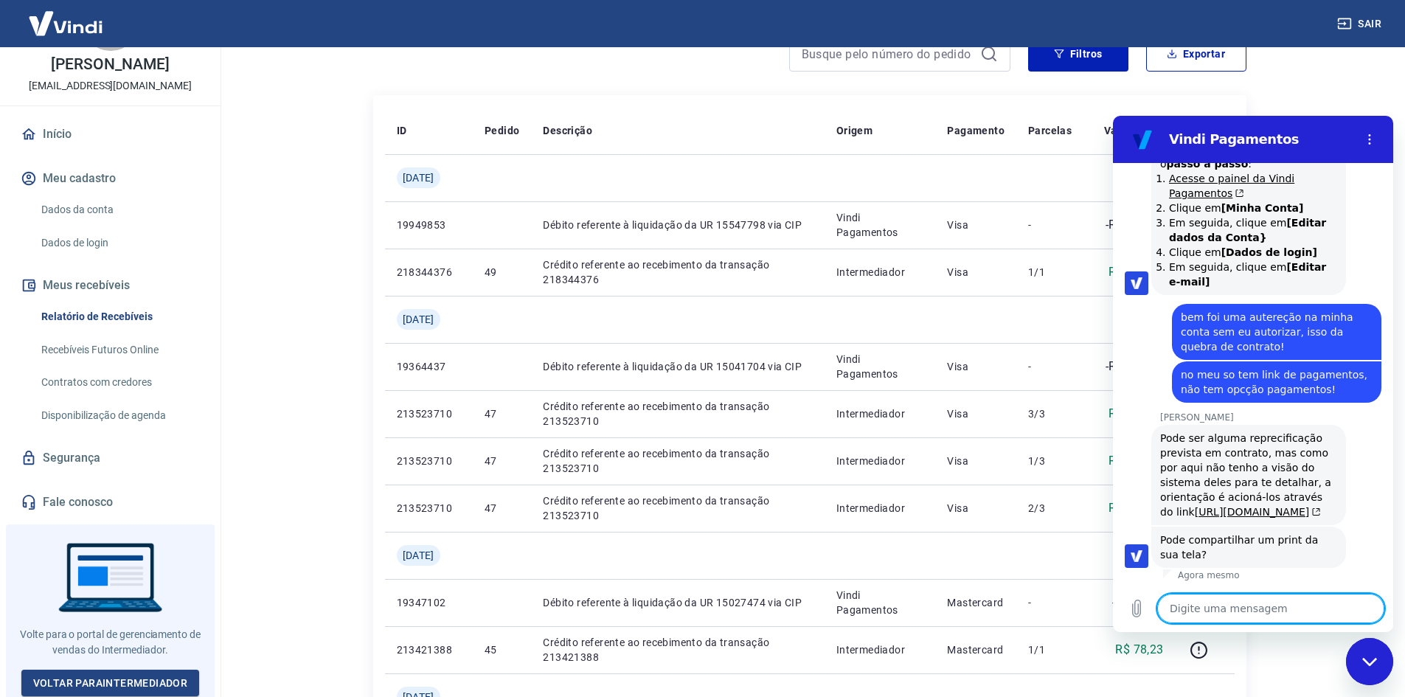
scroll to position [2429, 0]
click at [1130, 608] on icon "Carregar arquivo" at bounding box center [1137, 609] width 18 height 18
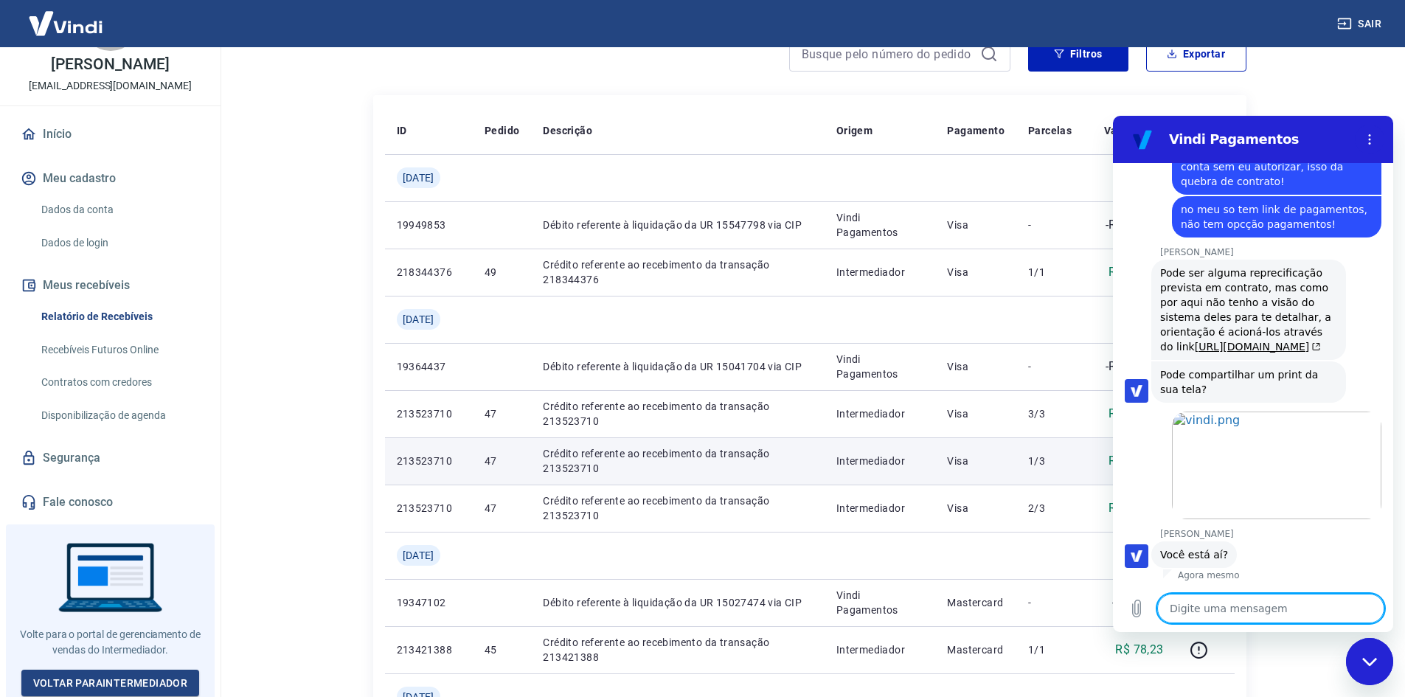
scroll to position [2594, 0]
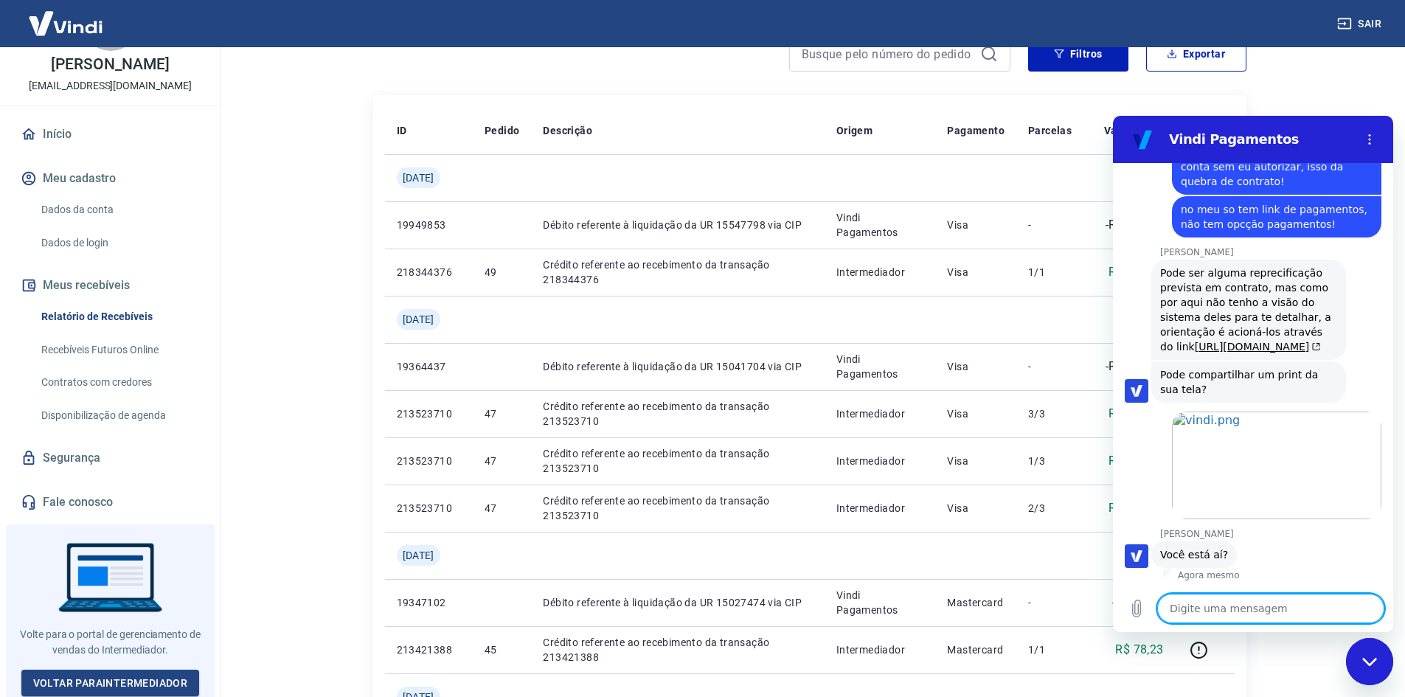
click at [1197, 613] on textarea at bounding box center [1270, 608] width 227 height 29
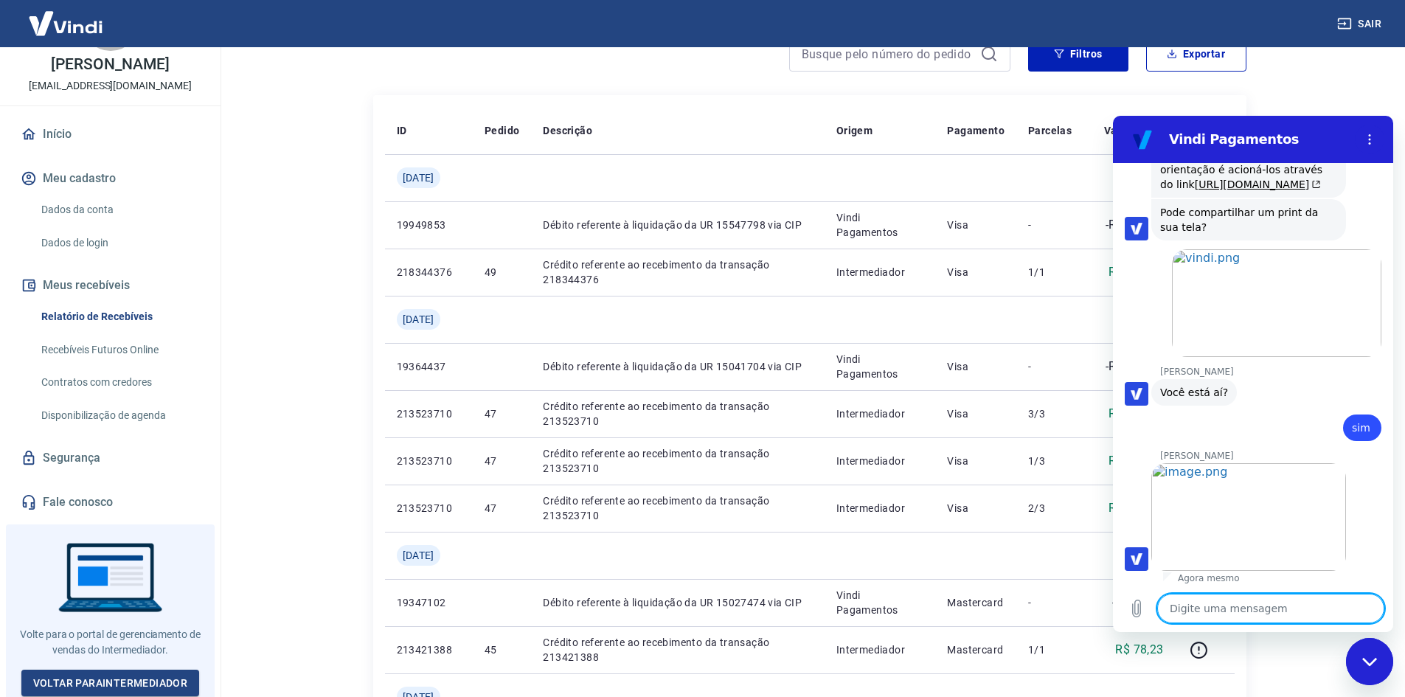
scroll to position [2760, 0]
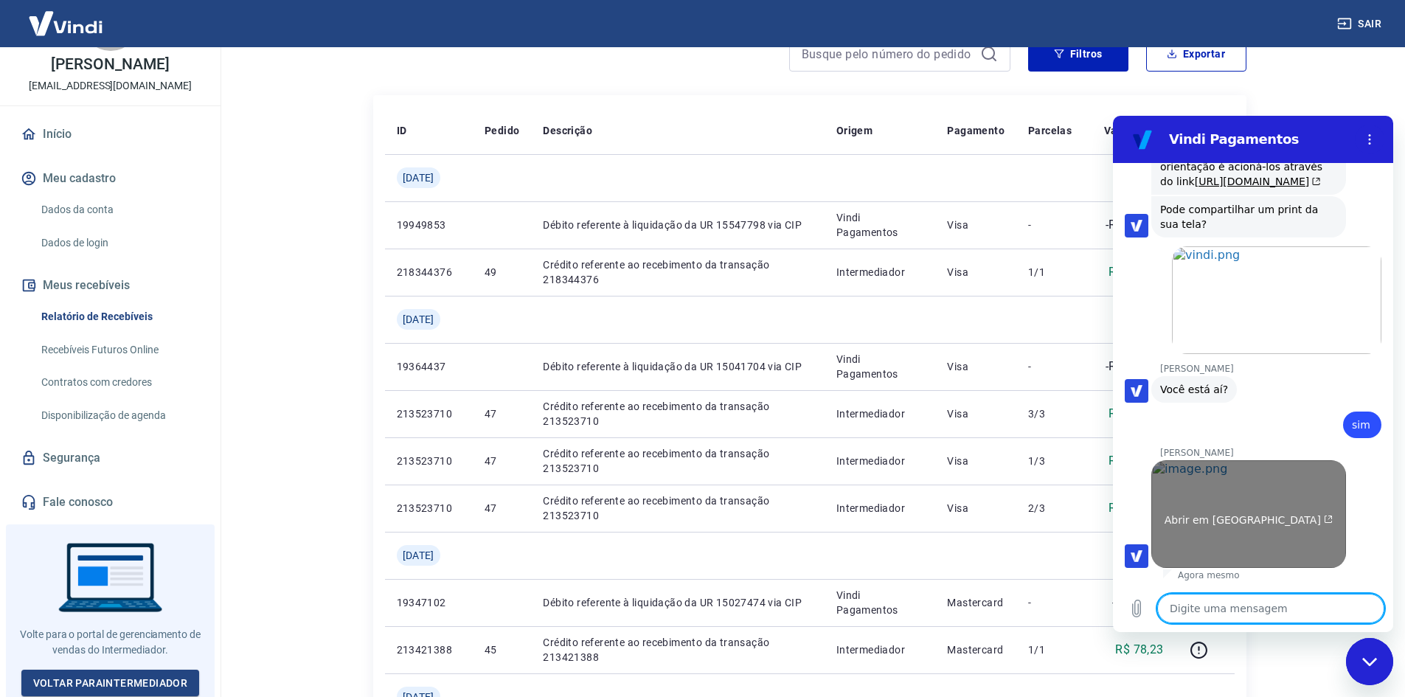
click at [1197, 514] on span "Abrir em [GEOGRAPHIC_DATA]" at bounding box center [1248, 520] width 169 height 12
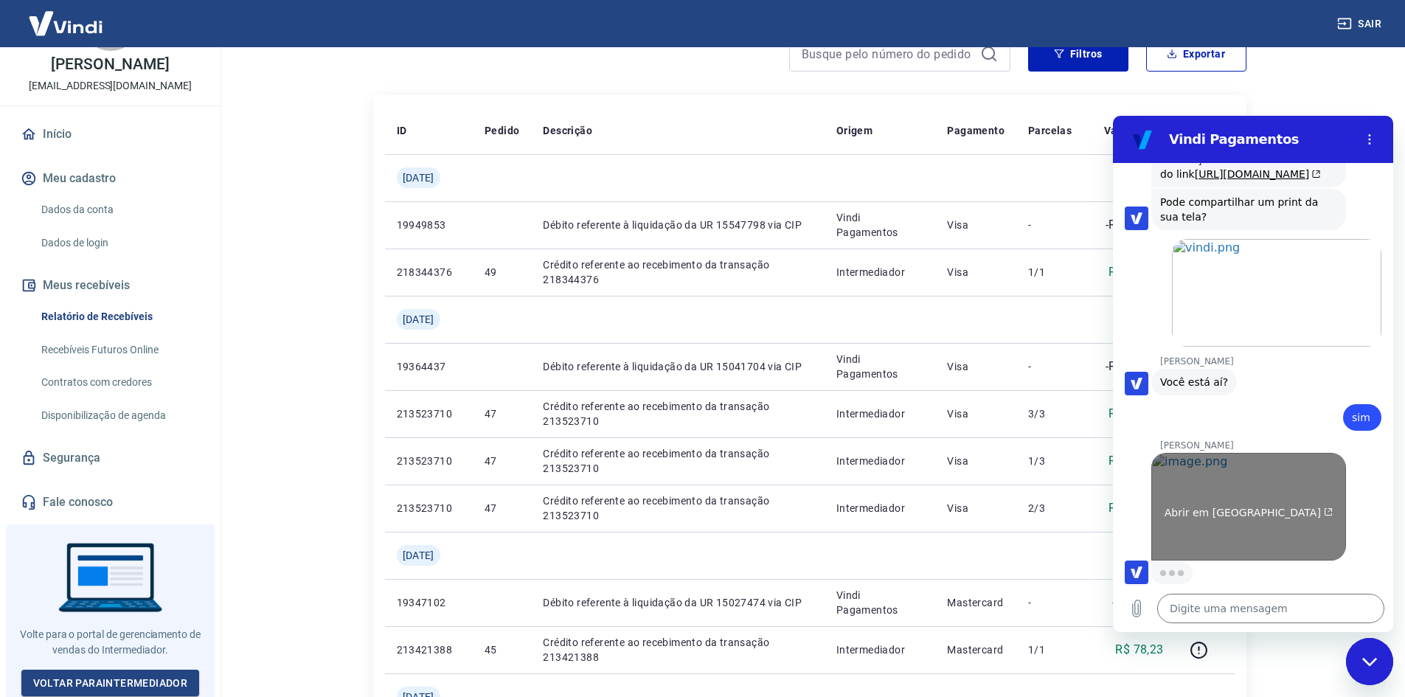
scroll to position [2767, 0]
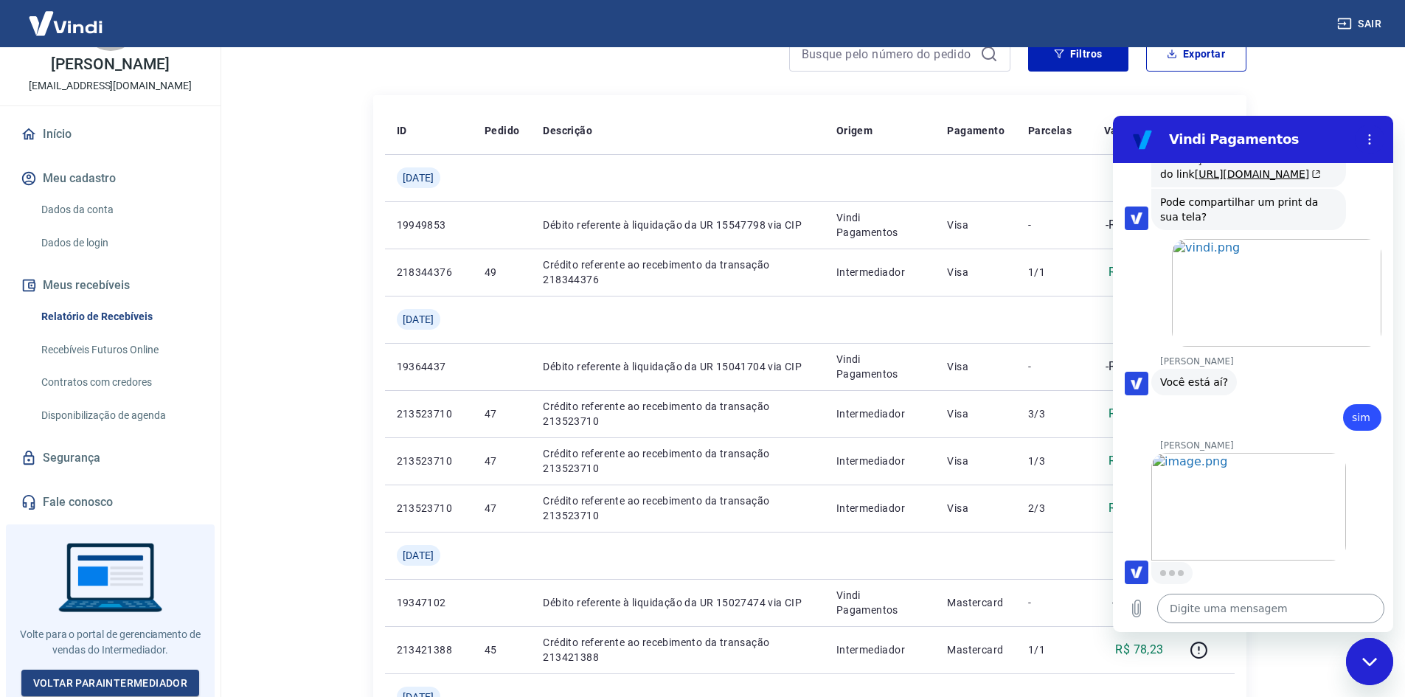
click at [1255, 608] on textarea at bounding box center [1270, 608] width 227 height 29
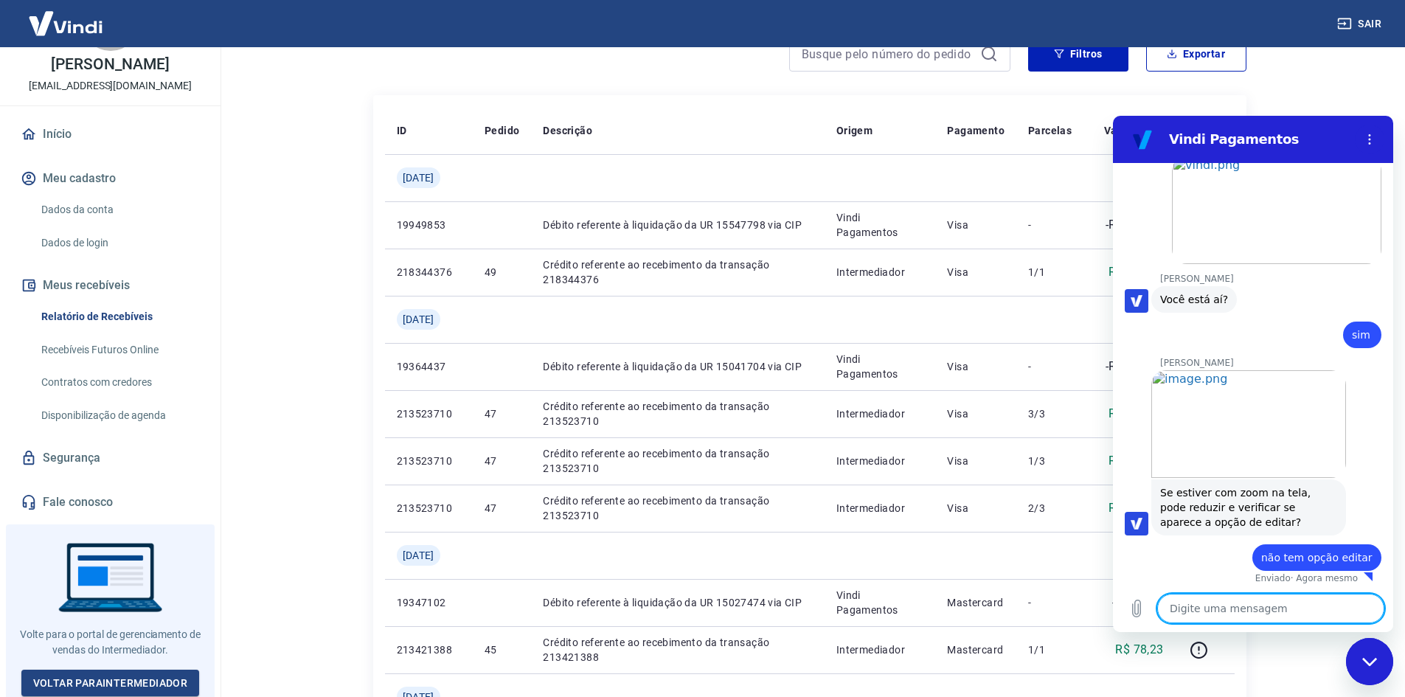
scroll to position [2852, 0]
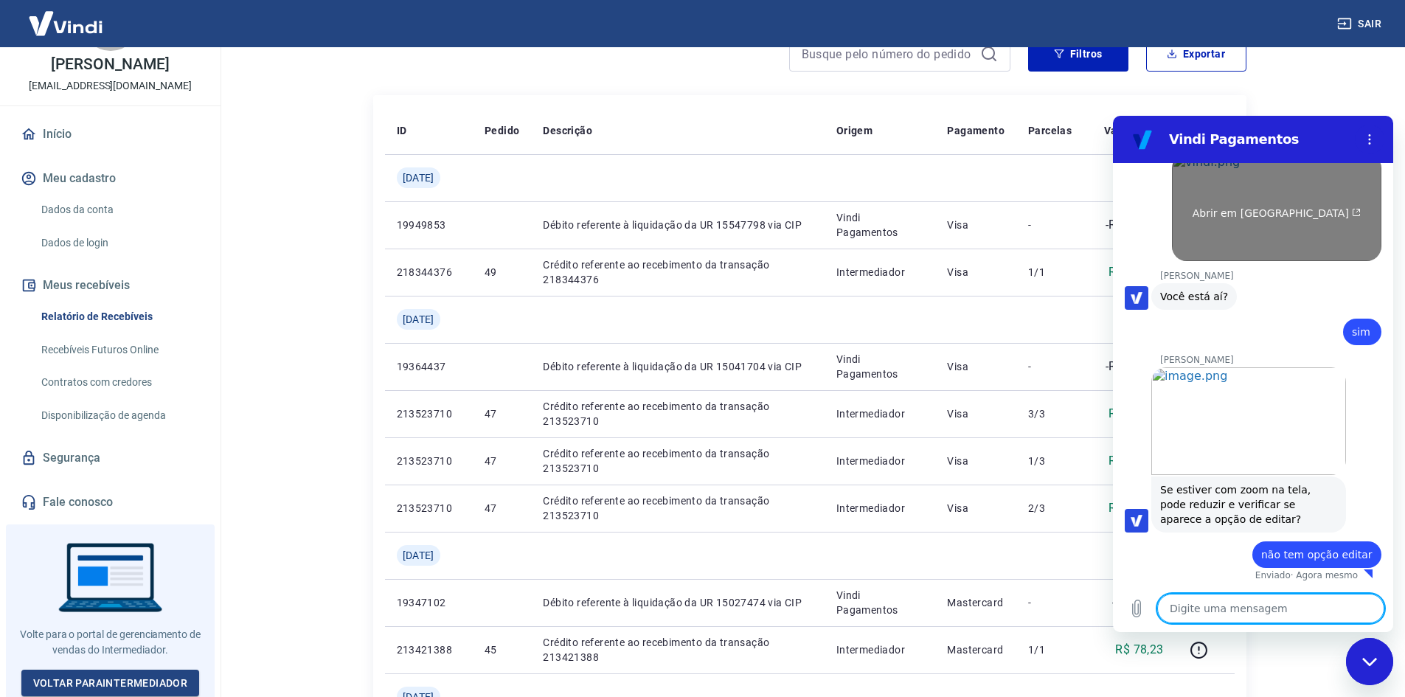
click at [1329, 209] on div "Abrir em [GEOGRAPHIC_DATA]" at bounding box center [1276, 213] width 209 height 12
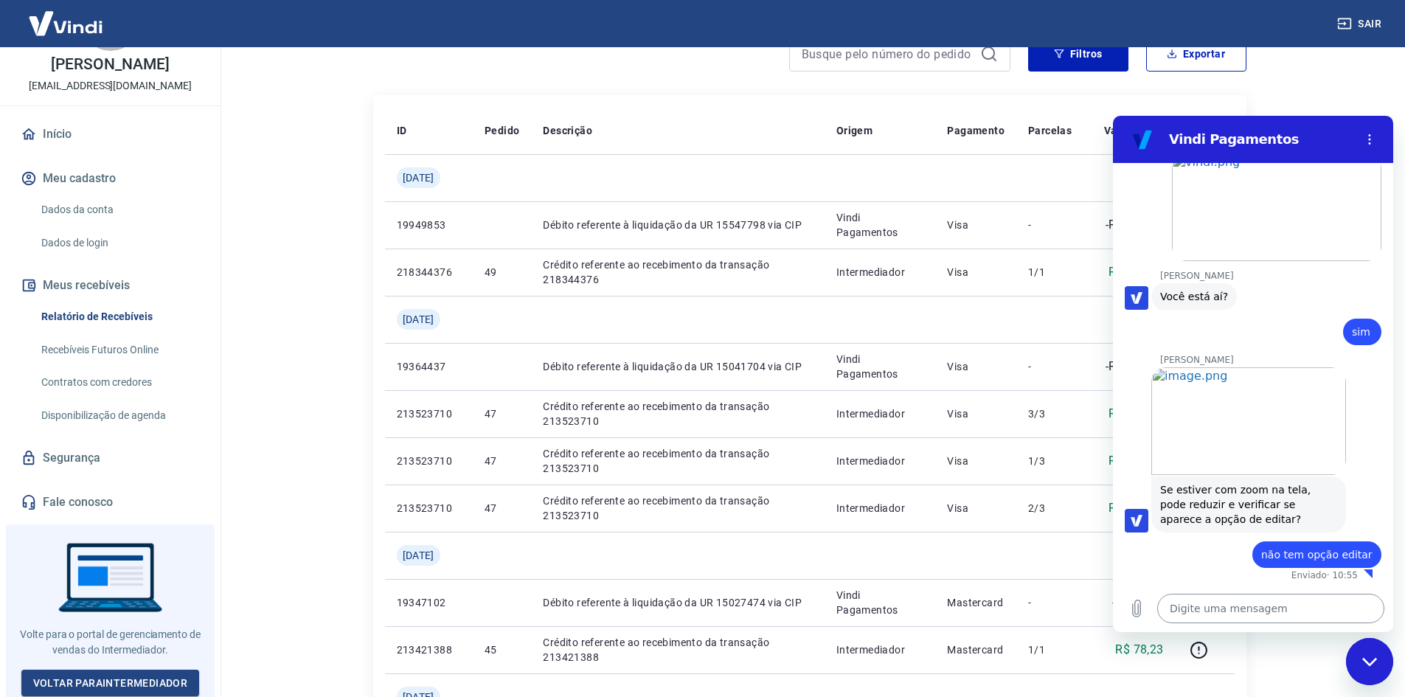
click at [1265, 617] on textarea at bounding box center [1270, 608] width 227 height 29
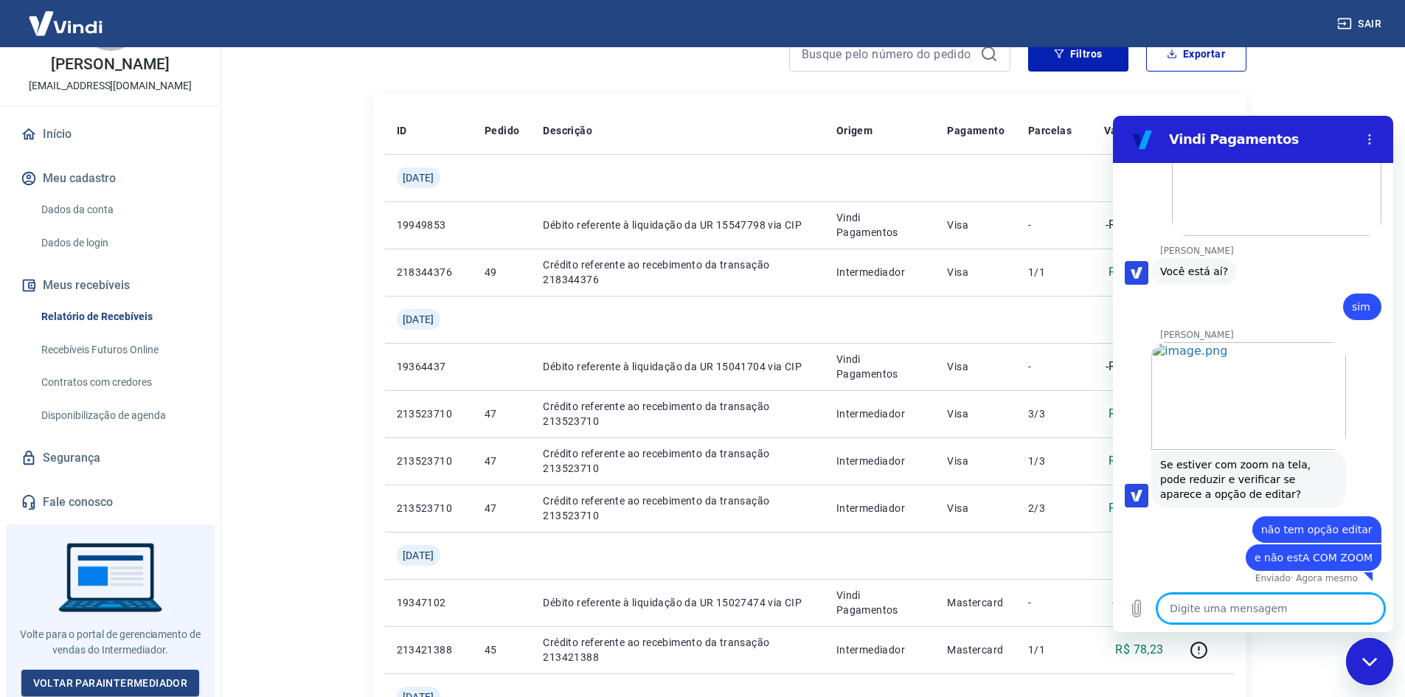
scroll to position [2881, 0]
click at [1268, 613] on textarea at bounding box center [1270, 608] width 227 height 29
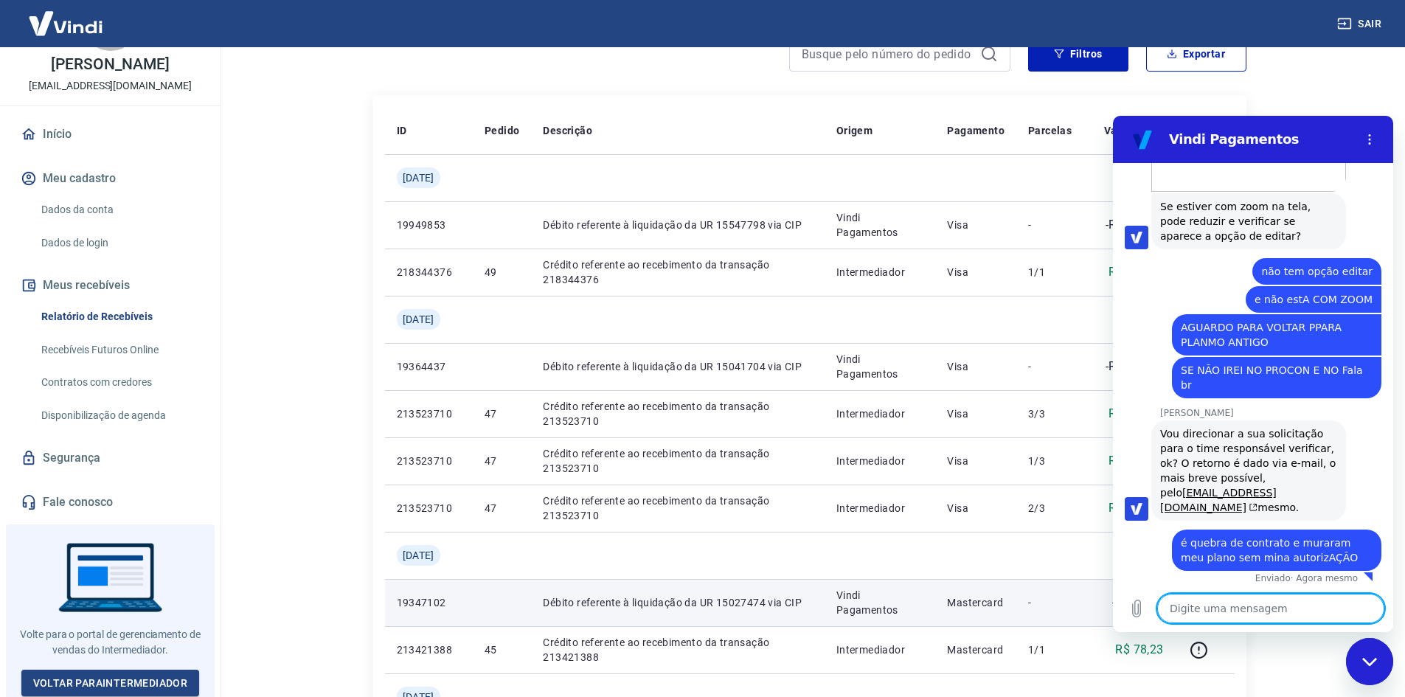
scroll to position [3124, 0]
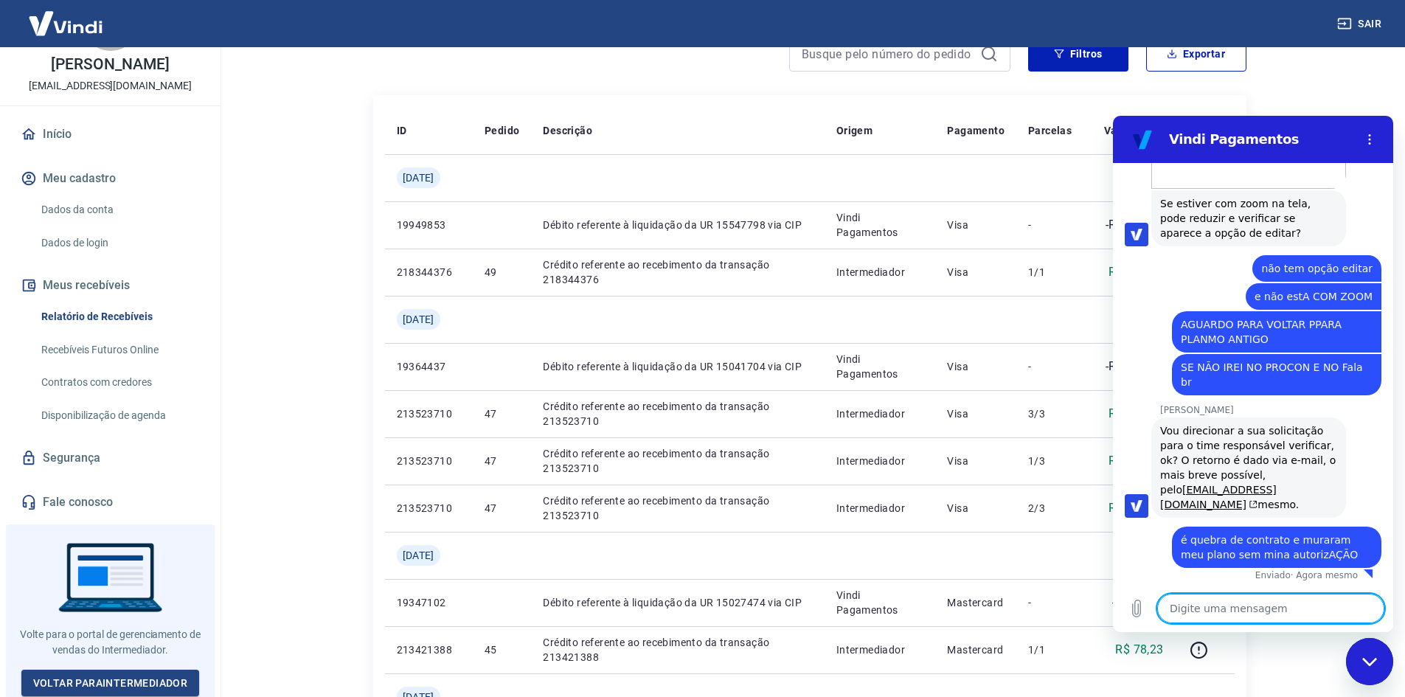
click at [1245, 605] on textarea at bounding box center [1270, 608] width 227 height 29
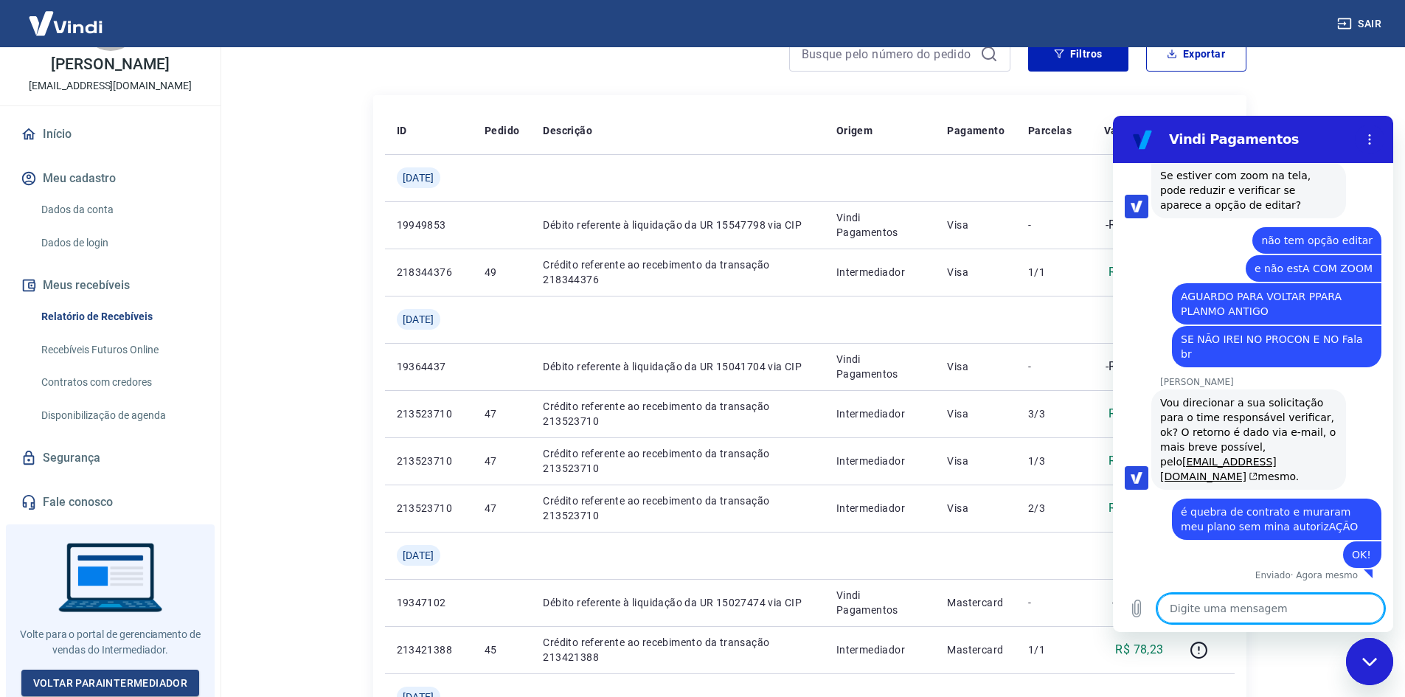
scroll to position [3152, 0]
click at [1194, 614] on textarea at bounding box center [1270, 608] width 227 height 29
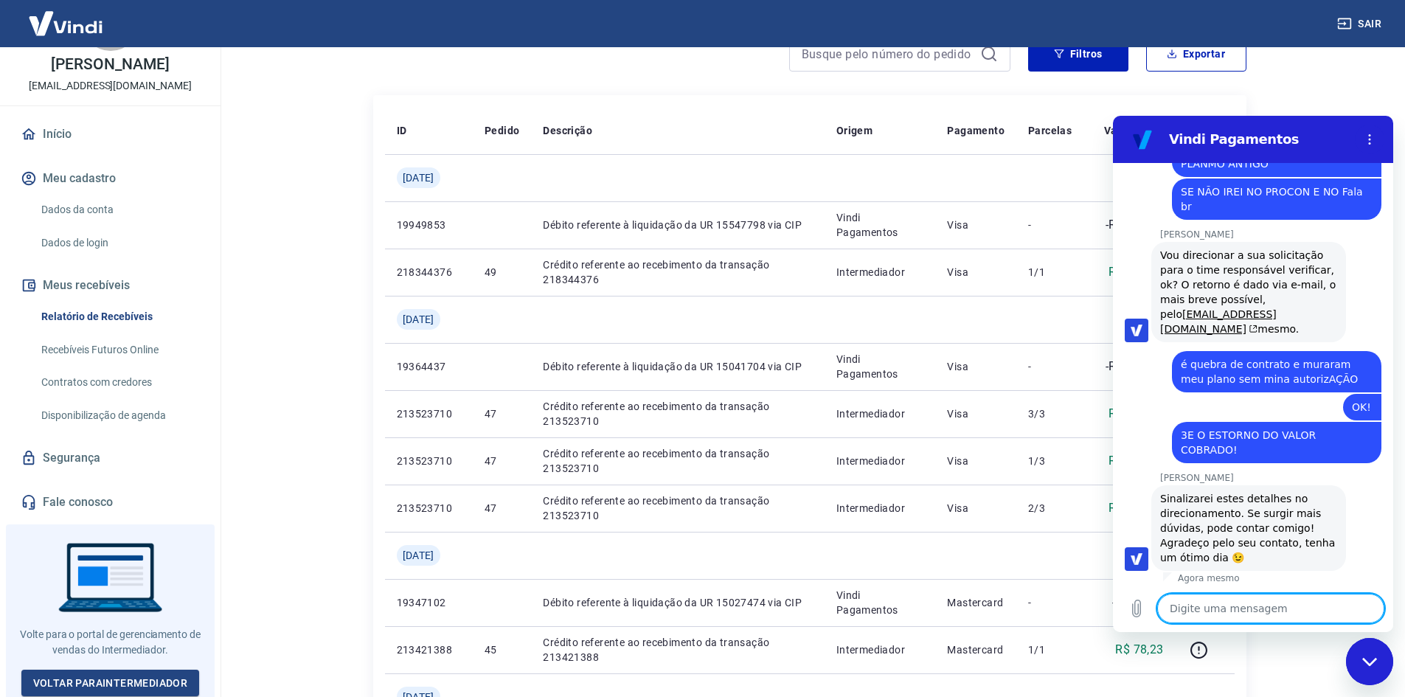
scroll to position [3288, 0]
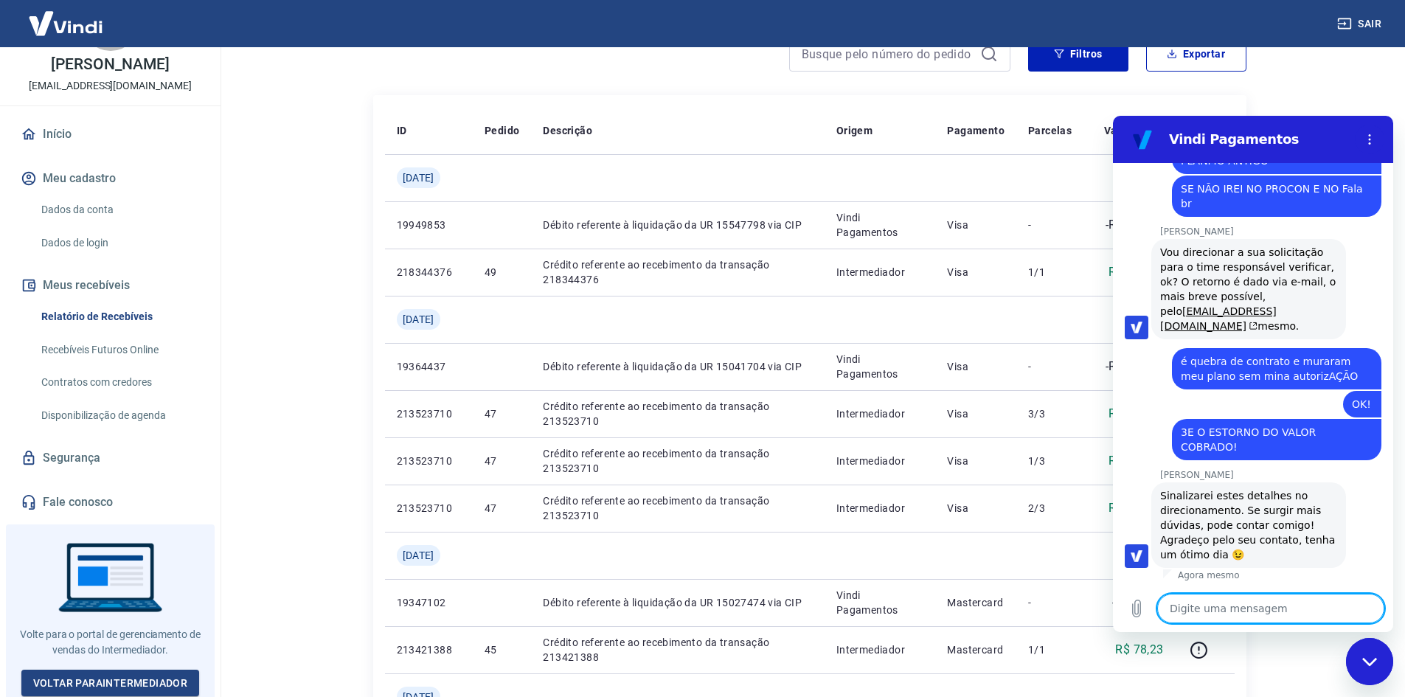
click at [1218, 611] on textarea at bounding box center [1270, 608] width 227 height 29
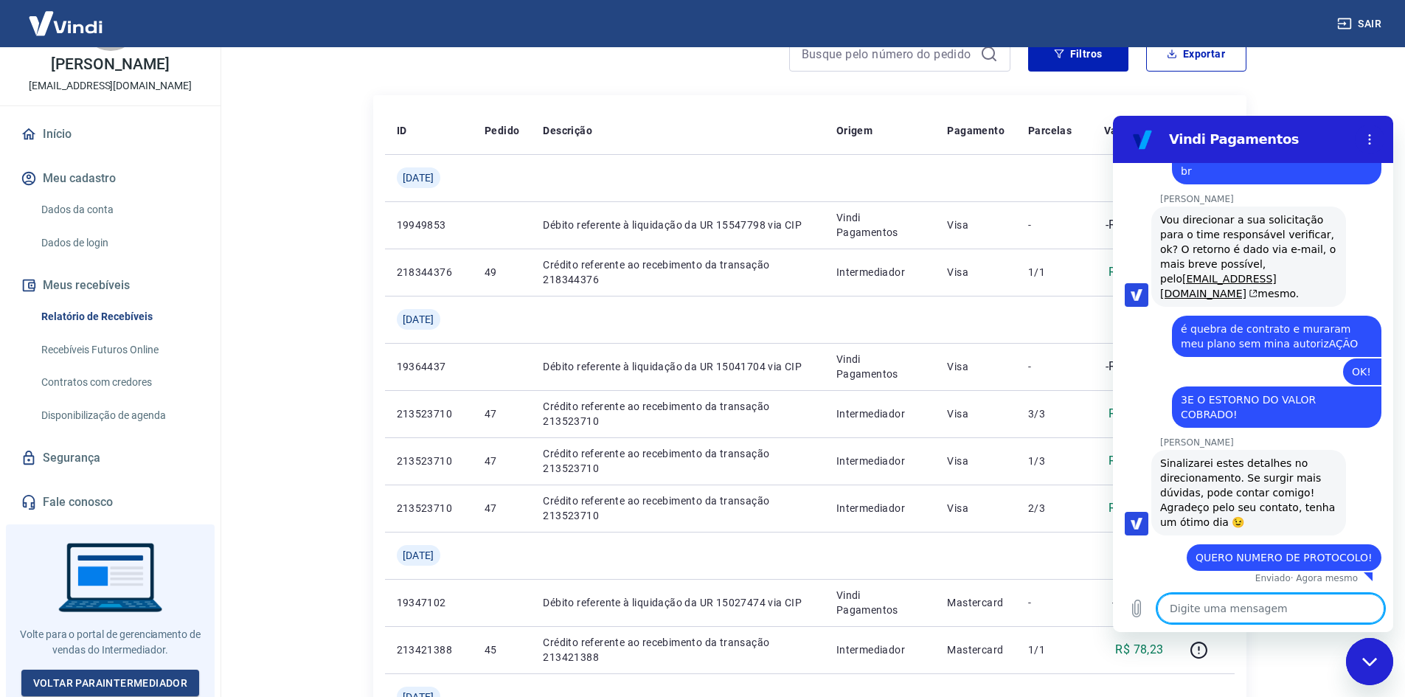
scroll to position [3323, 0]
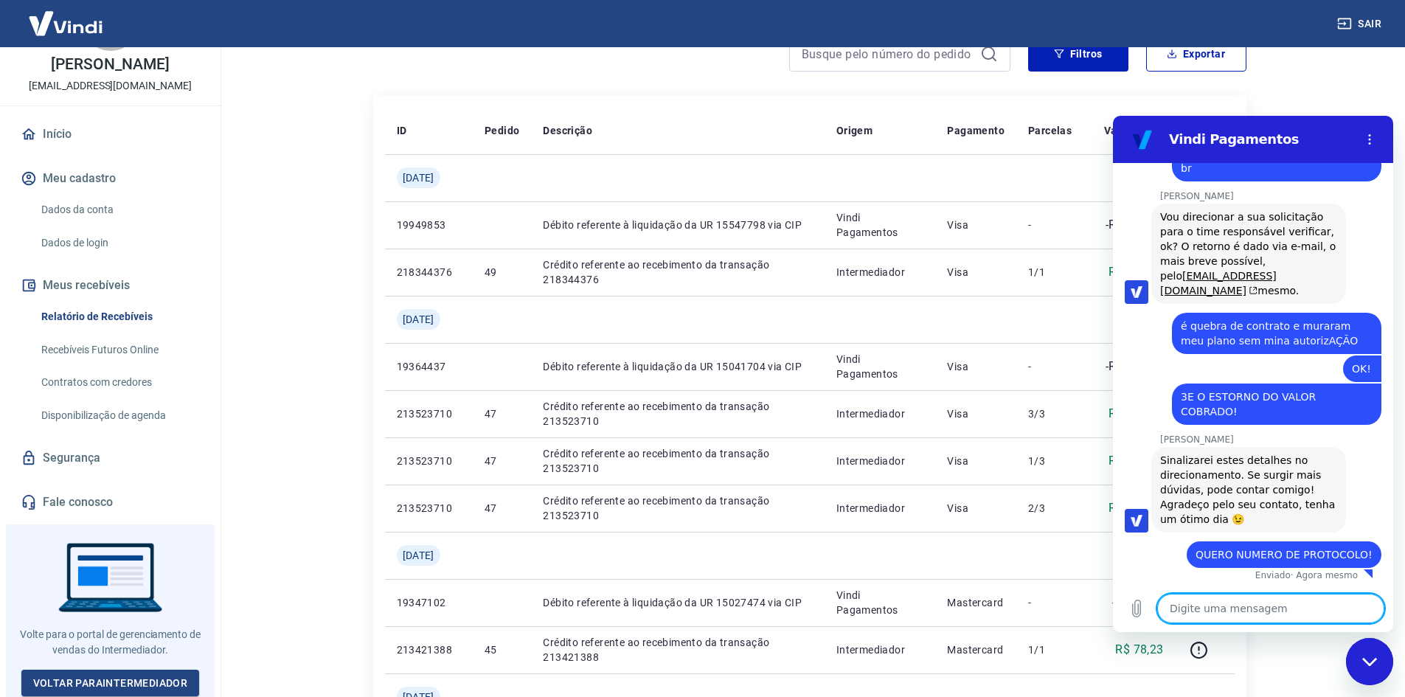
click at [1248, 619] on textarea at bounding box center [1270, 608] width 227 height 29
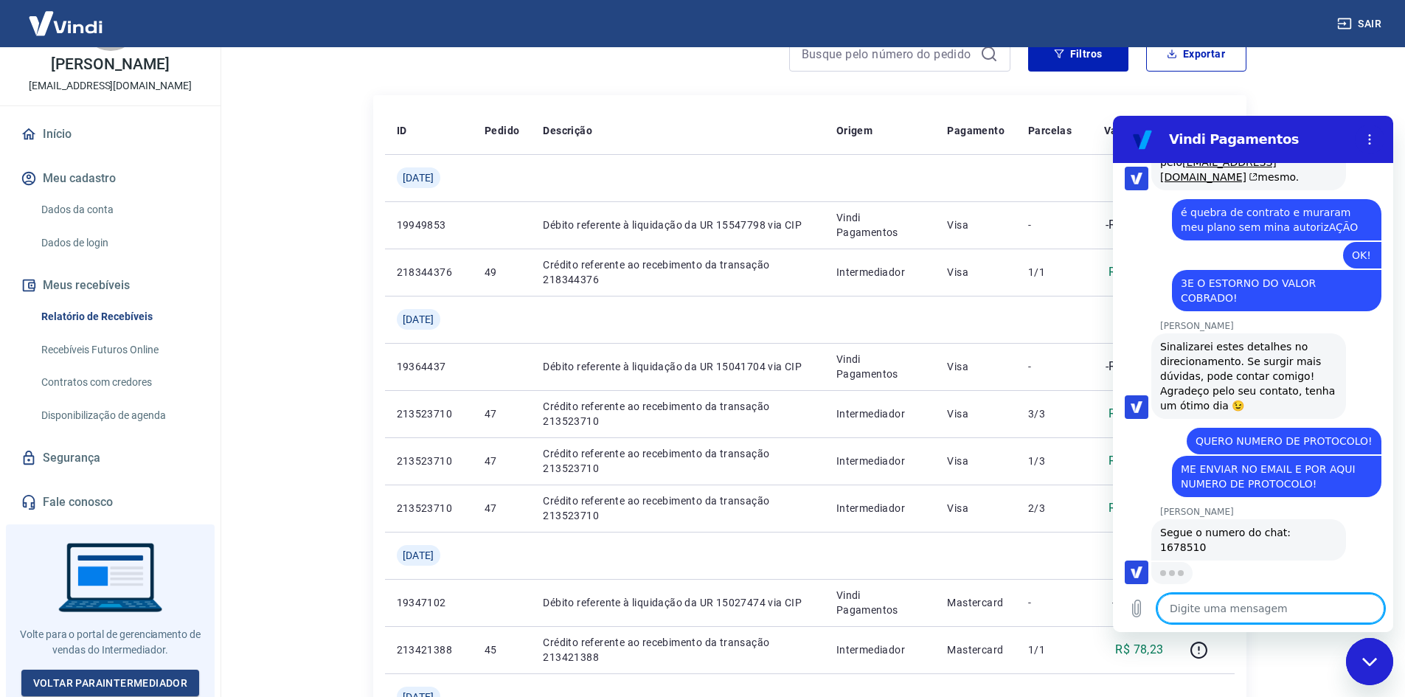
scroll to position [3422, 0]
click at [1294, 551] on span "Segue o numero do chat: 1678510" at bounding box center [1227, 540] width 134 height 27
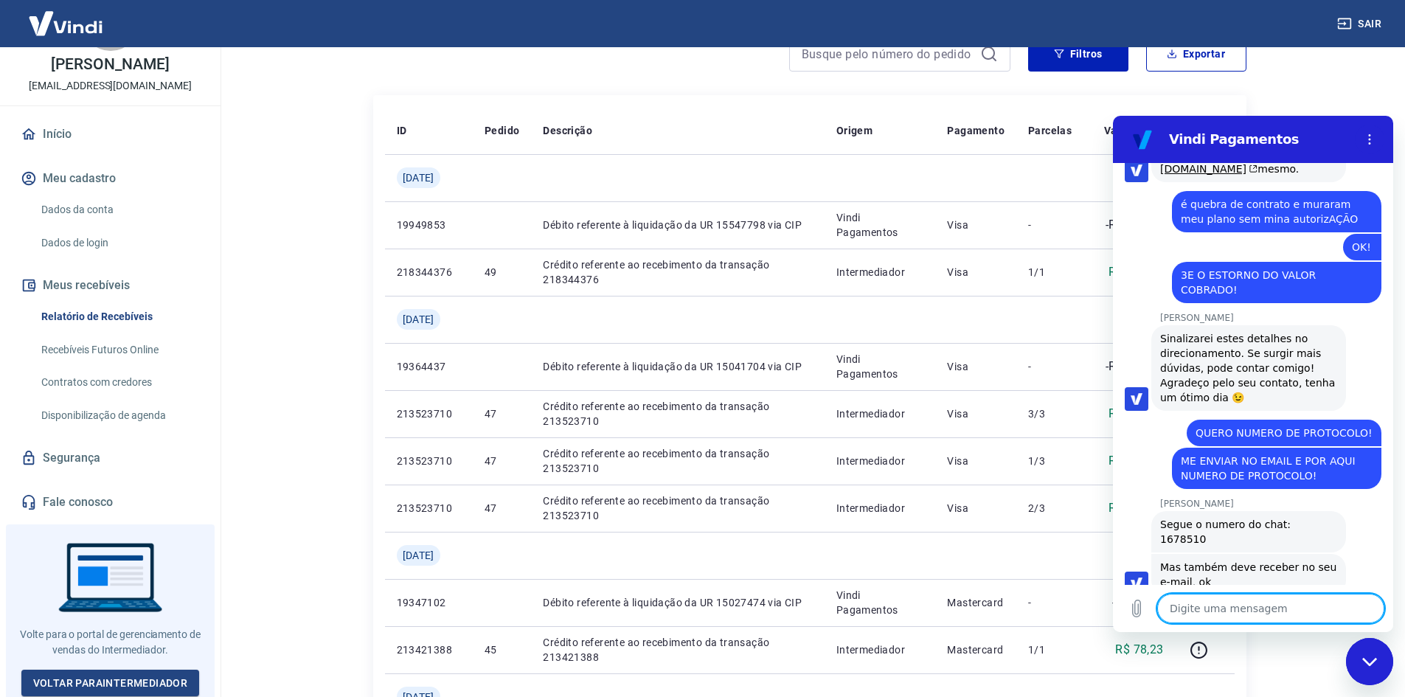
scroll to position [3457, 0]
